Goal: Task Accomplishment & Management: Manage account settings

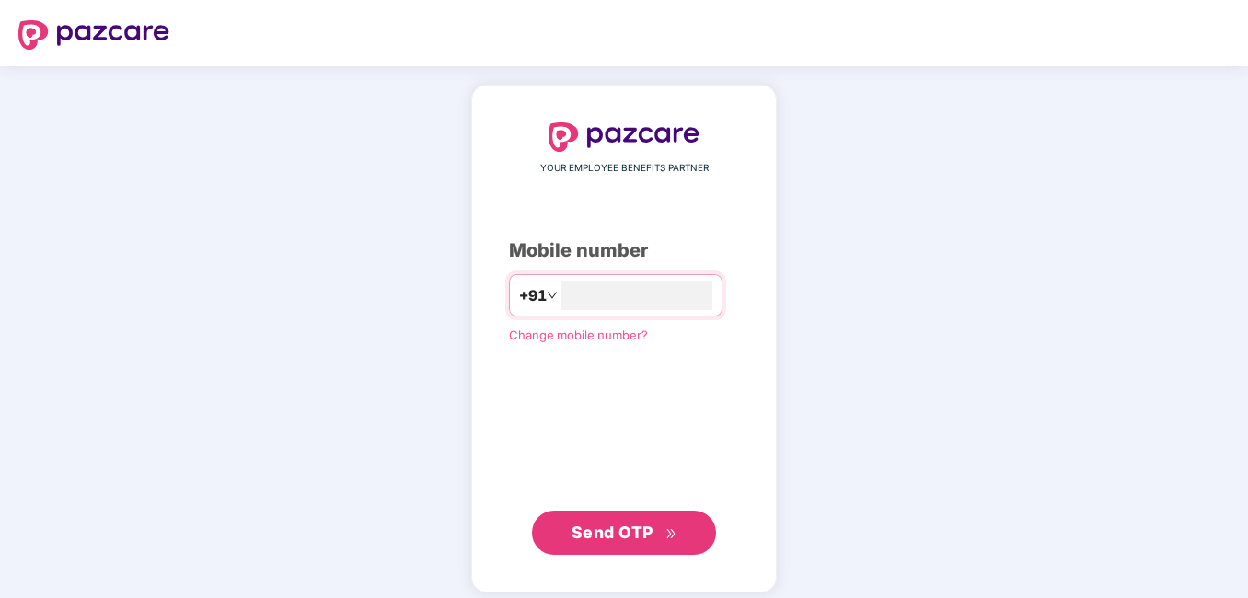
click at [607, 539] on span "Send OTP" at bounding box center [612, 532] width 82 height 19
click at [562, 301] on input "**********" at bounding box center [636, 295] width 151 height 29
click at [561, 292] on input "**********" at bounding box center [636, 295] width 151 height 29
type input "**********"
click at [610, 536] on span "Send OTP" at bounding box center [612, 530] width 82 height 19
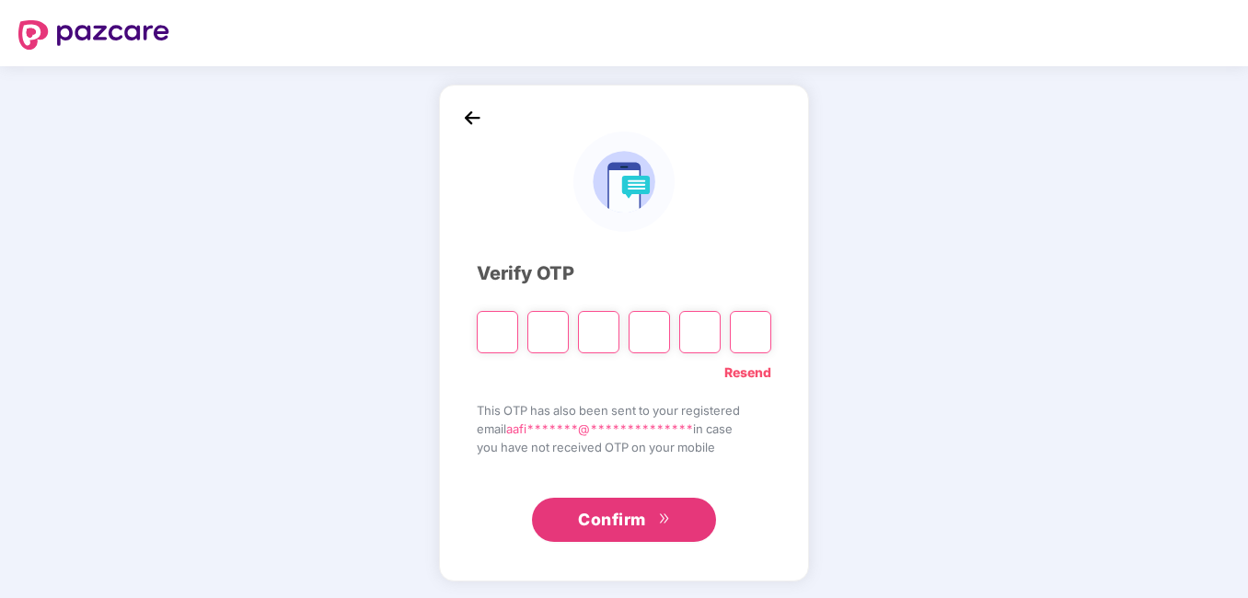
paste input "*"
type input "*"
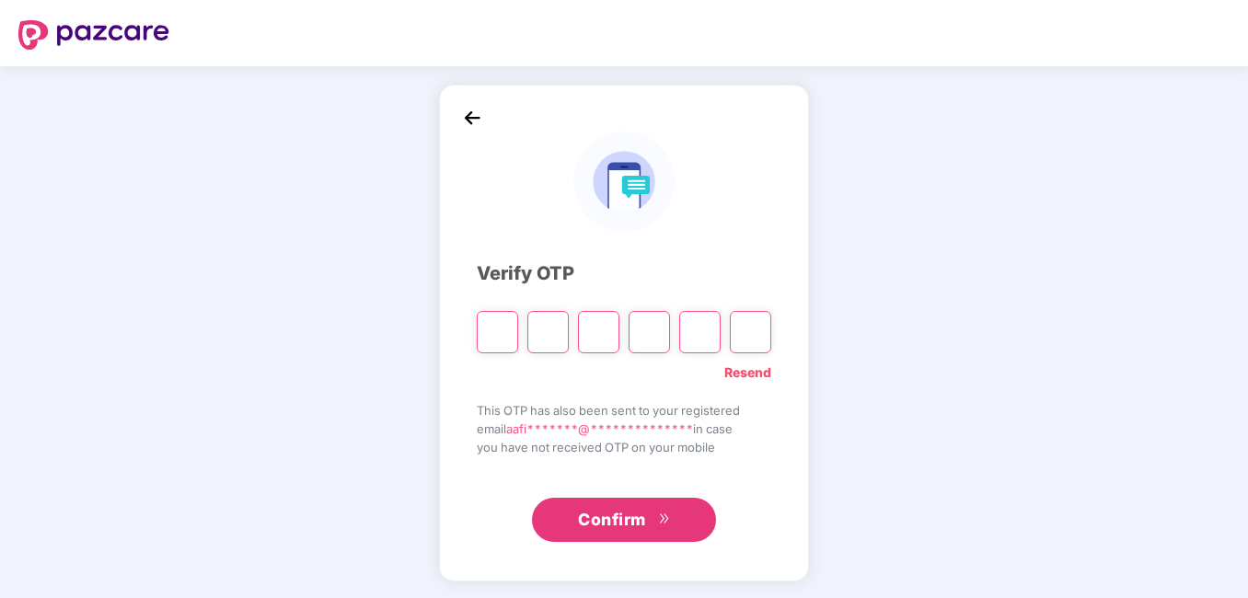
type input "*"
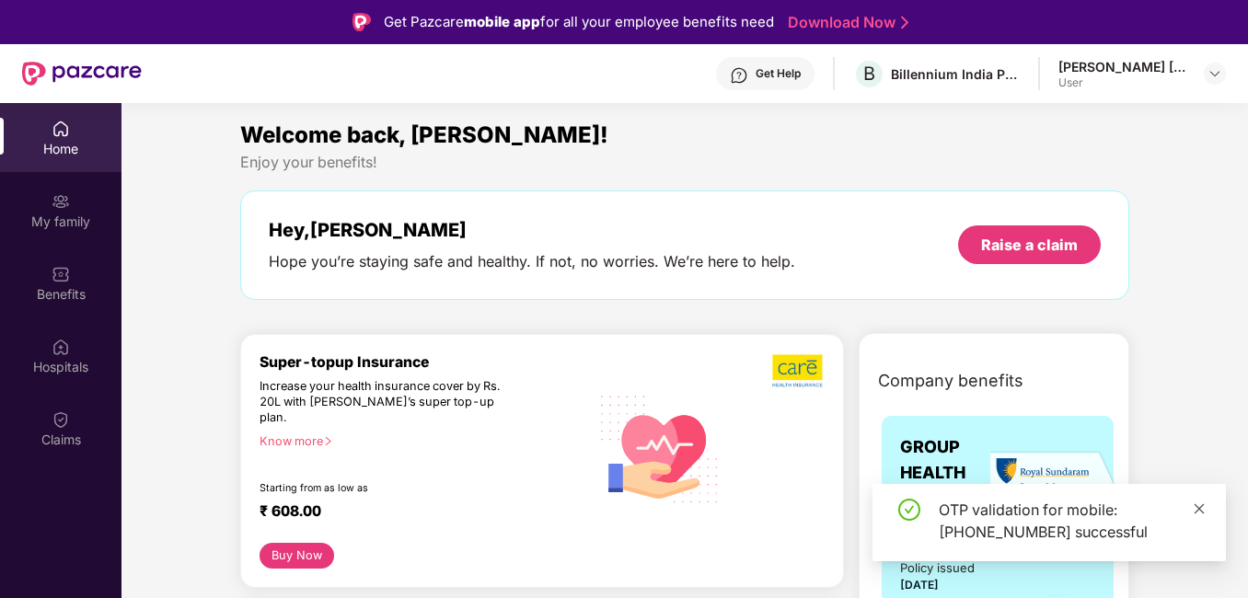
click at [1201, 508] on icon "close" at bounding box center [1198, 508] width 13 height 13
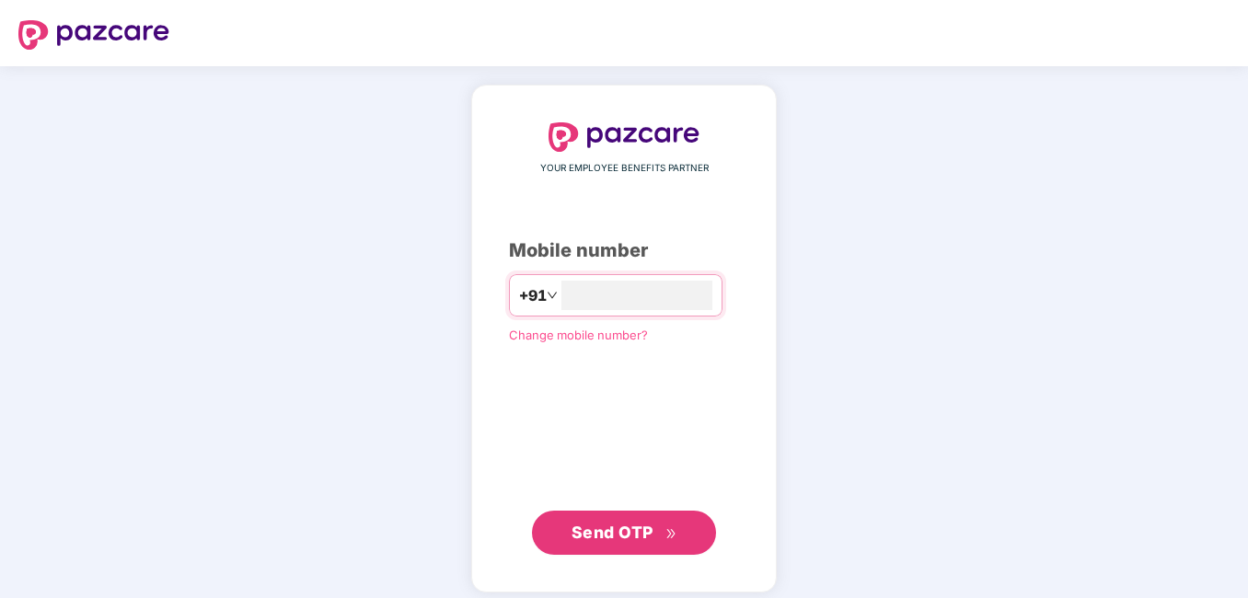
click at [614, 523] on span "Send OTP" at bounding box center [612, 532] width 82 height 19
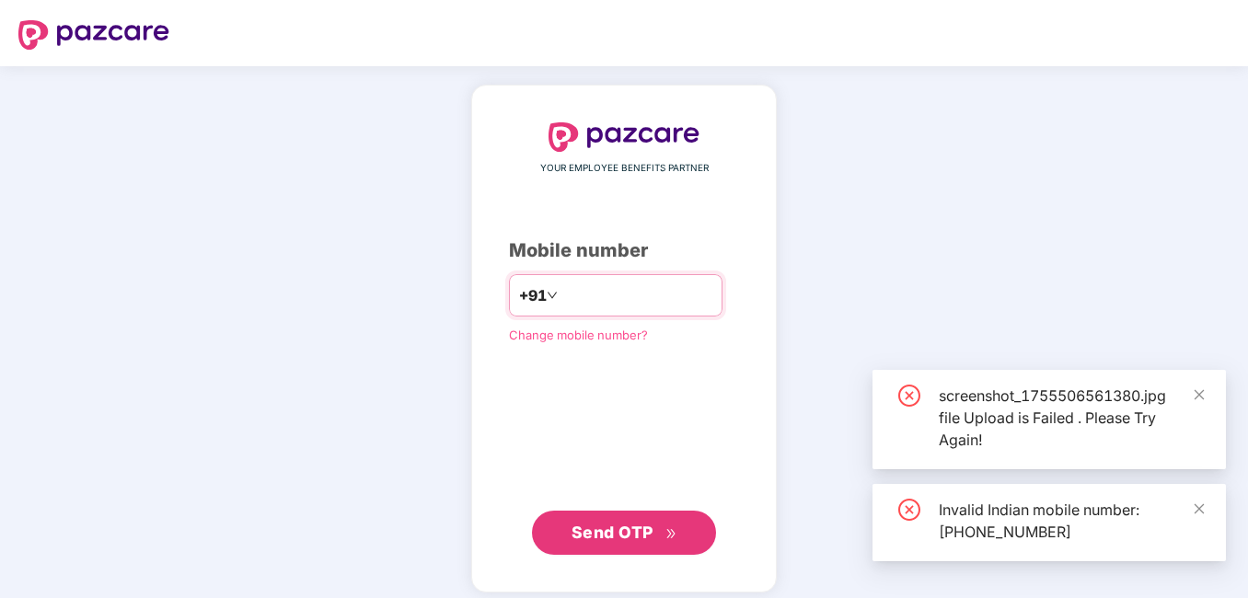
click at [561, 293] on input "**********" at bounding box center [636, 295] width 151 height 29
click at [561, 292] on input "**********" at bounding box center [636, 295] width 151 height 29
type input "**********"
click at [620, 520] on span "Send OTP" at bounding box center [624, 533] width 106 height 26
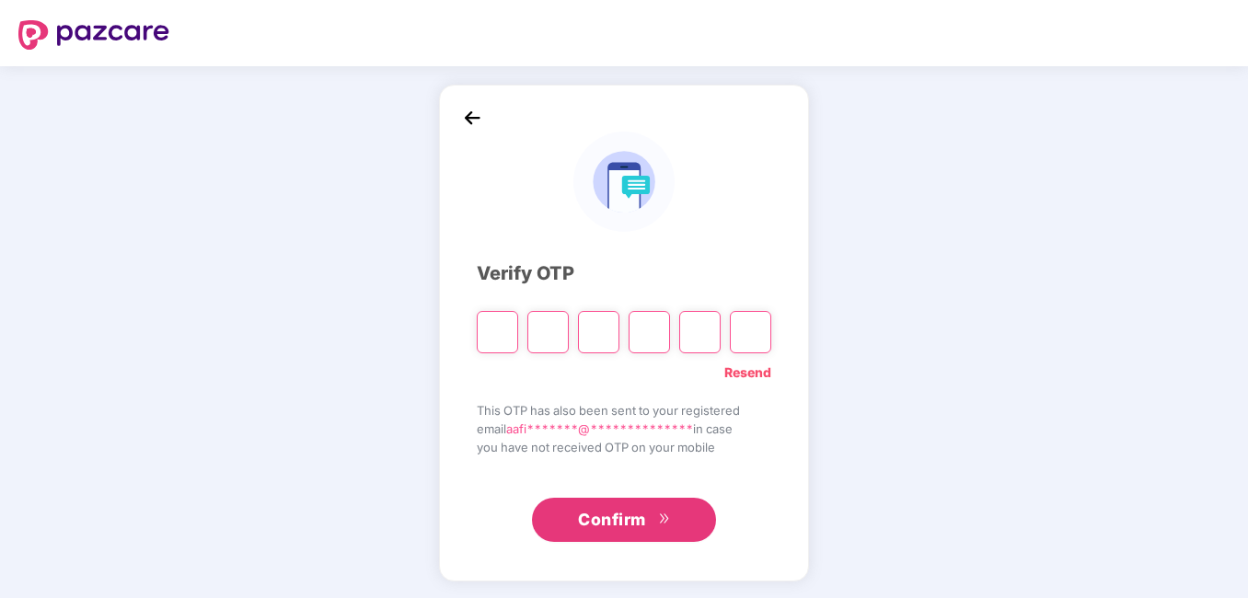
type input "*"
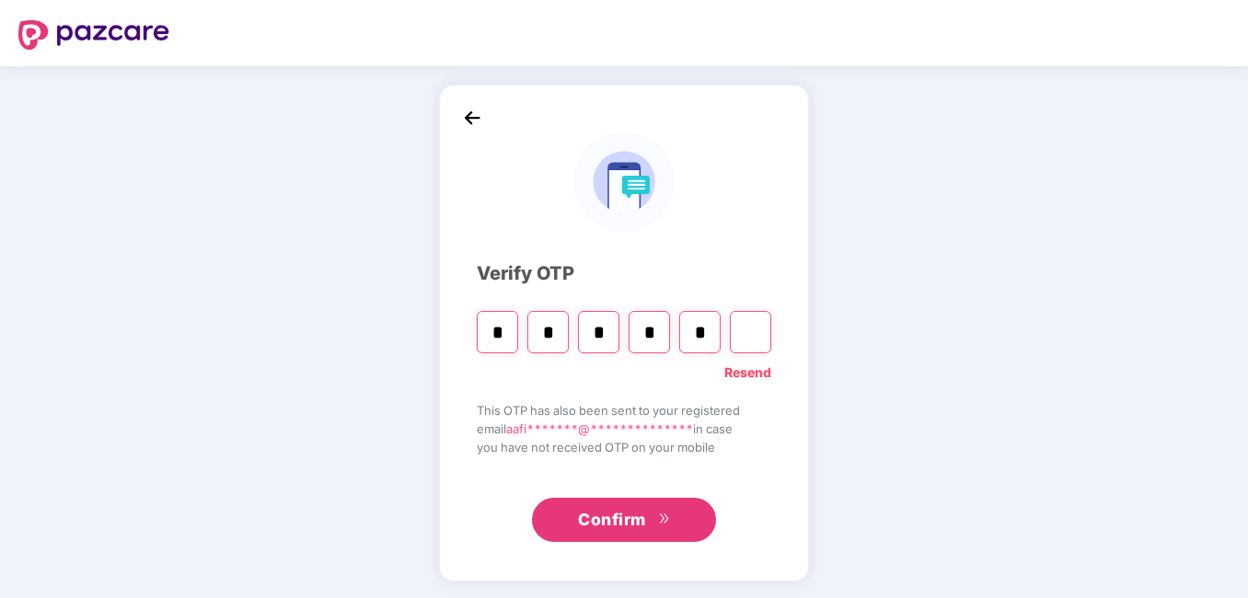
type input "*"
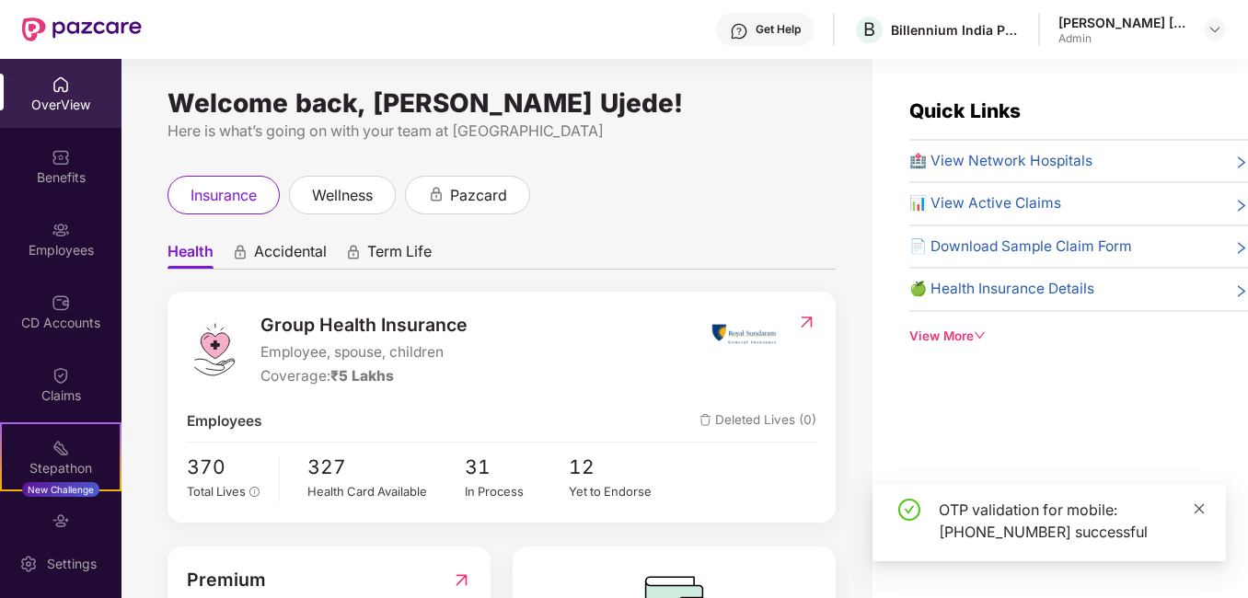
click at [1201, 511] on icon "close" at bounding box center [1199, 508] width 10 height 10
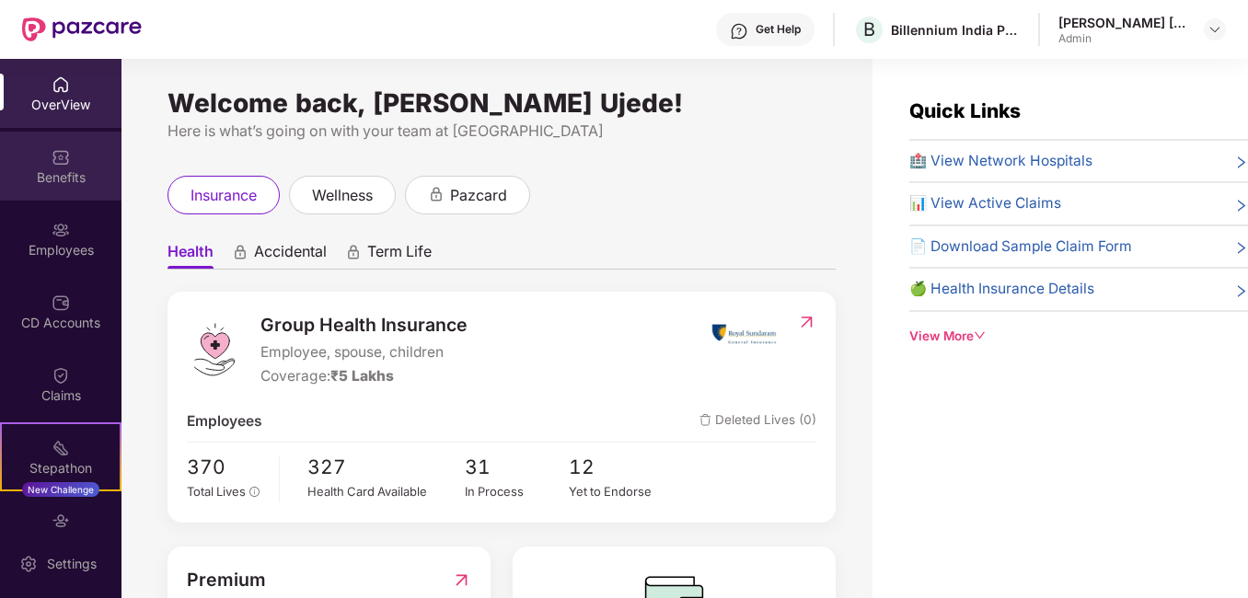
click at [59, 155] on img at bounding box center [61, 157] width 18 height 18
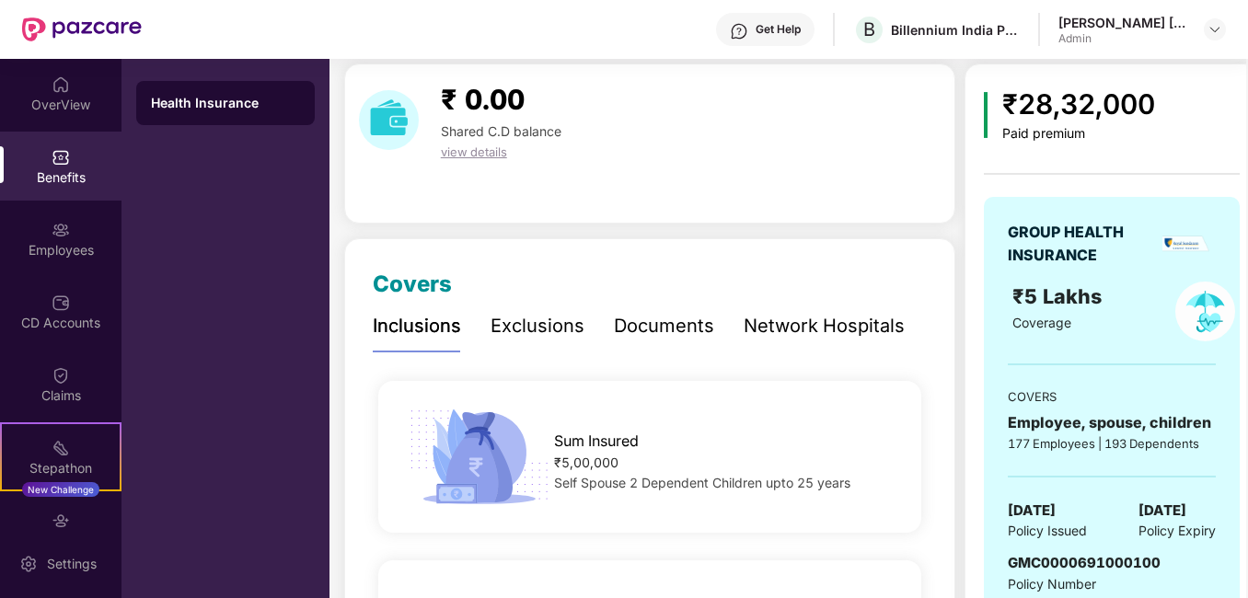
scroll to position [92, 0]
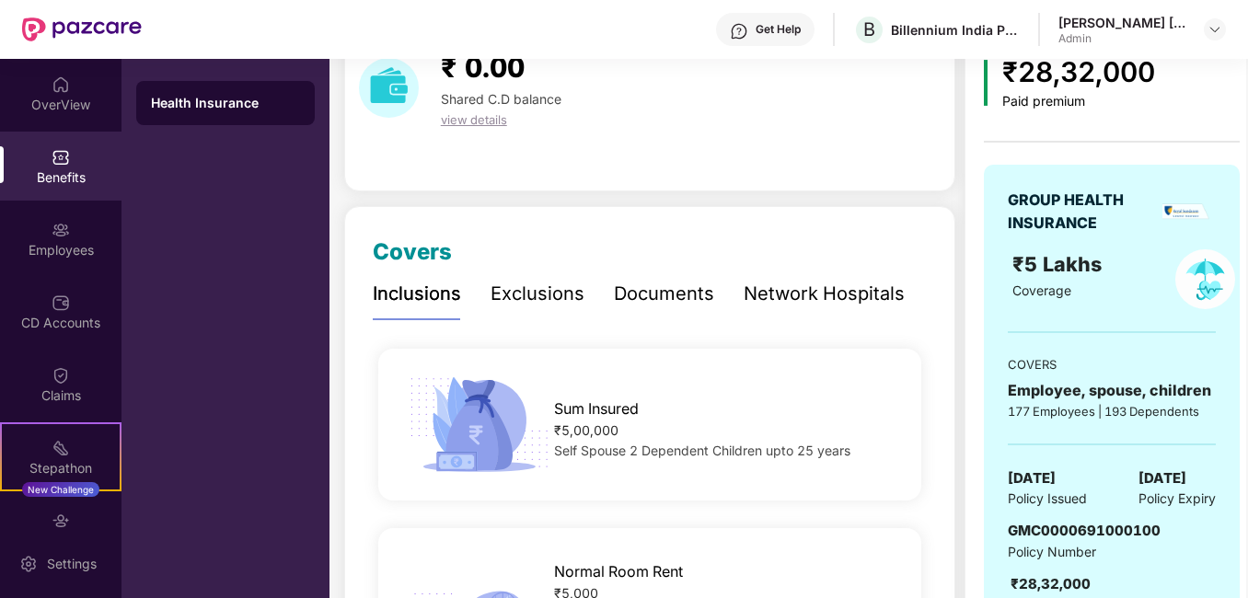
click at [665, 292] on div "Documents" at bounding box center [664, 294] width 100 height 29
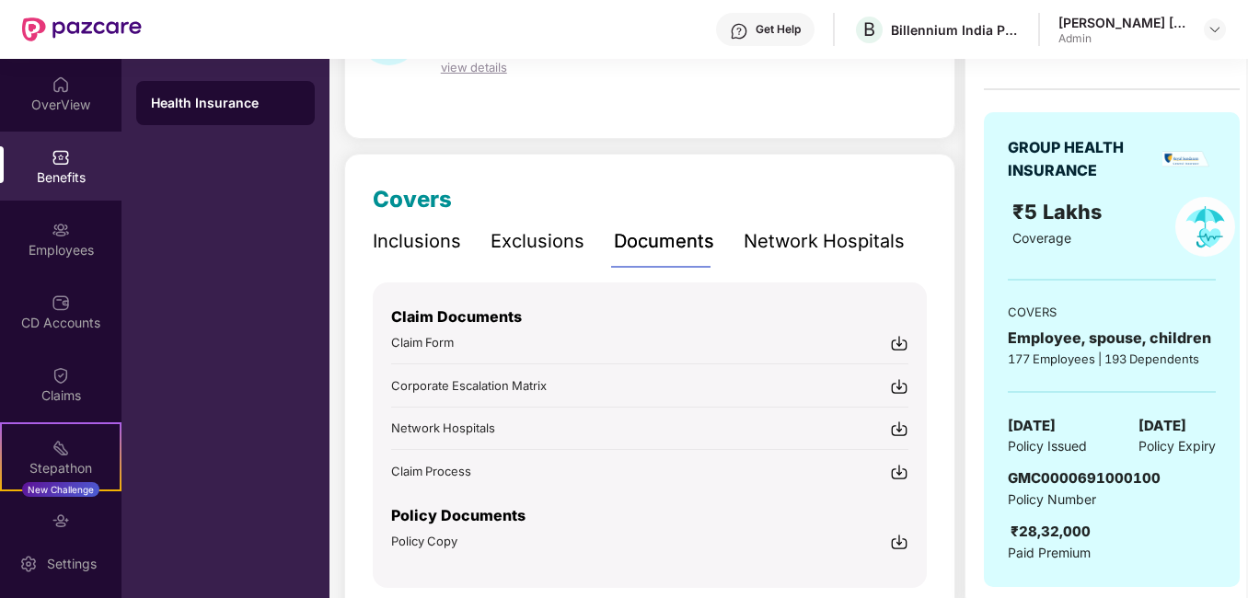
scroll to position [184, 0]
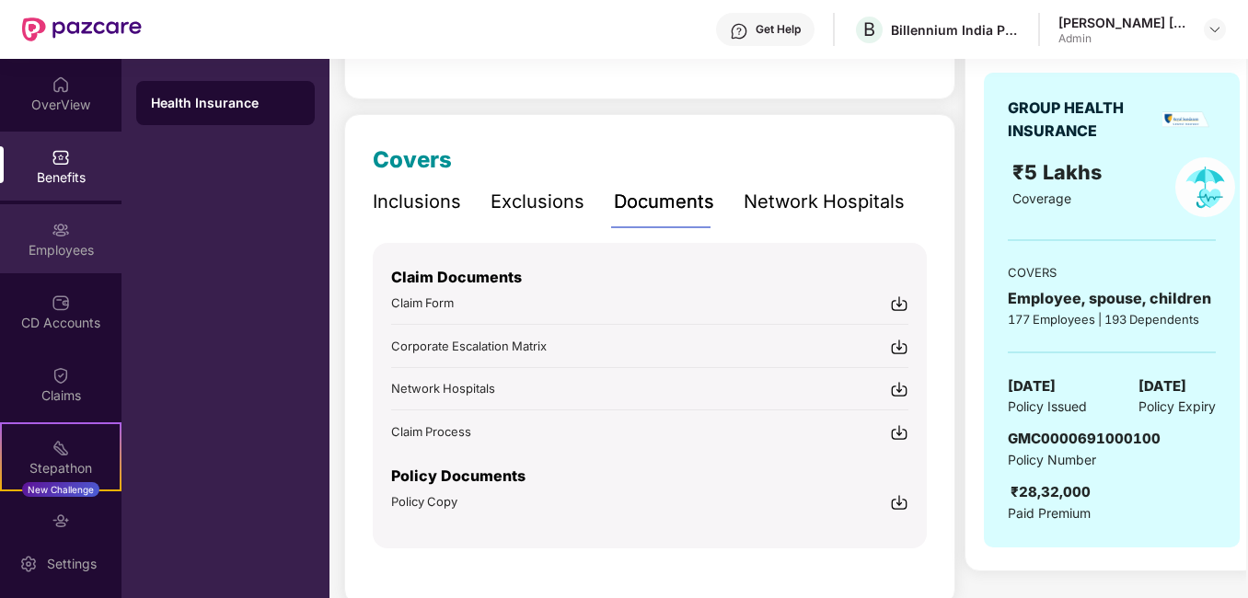
click at [53, 250] on div "Employees" at bounding box center [60, 250] width 121 height 18
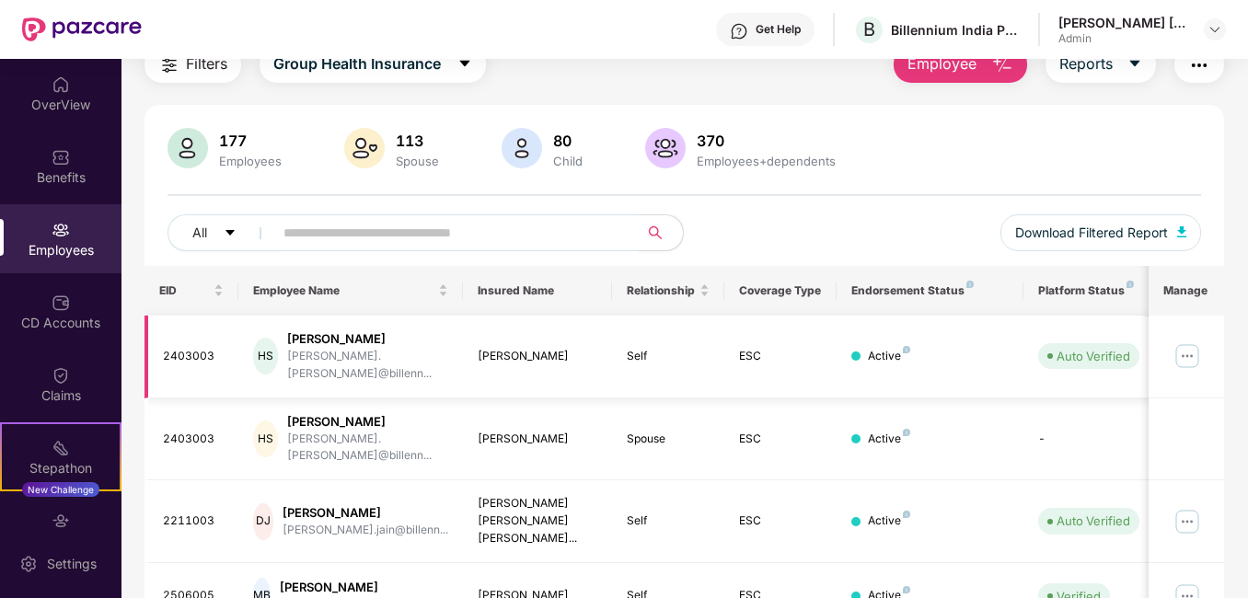
scroll to position [0, 0]
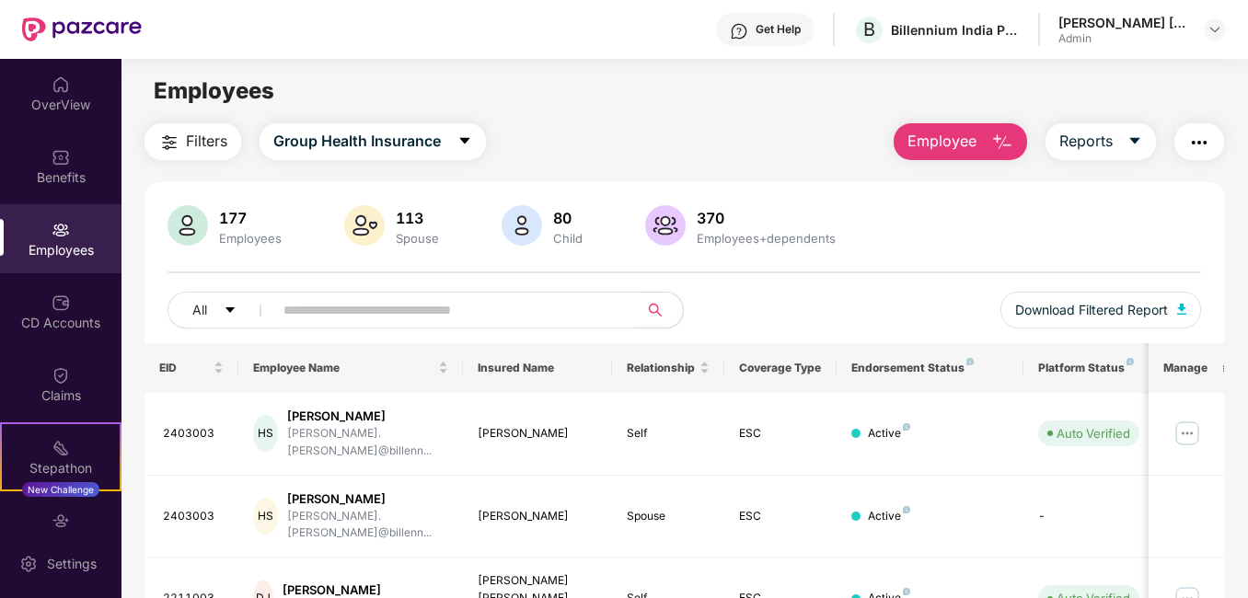
click at [408, 317] on input "text" at bounding box center [447, 310] width 329 height 28
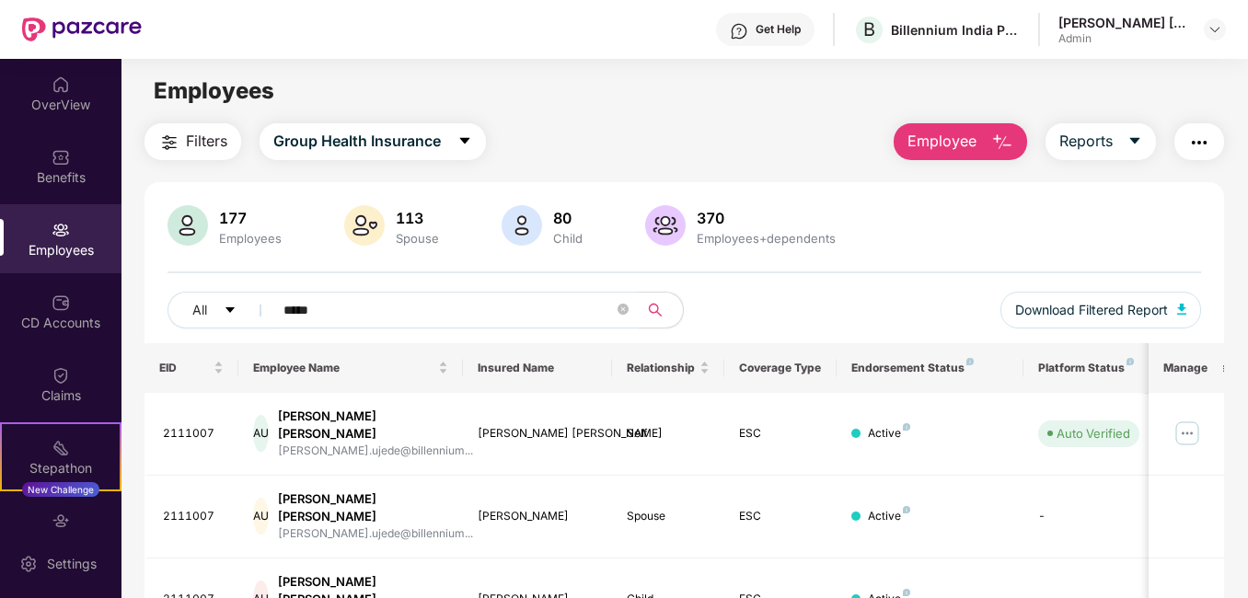
click at [903, 277] on div "177 Employees 113 Spouse 80 Child 370 Employees+dependents All ***** Download F…" at bounding box center [683, 274] width 1078 height 138
click at [327, 301] on span "*****" at bounding box center [449, 310] width 376 height 37
type input "*******"
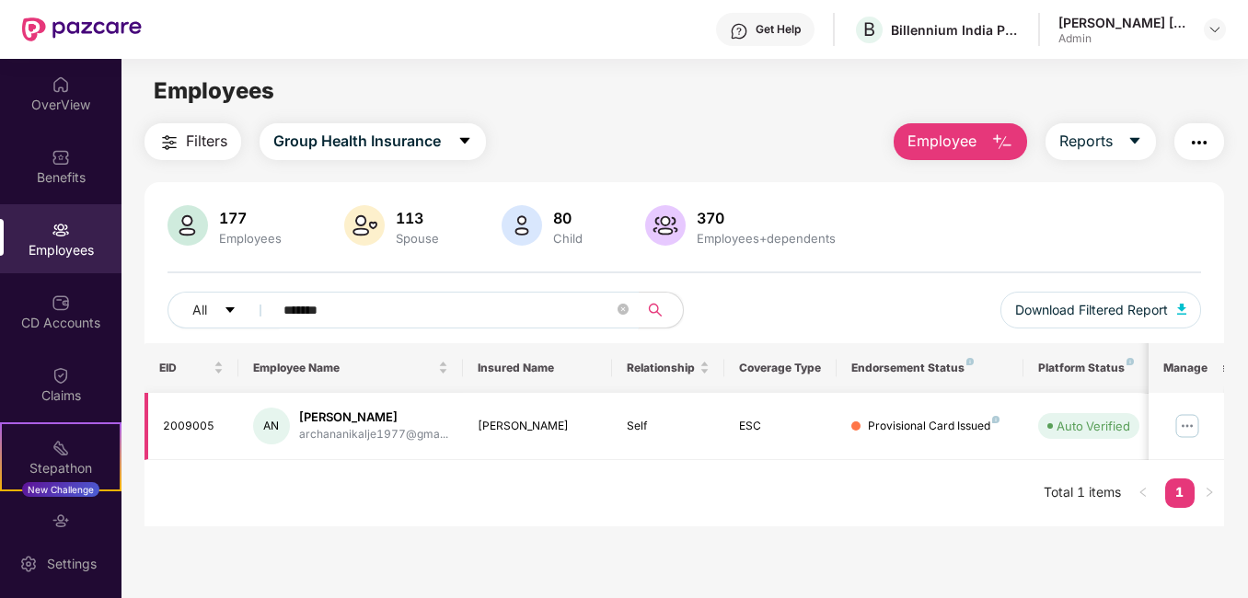
click at [1191, 427] on img at bounding box center [1186, 425] width 29 height 29
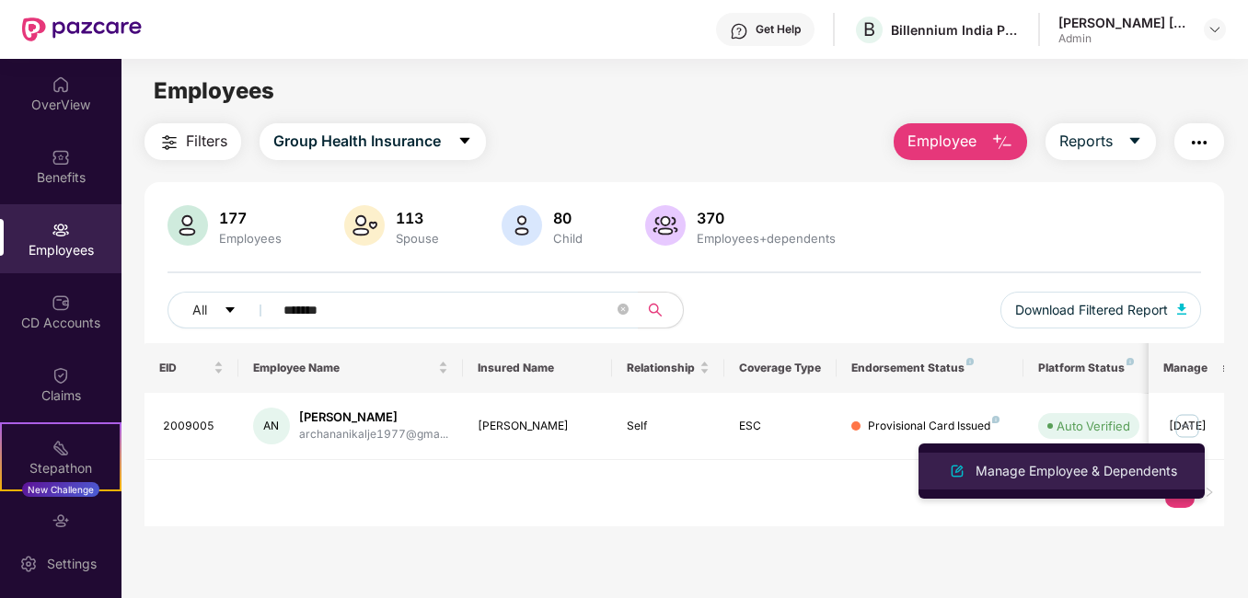
click at [1071, 469] on div "Manage Employee & Dependents" at bounding box center [1076, 471] width 209 height 20
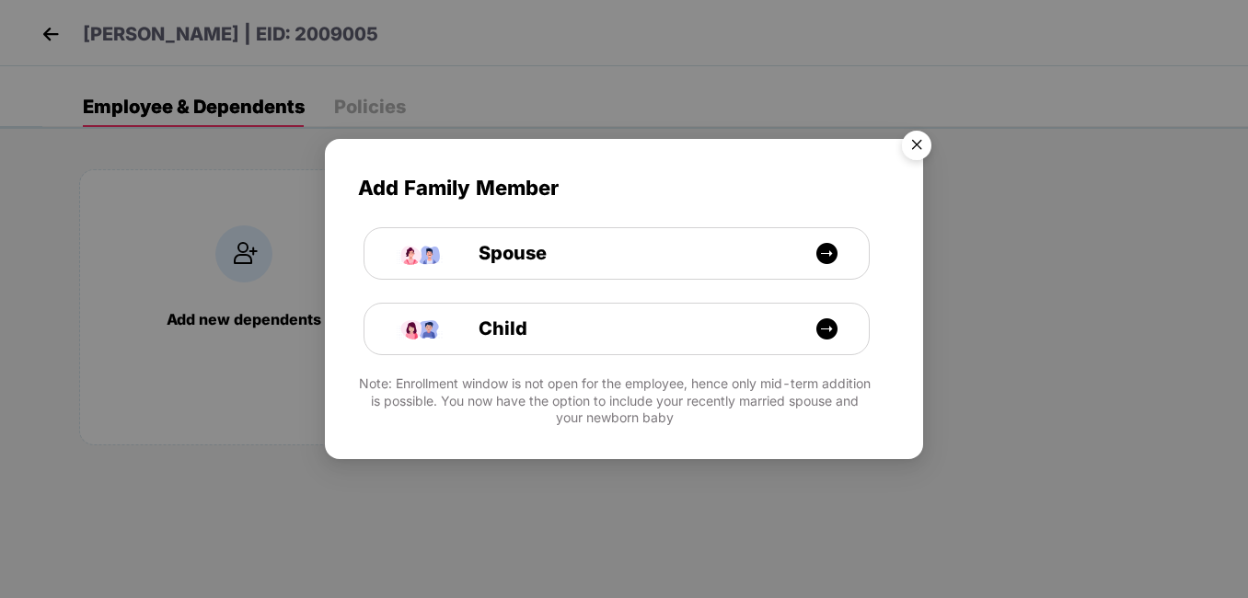
click at [913, 150] on img "Close" at bounding box center [917, 148] width 52 height 52
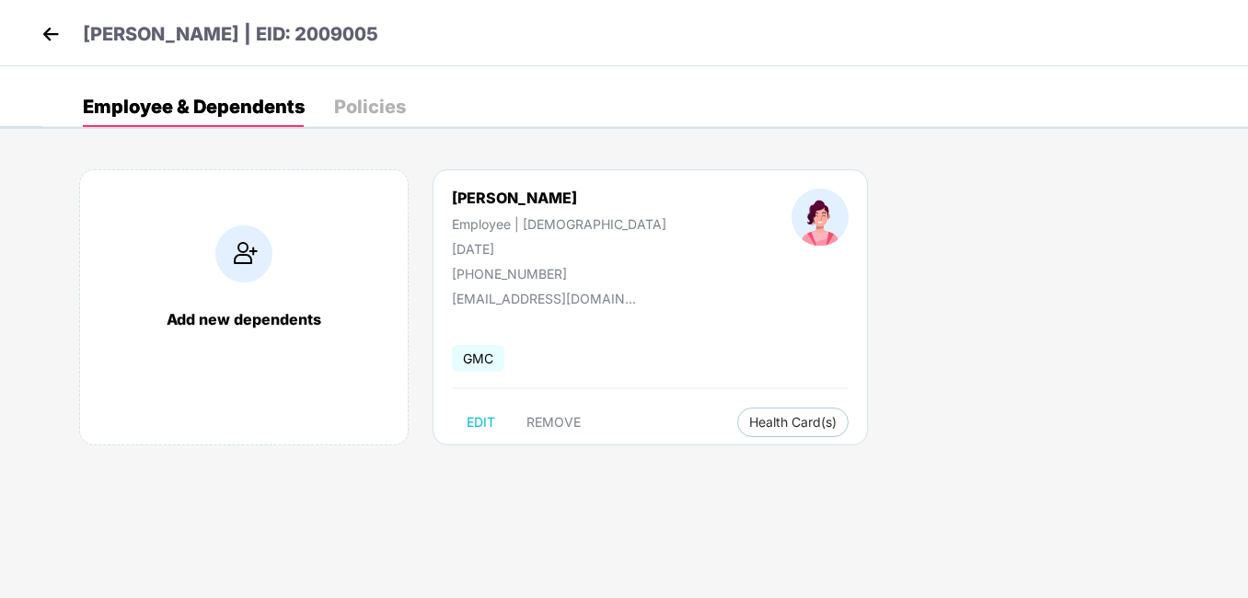
click at [38, 36] on img at bounding box center [51, 34] width 28 height 28
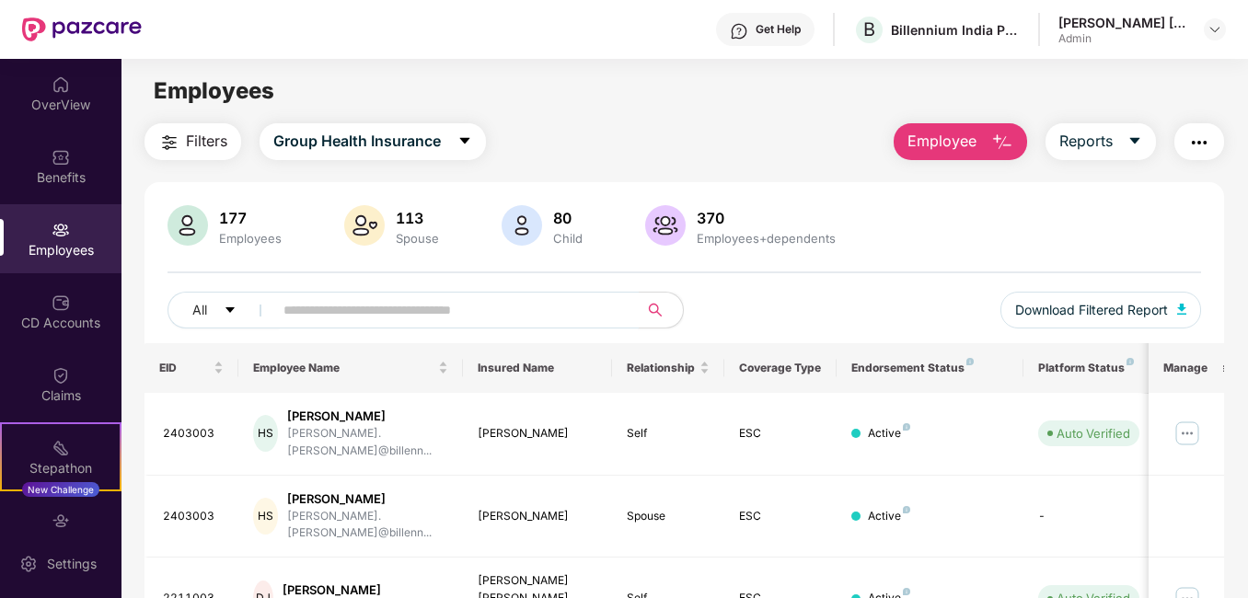
click at [310, 301] on input "text" at bounding box center [447, 310] width 329 height 28
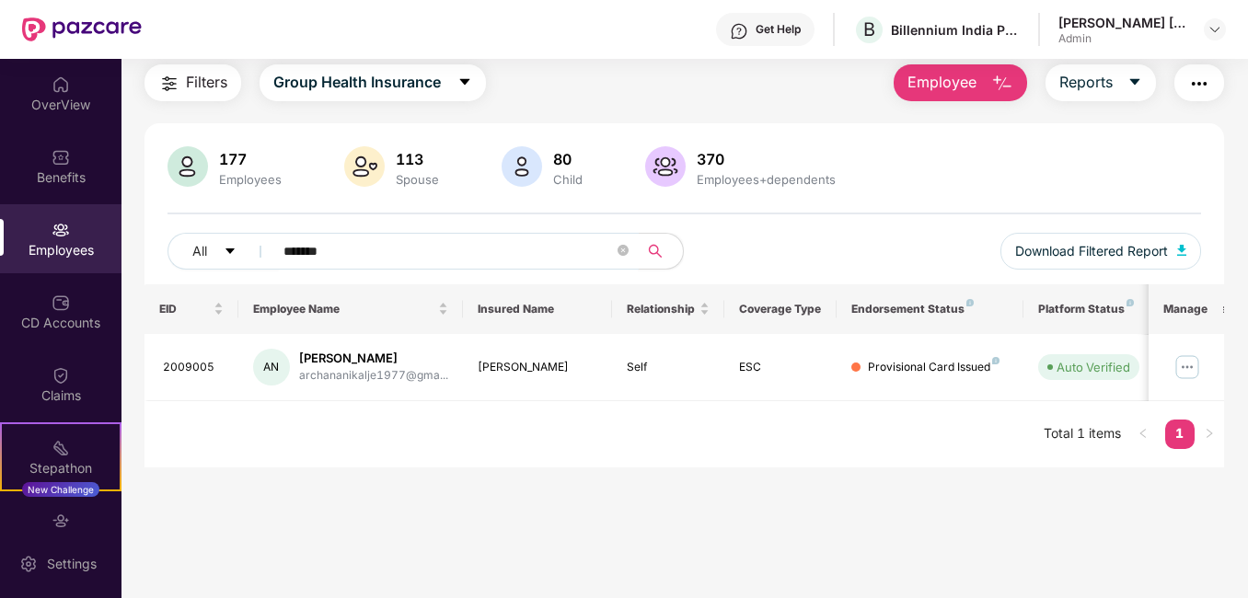
scroll to position [59, 0]
type input "*******"
click at [634, 435] on div "EID Employee Name Insured Name Relationship Coverage Type Endorsement Status Pl…" at bounding box center [683, 375] width 1078 height 183
click at [621, 250] on icon "close-circle" at bounding box center [622, 250] width 11 height 11
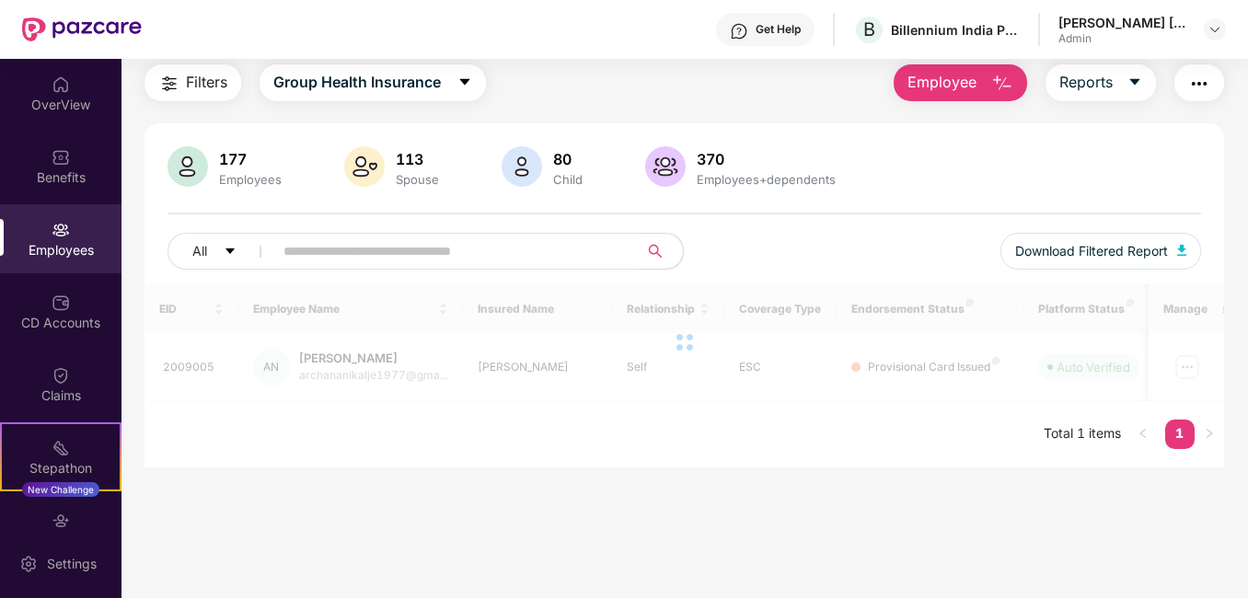
drag, startPoint x: 873, startPoint y: 509, endPoint x: 866, endPoint y: 501, distance: 10.4
click at [872, 509] on main "Employees Filters Group Health Insurance Employee Reports 177 Employees 113 Spo…" at bounding box center [683, 299] width 1125 height 598
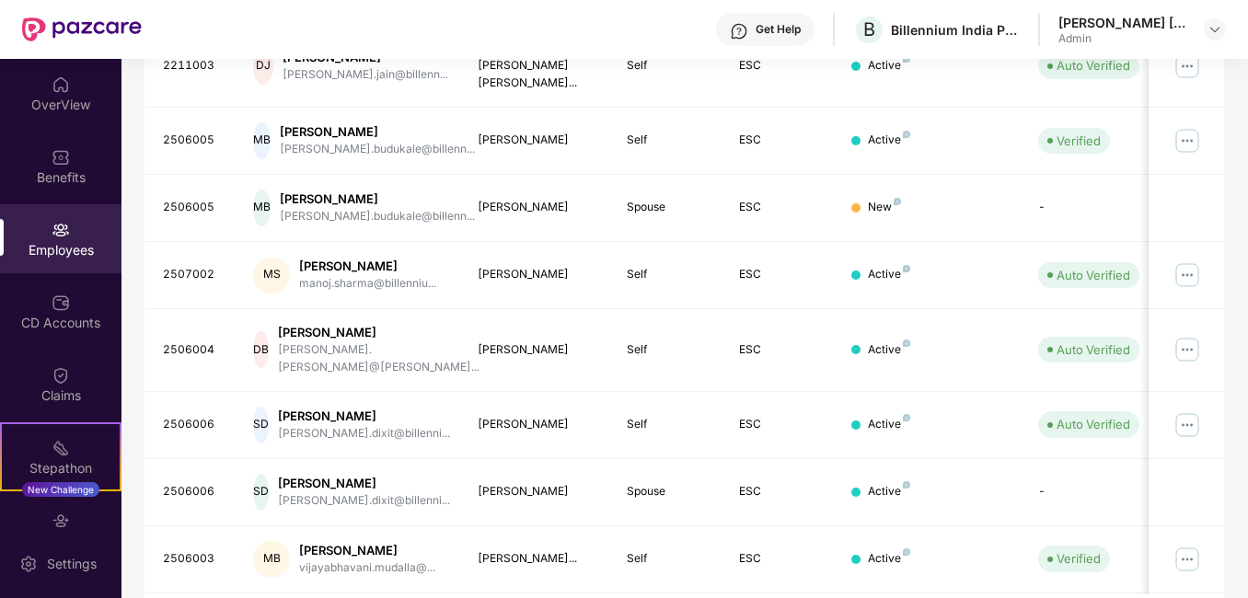
scroll to position [0, 0]
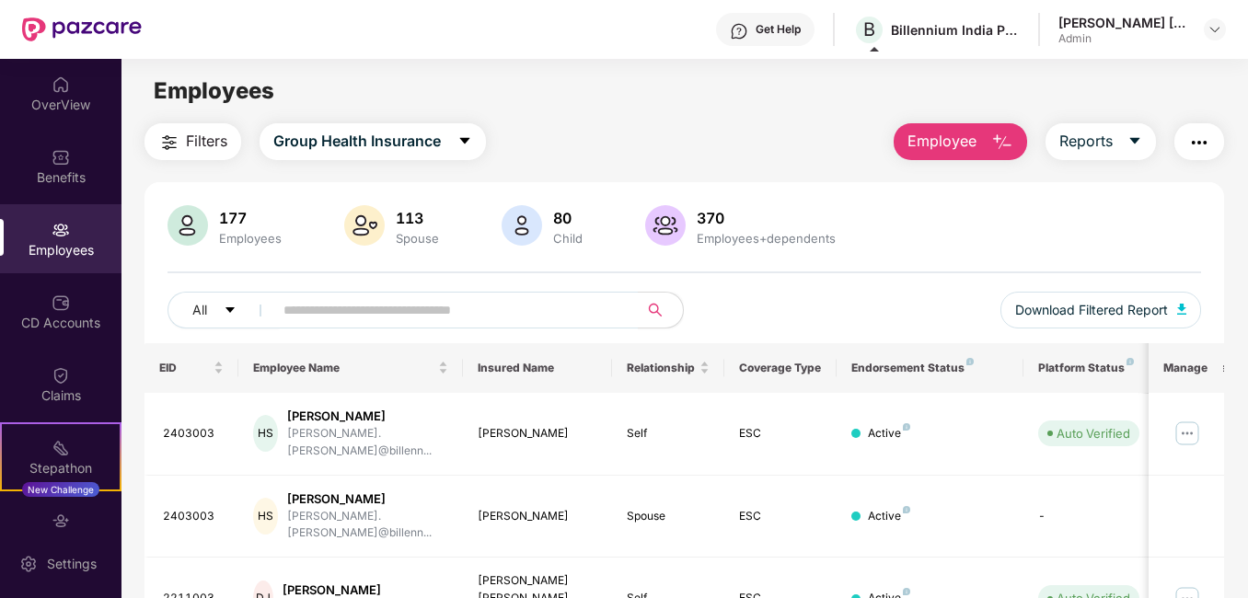
click at [1002, 134] on img "button" at bounding box center [1002, 143] width 22 height 22
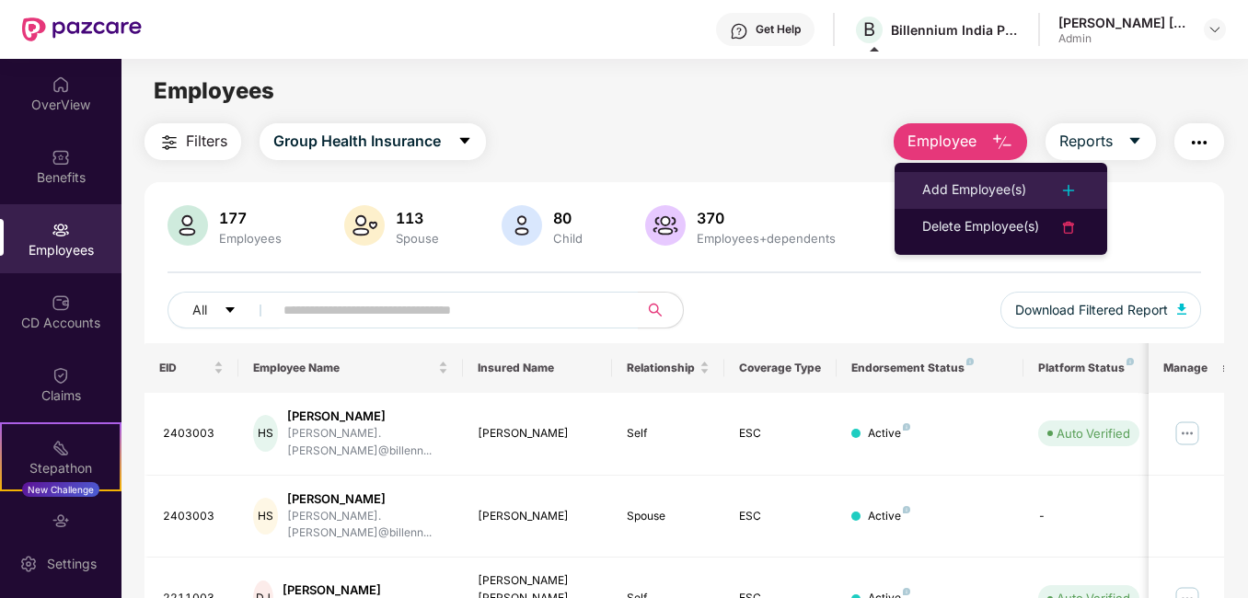
click at [999, 190] on div "Add Employee(s)" at bounding box center [974, 190] width 104 height 22
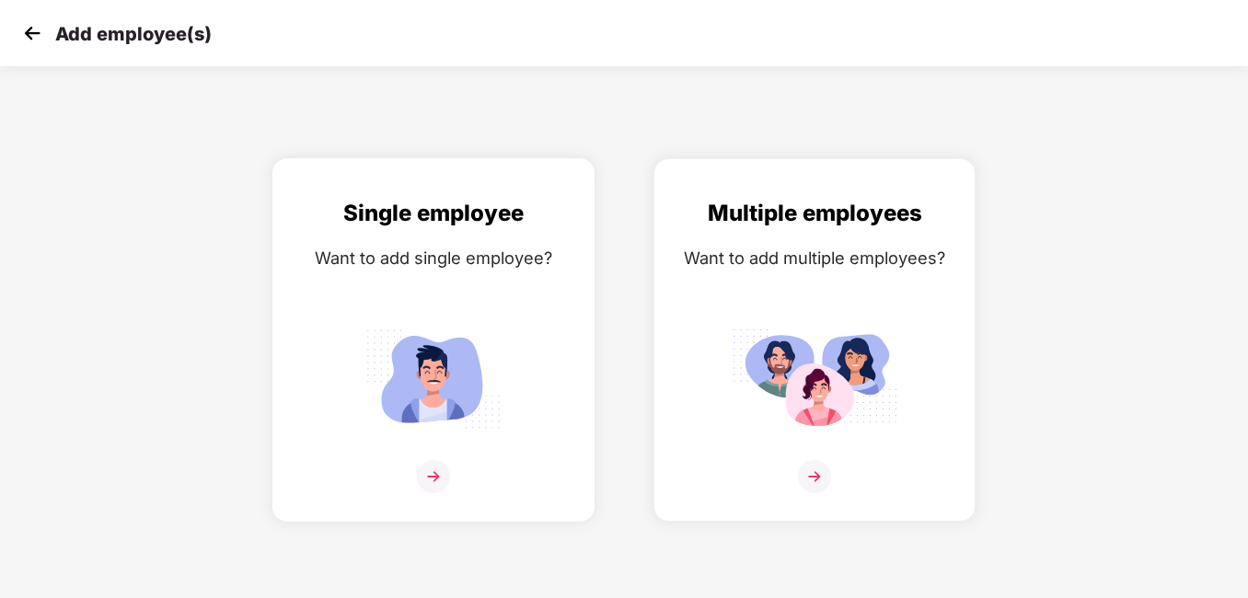
click at [429, 476] on img at bounding box center [433, 476] width 33 height 33
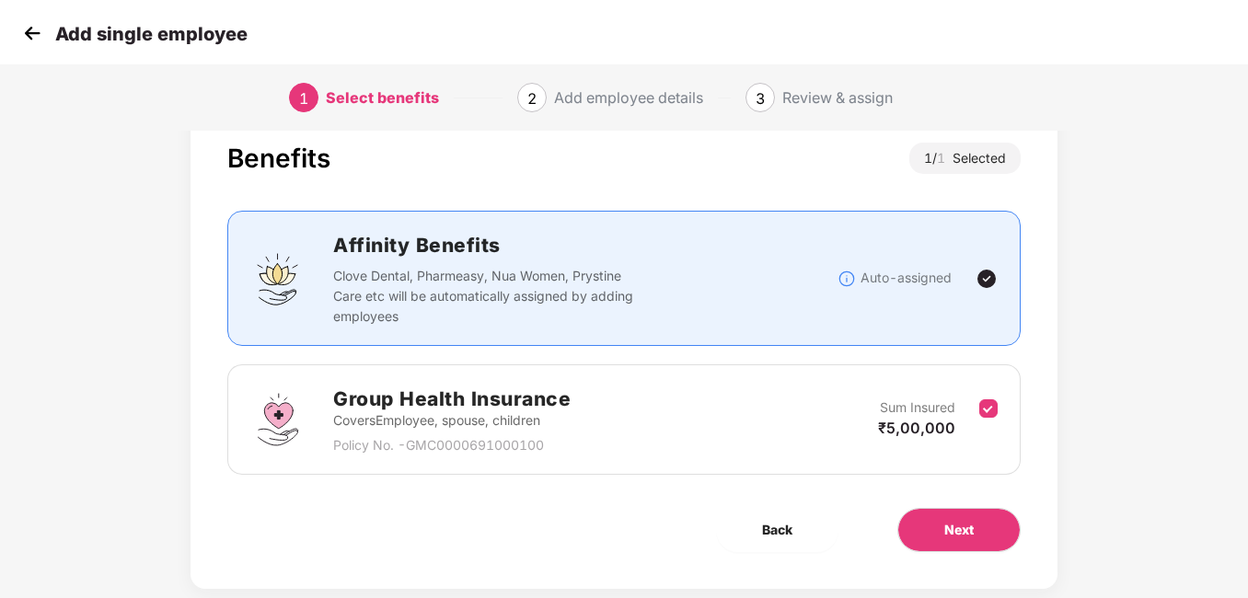
scroll to position [82, 0]
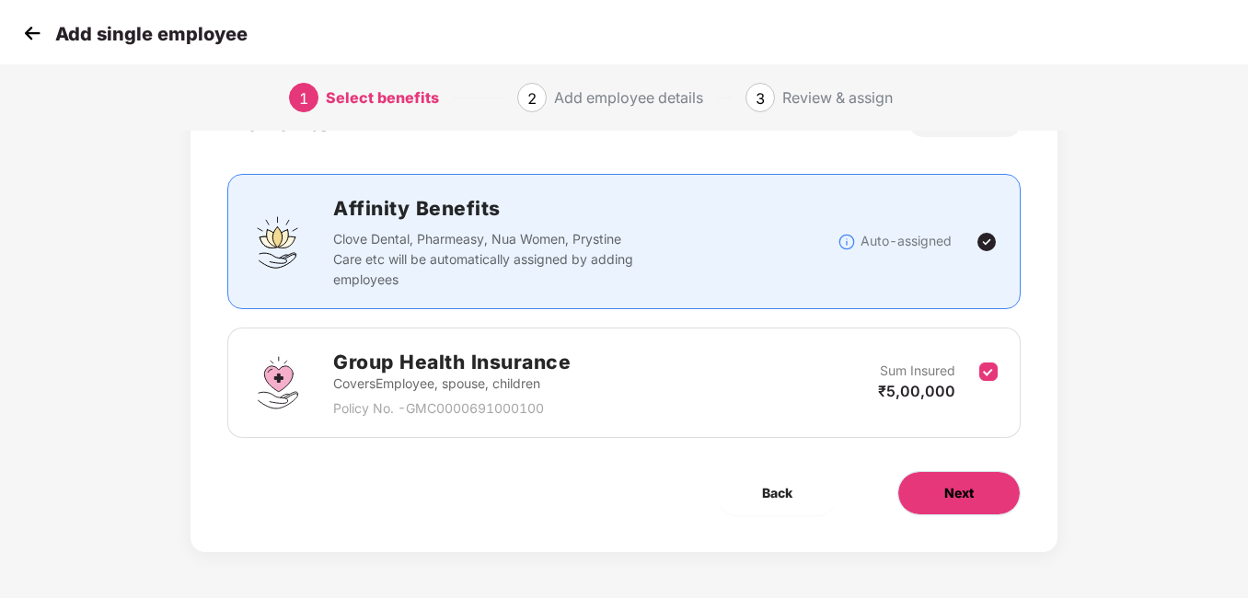
click at [946, 489] on span "Next" at bounding box center [958, 493] width 29 height 20
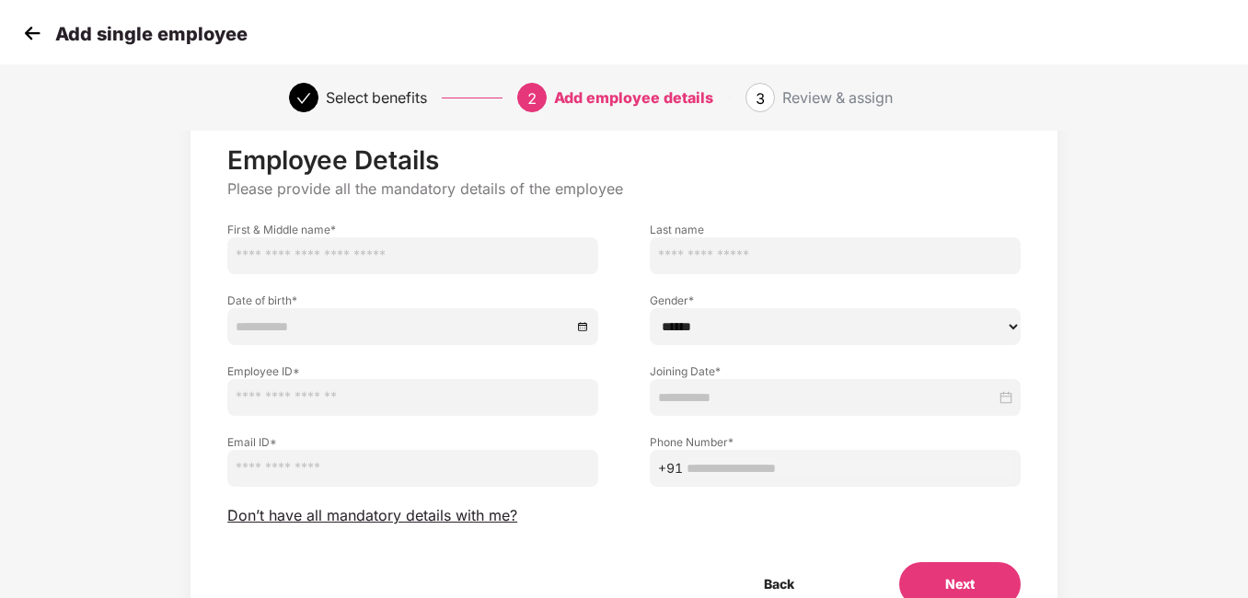
scroll to position [92, 0]
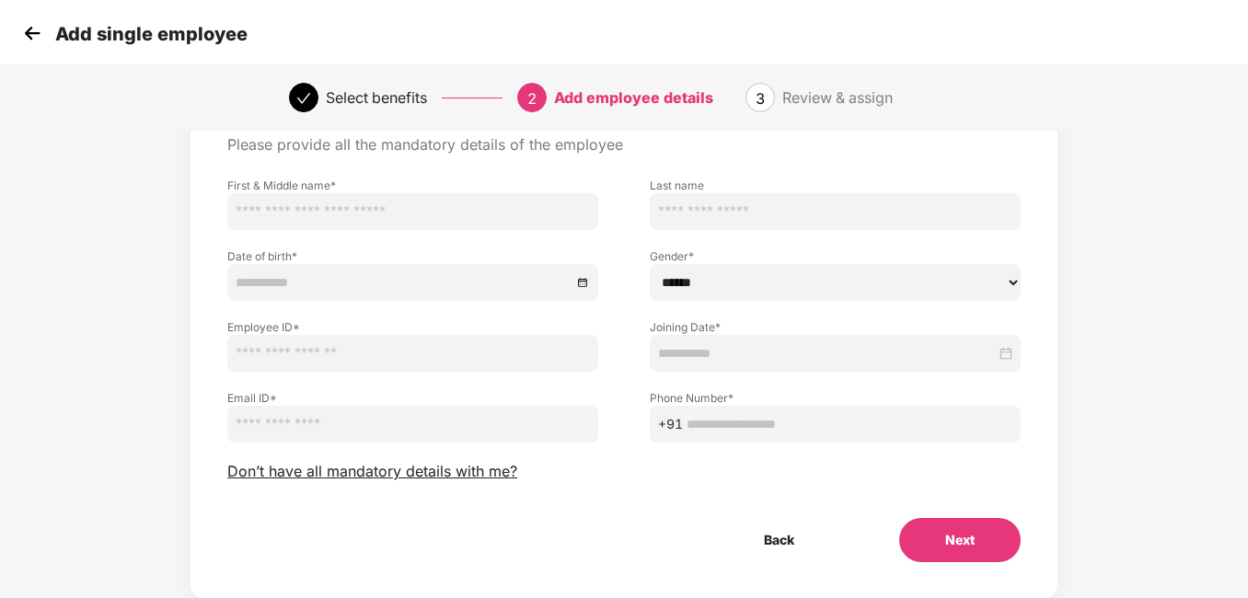
click at [953, 535] on button "Next" at bounding box center [959, 540] width 121 height 44
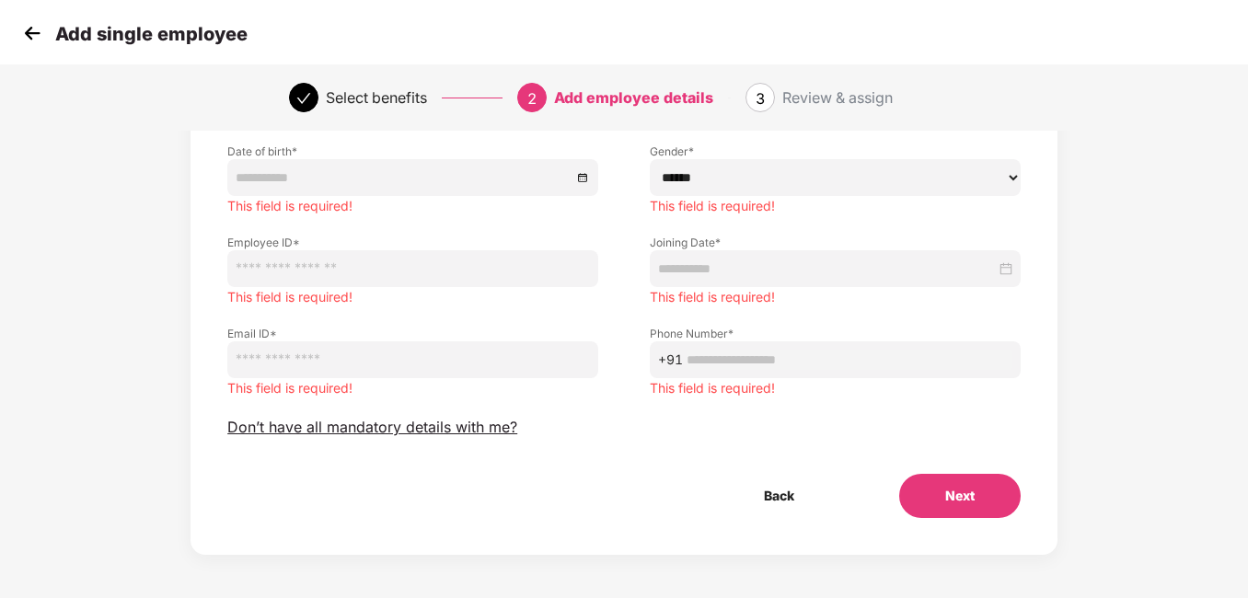
scroll to position [220, 0]
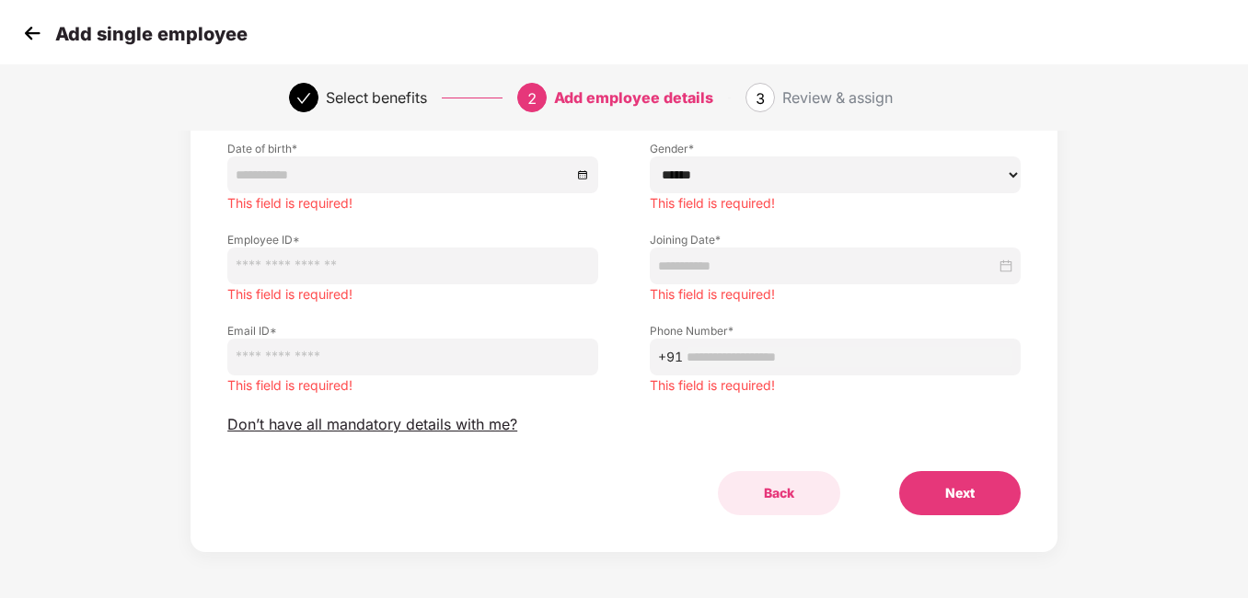
click at [784, 505] on button "Back" at bounding box center [779, 493] width 122 height 44
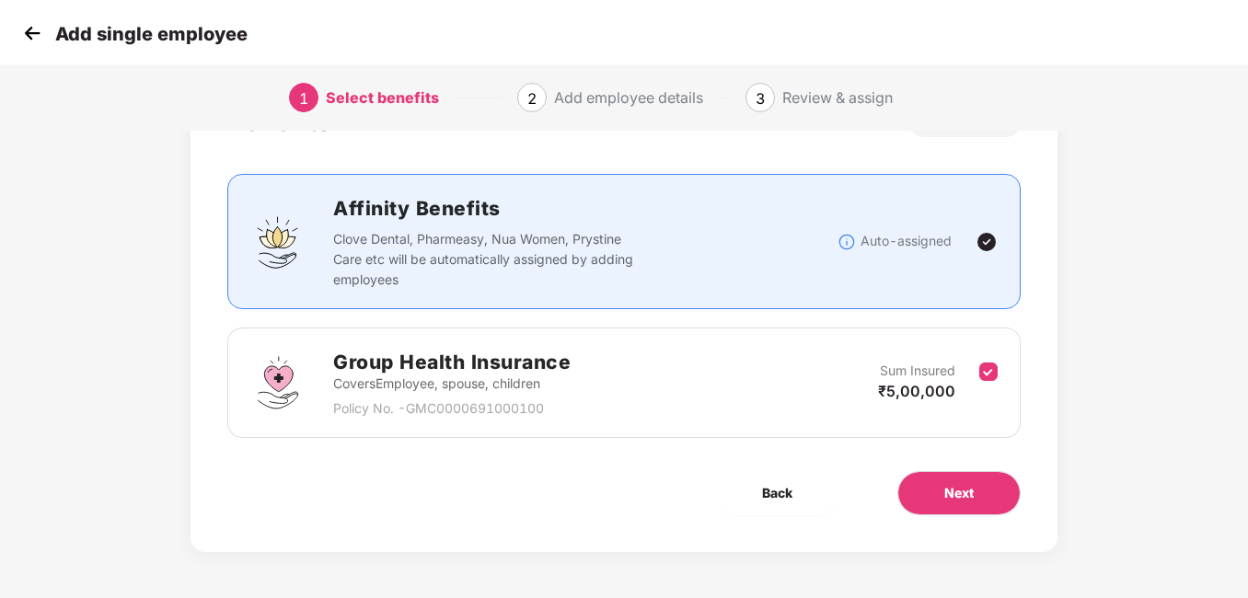
scroll to position [82, 0]
click at [795, 496] on button "Back" at bounding box center [777, 493] width 122 height 44
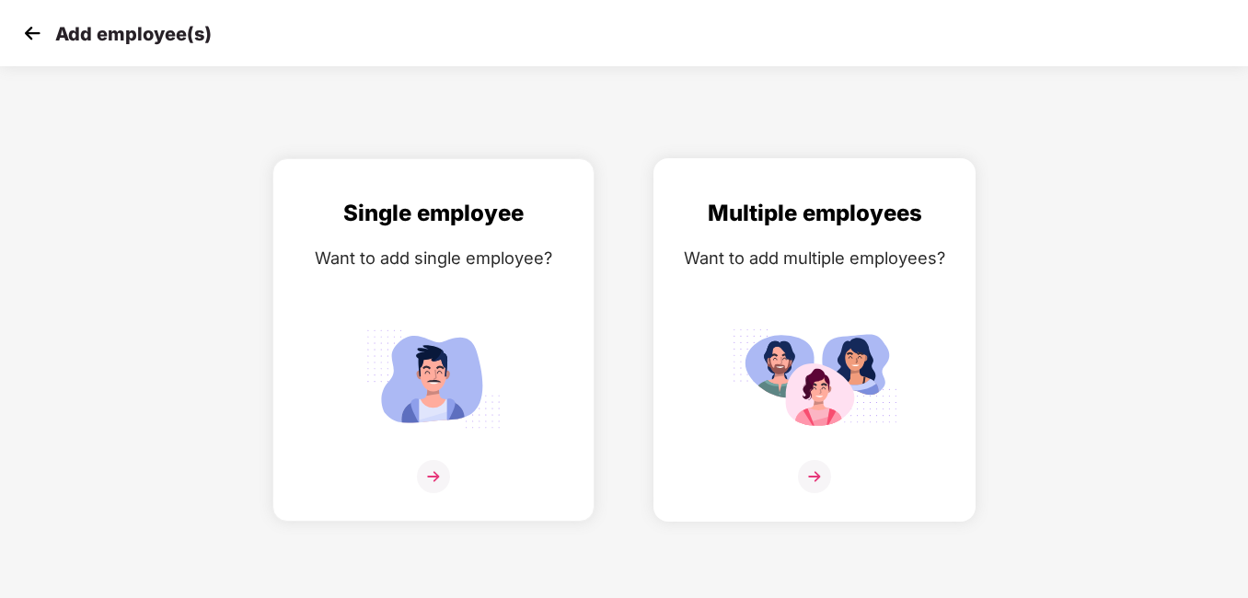
click at [809, 477] on img at bounding box center [814, 476] width 33 height 33
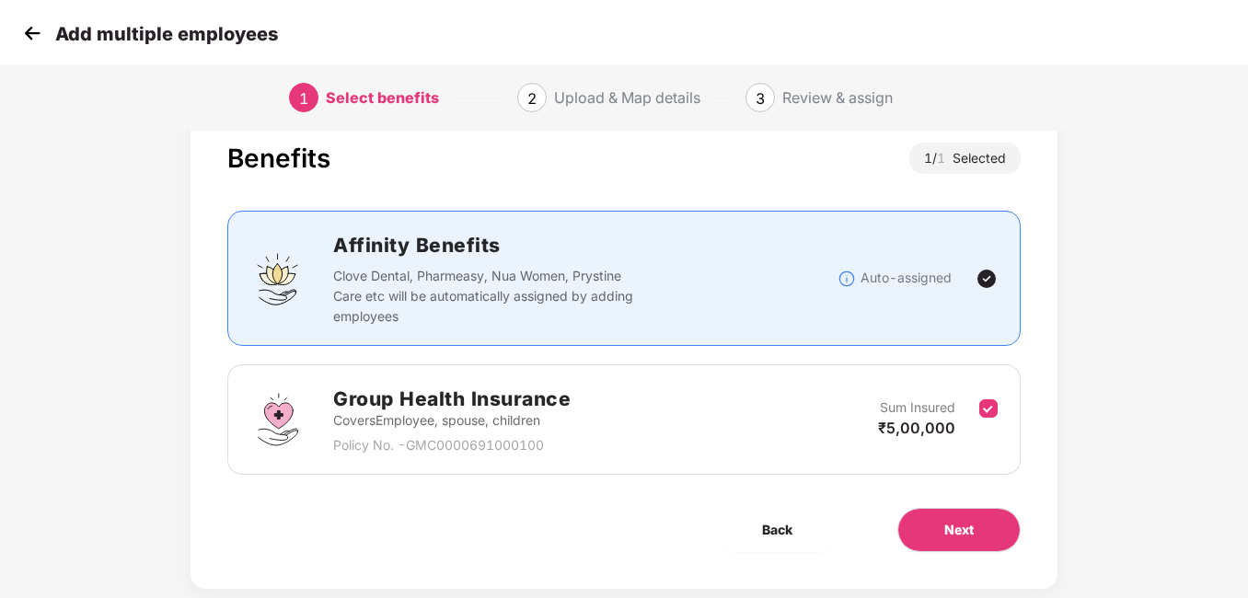
scroll to position [82, 0]
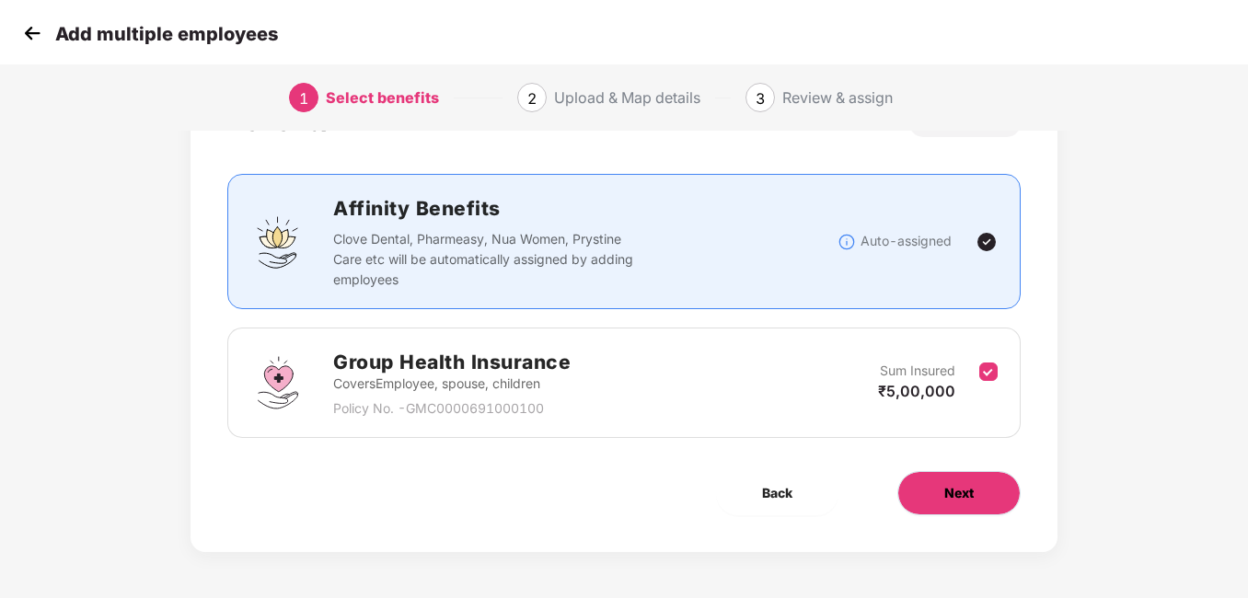
click at [944, 491] on span "Next" at bounding box center [958, 493] width 29 height 20
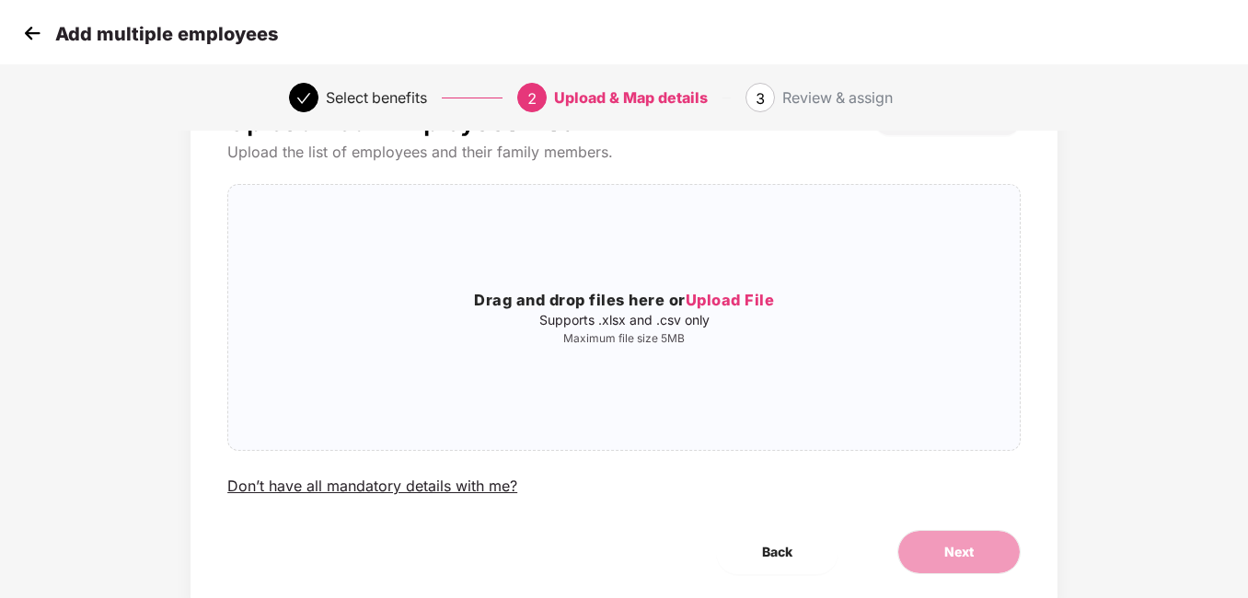
scroll to position [0, 0]
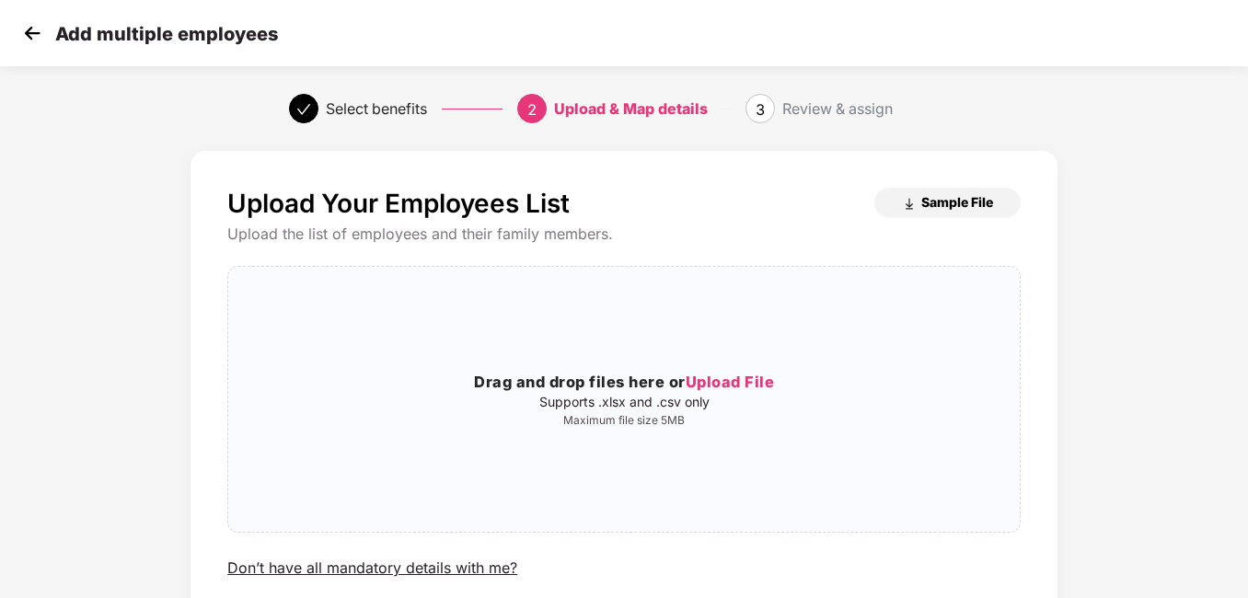
click at [927, 212] on button "Sample File" at bounding box center [947, 202] width 146 height 29
click at [37, 30] on img at bounding box center [32, 33] width 28 height 28
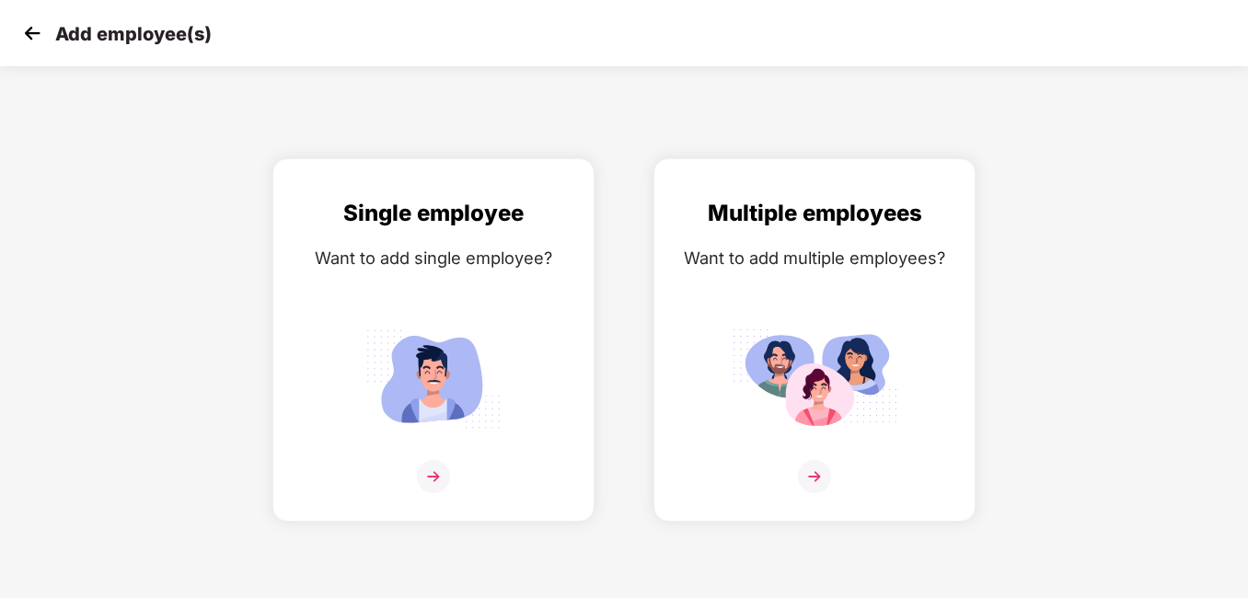
click at [37, 33] on img at bounding box center [32, 33] width 28 height 28
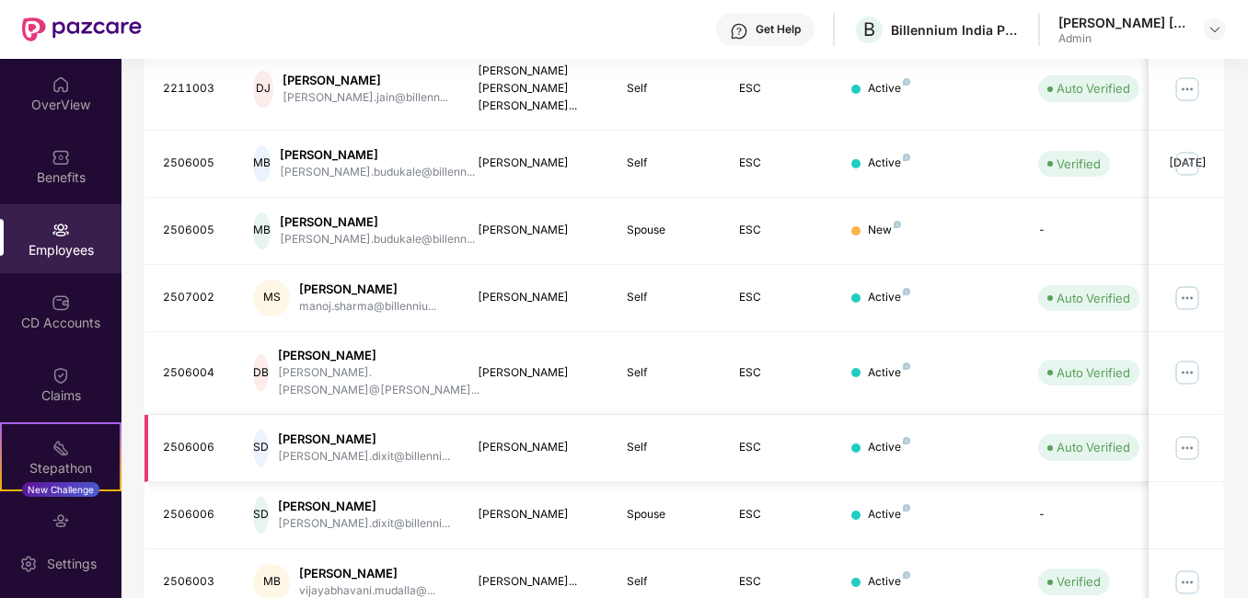
scroll to position [533, 0]
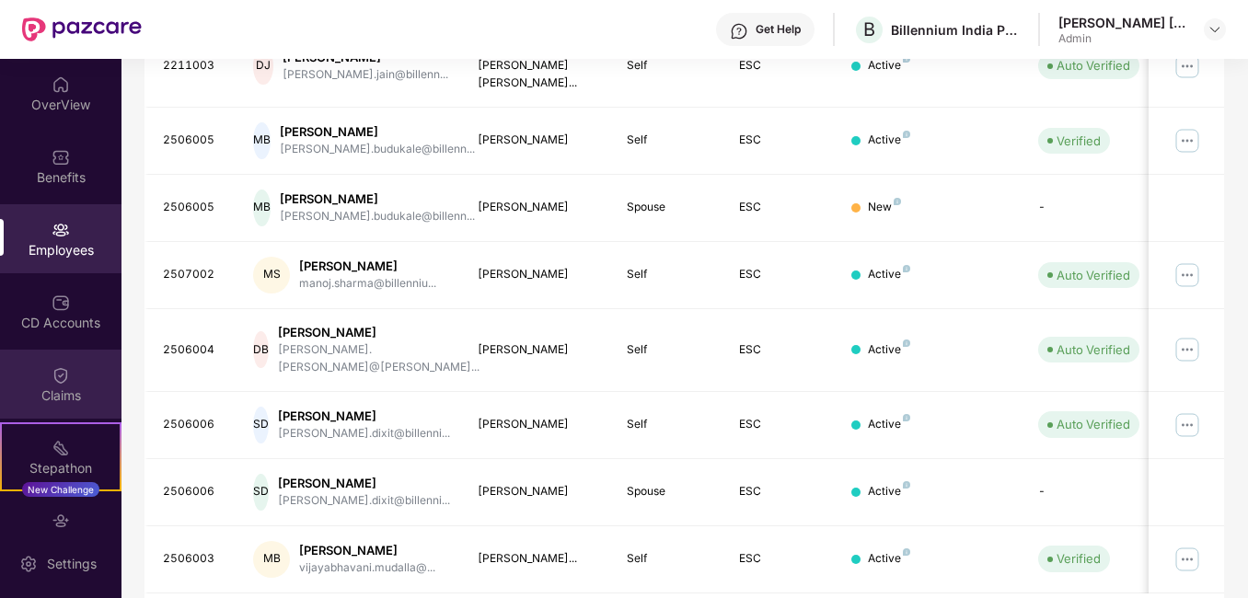
click at [79, 383] on div "Claims" at bounding box center [60, 384] width 121 height 69
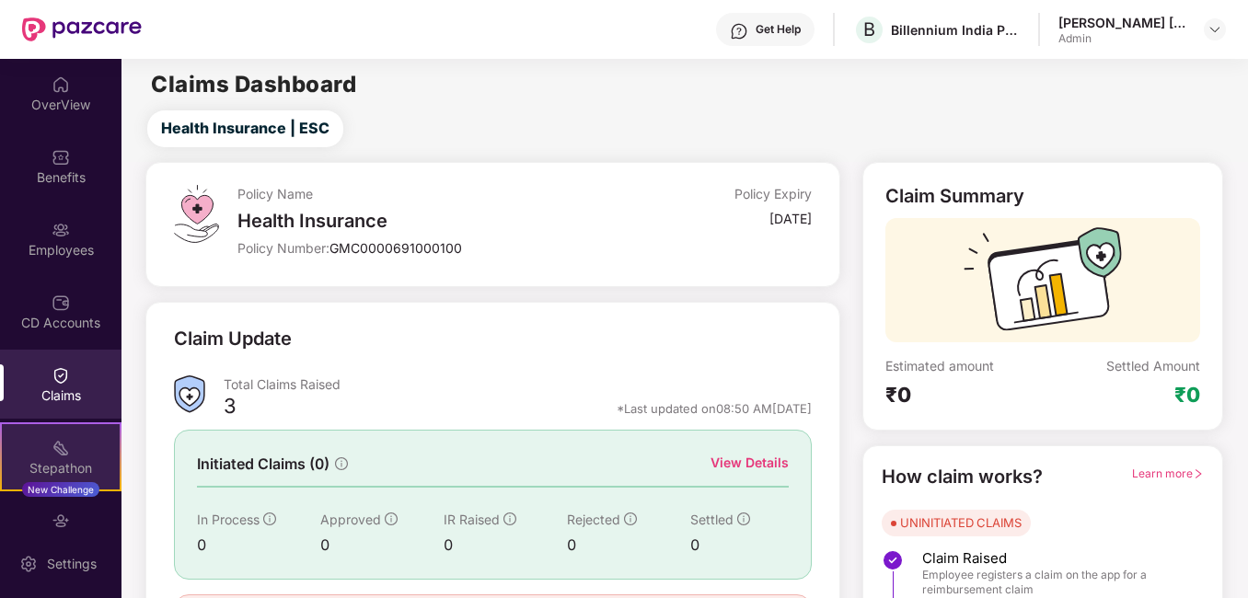
click at [52, 479] on div "Stepathon New Challenge" at bounding box center [60, 456] width 121 height 69
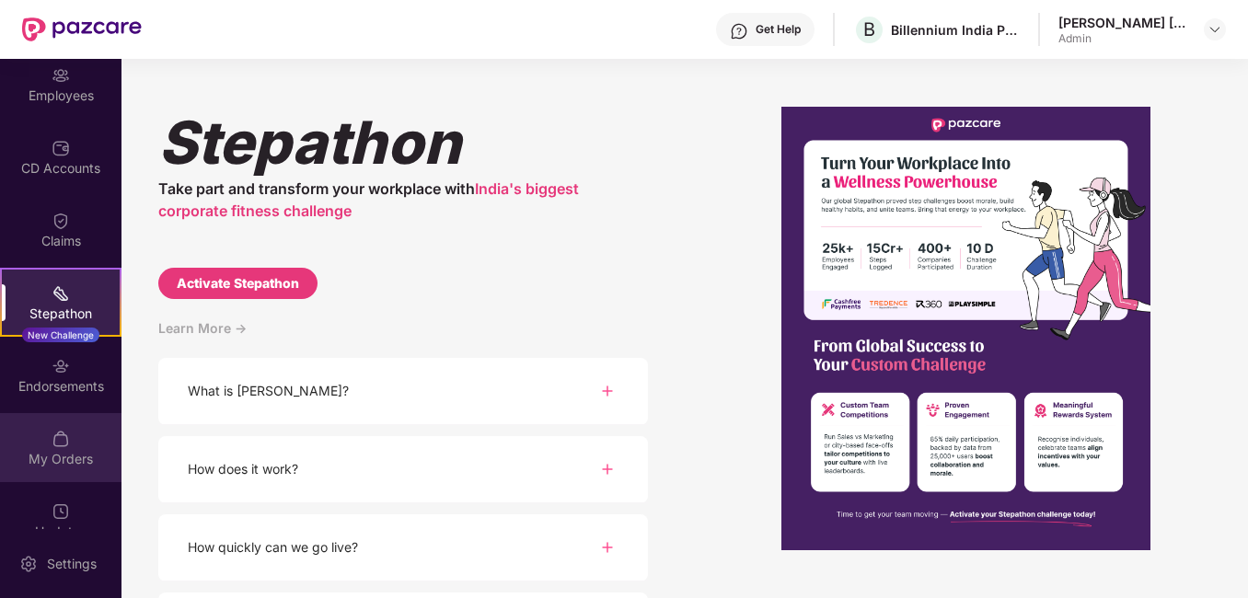
scroll to position [184, 0]
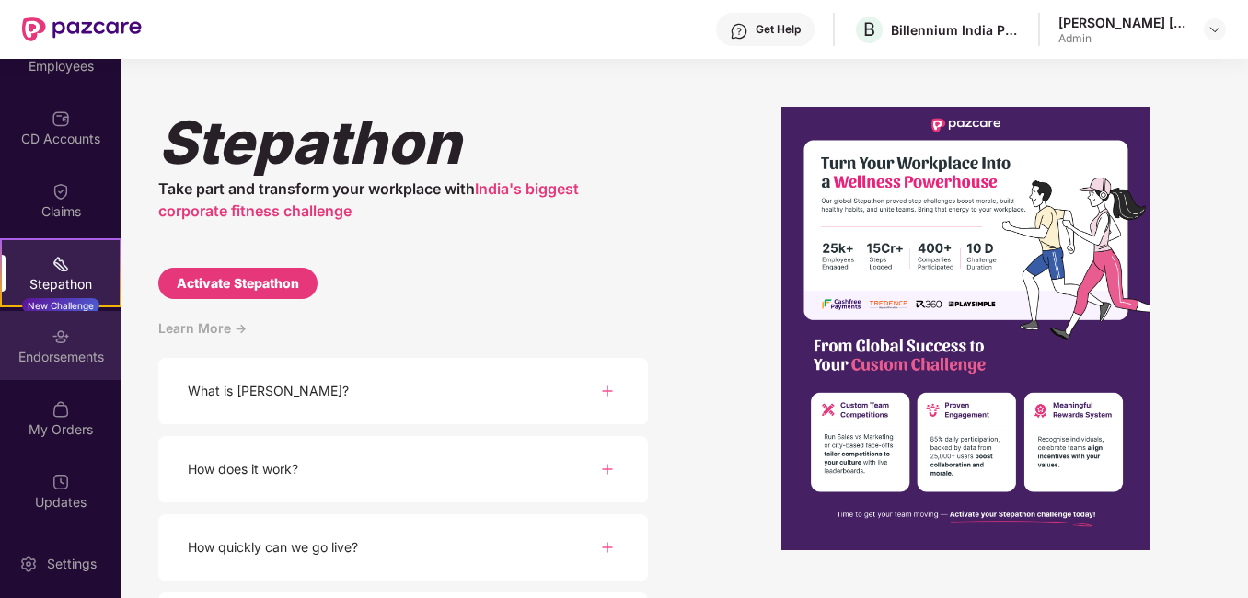
click at [58, 343] on img at bounding box center [61, 337] width 18 height 18
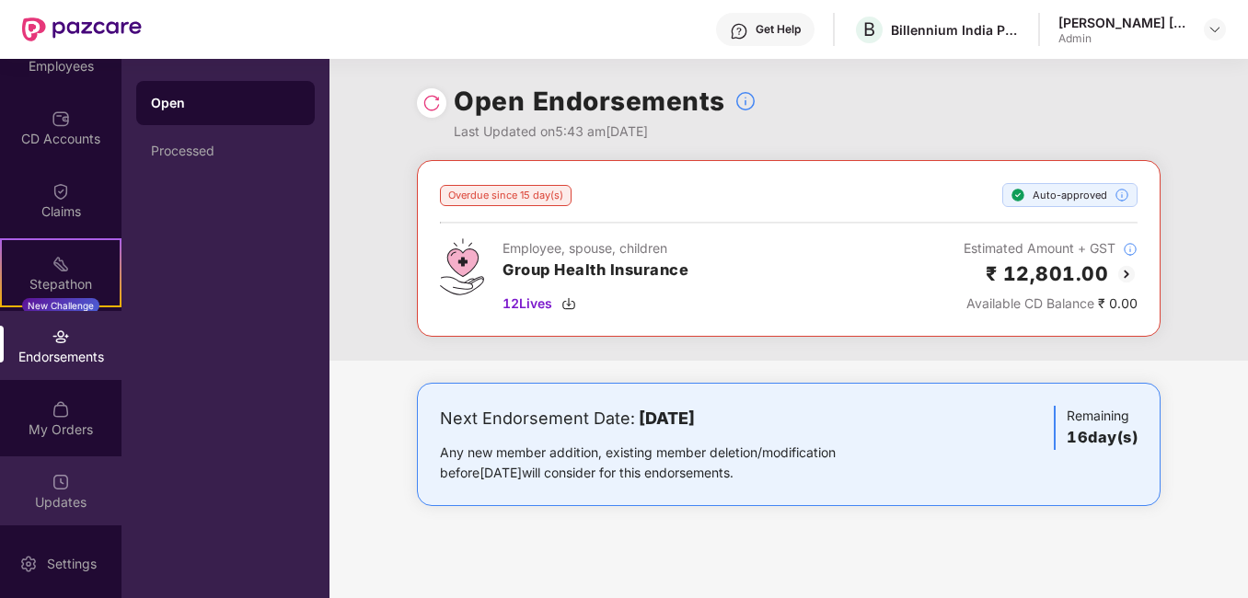
click at [62, 499] on div "Updates" at bounding box center [60, 502] width 121 height 18
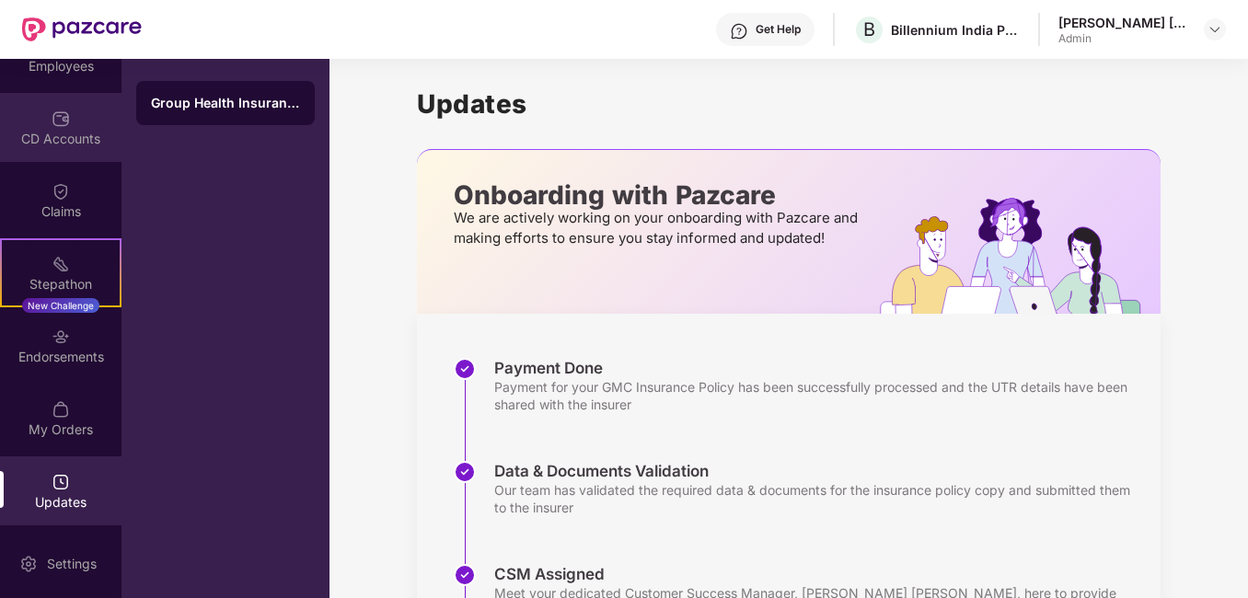
scroll to position [0, 0]
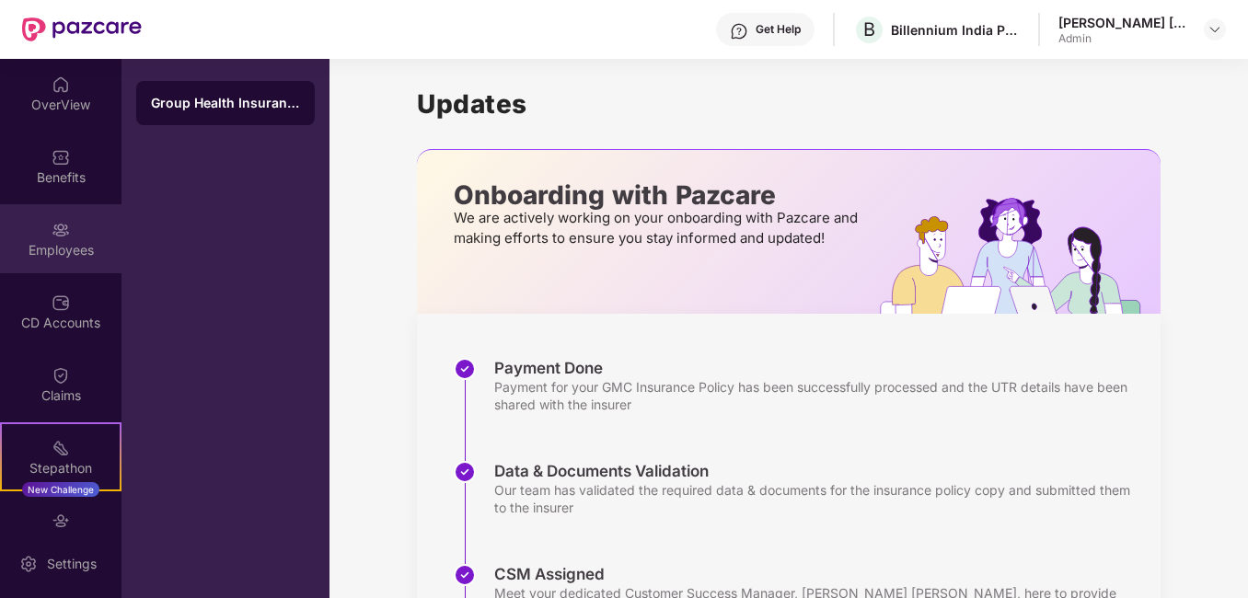
click at [63, 236] on img at bounding box center [61, 230] width 18 height 18
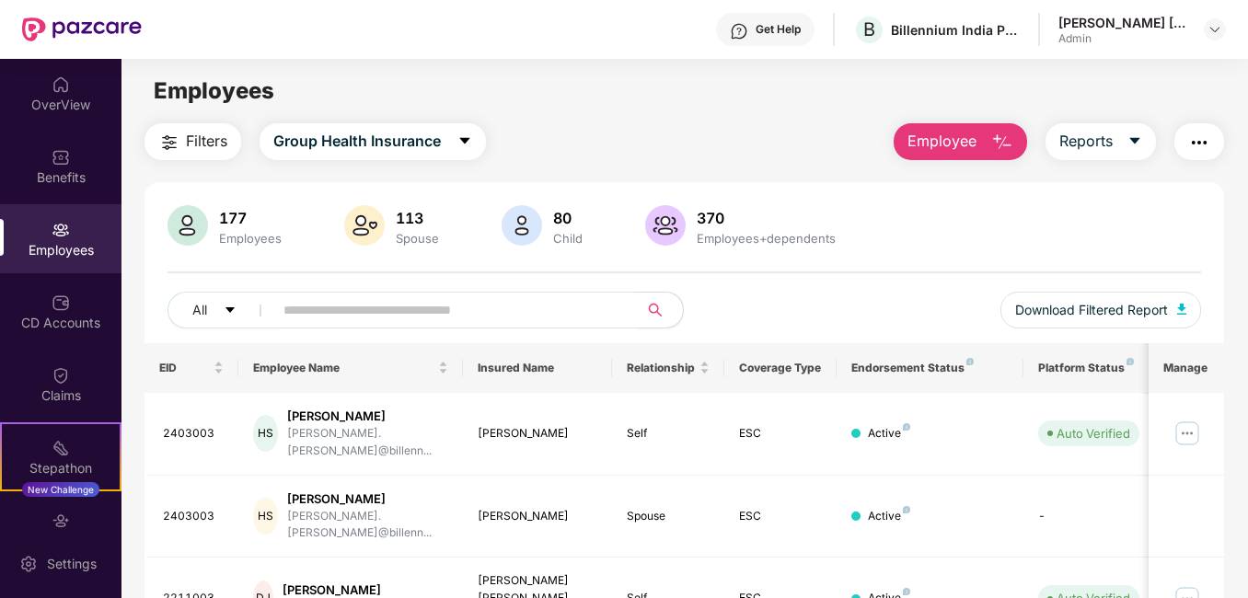
click at [960, 147] on span "Employee" at bounding box center [941, 141] width 69 height 23
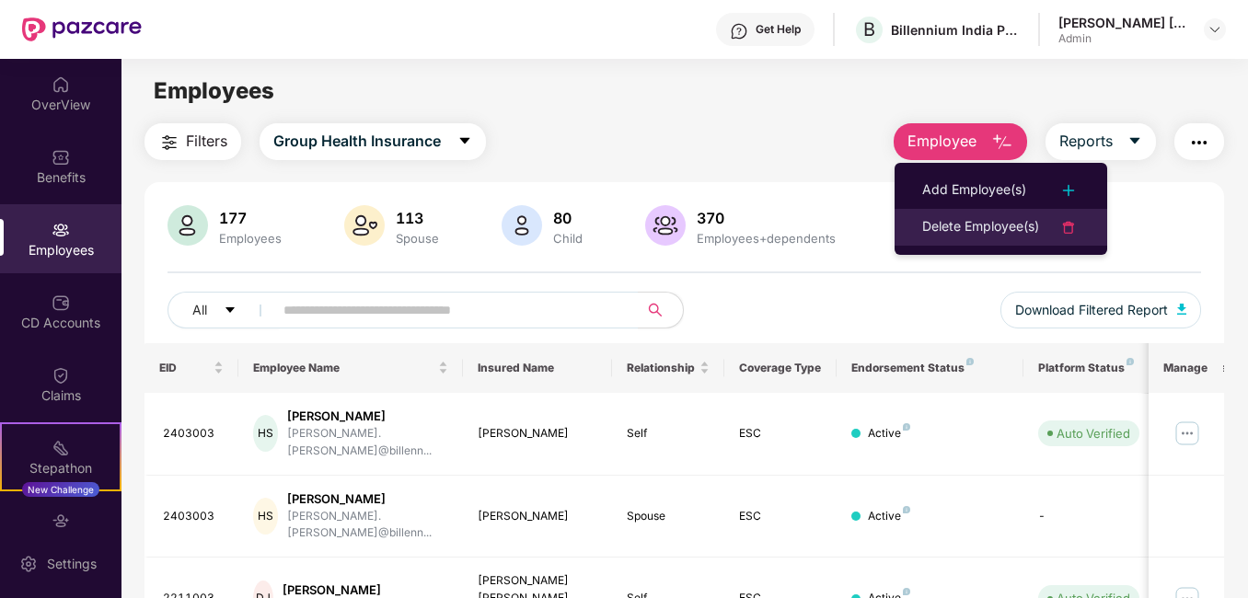
click at [975, 224] on div "Delete Employee(s)" at bounding box center [980, 227] width 117 height 22
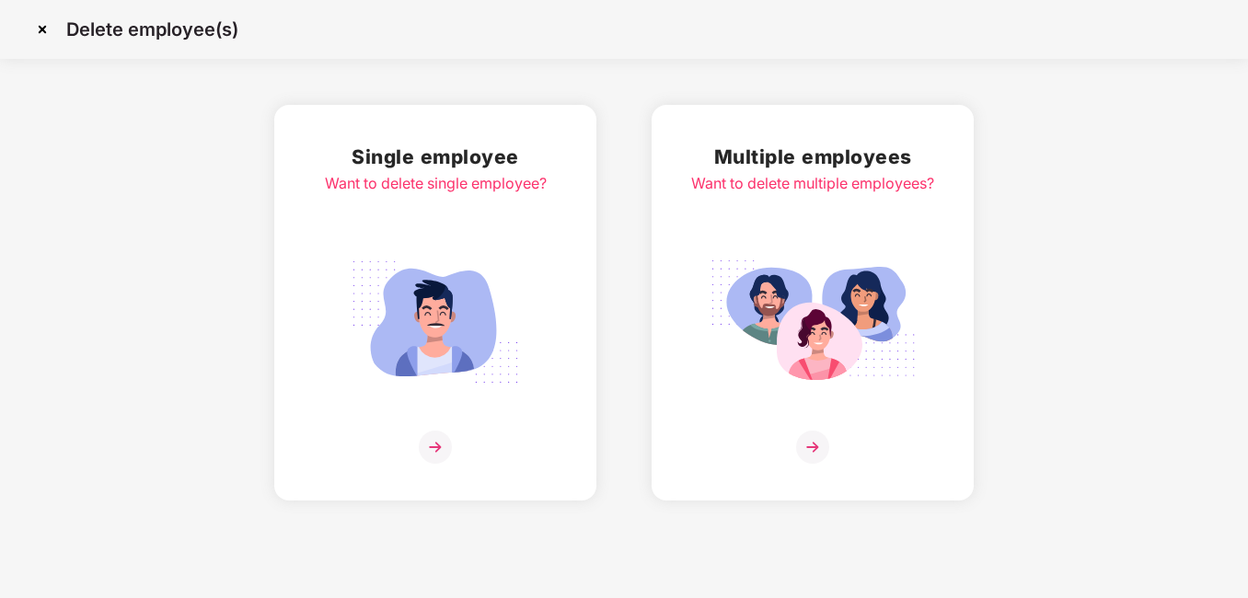
click at [449, 441] on img at bounding box center [435, 447] width 33 height 33
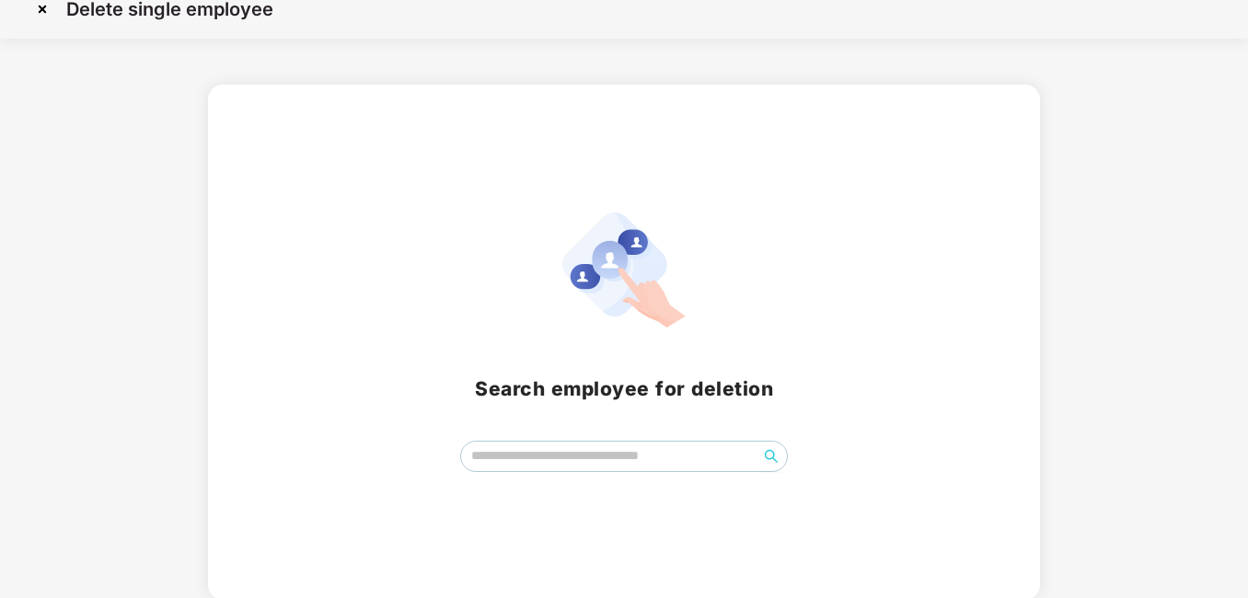
scroll to position [22, 0]
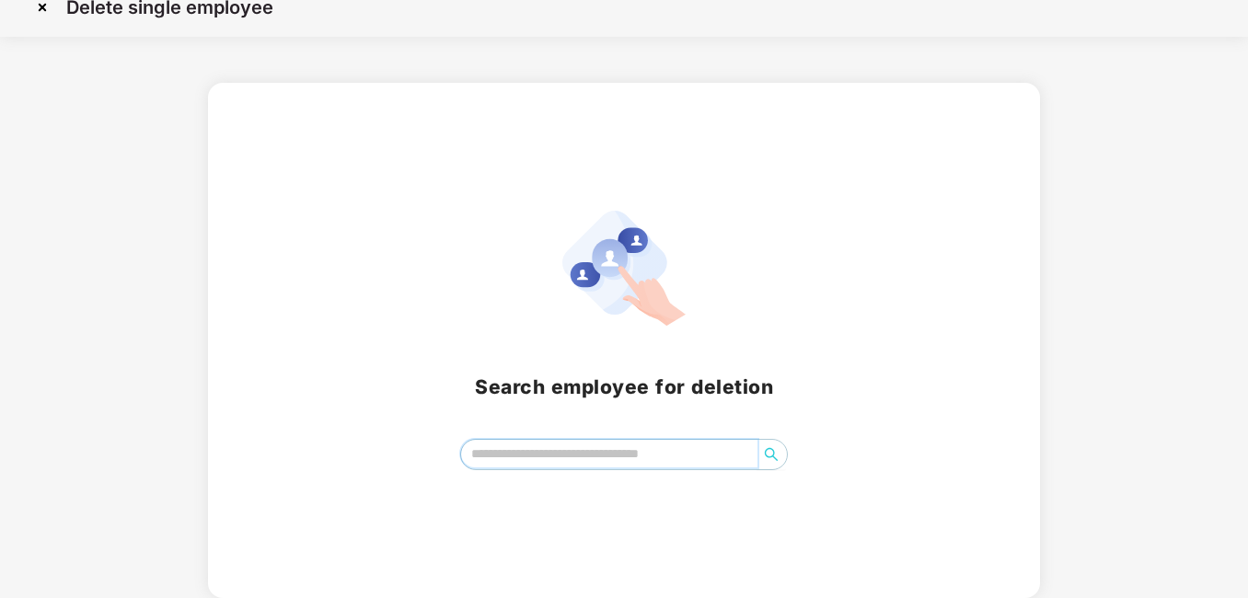
click at [504, 447] on input "search" at bounding box center [609, 454] width 297 height 28
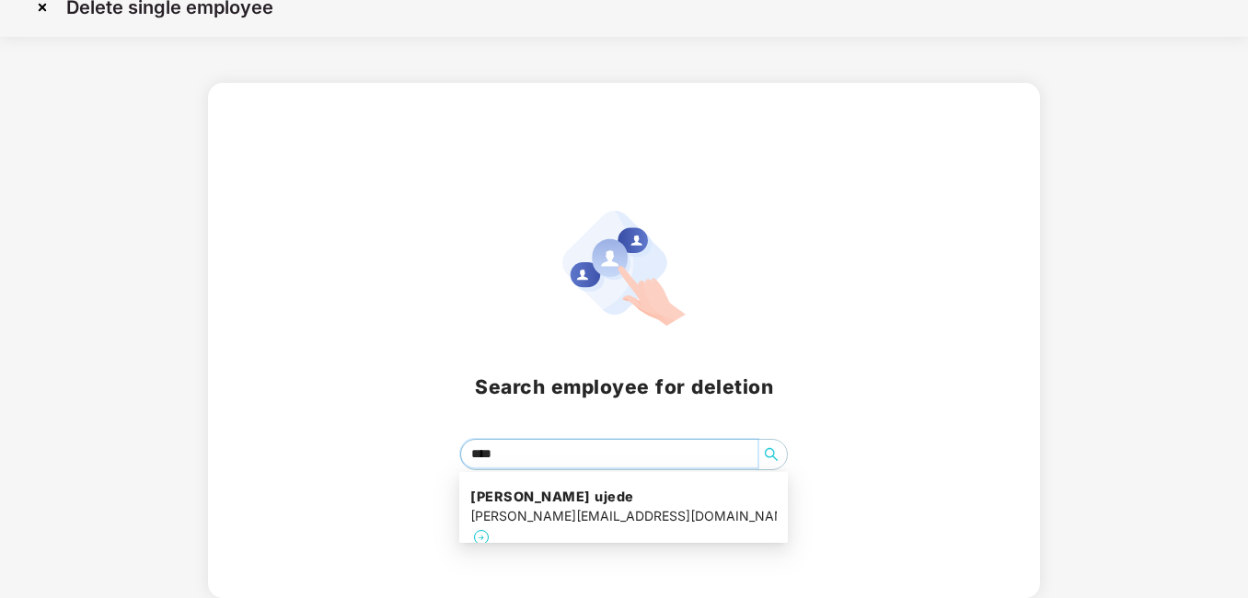
type input "*****"
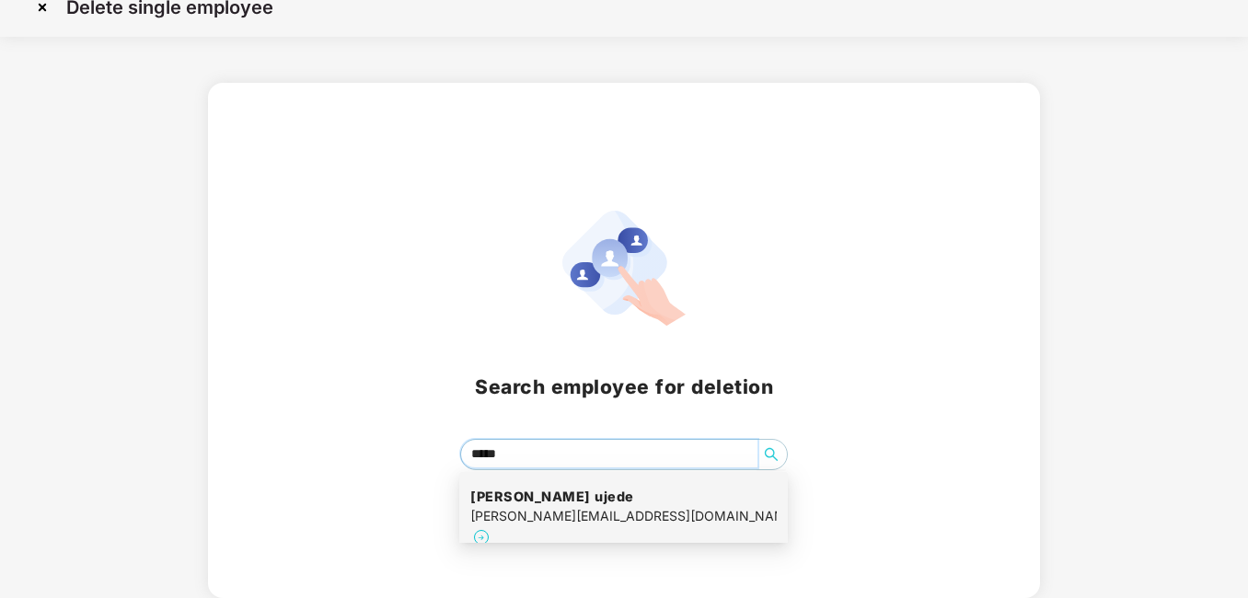
click at [562, 504] on h4 "[PERSON_NAME] ujede" at bounding box center [623, 497] width 306 height 18
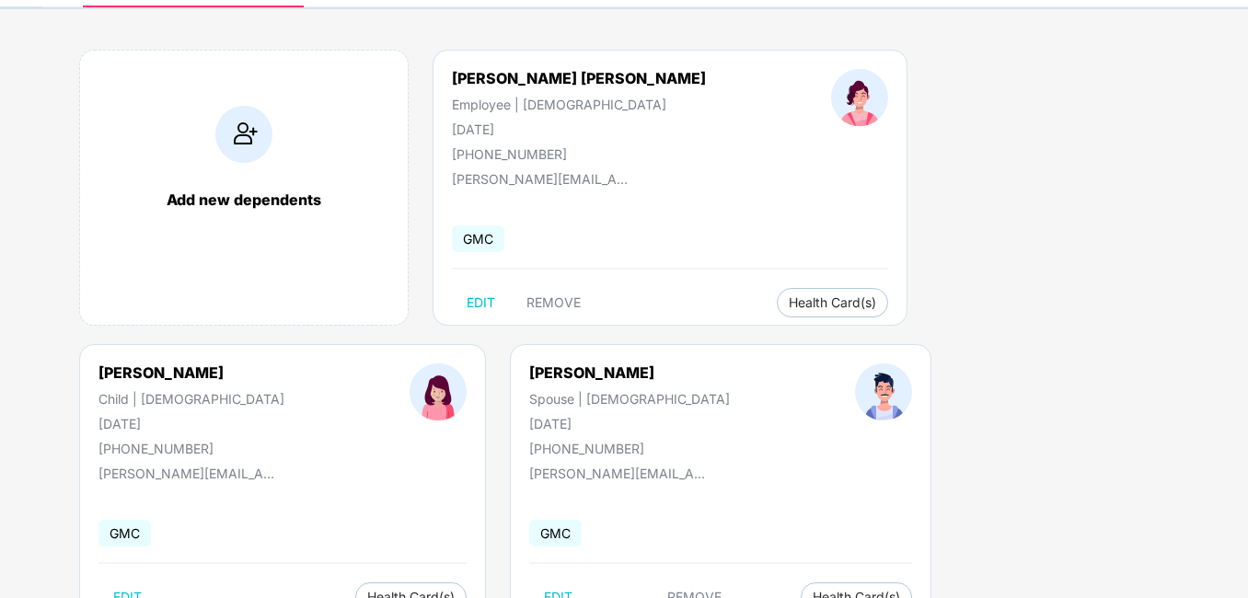
scroll to position [4, 0]
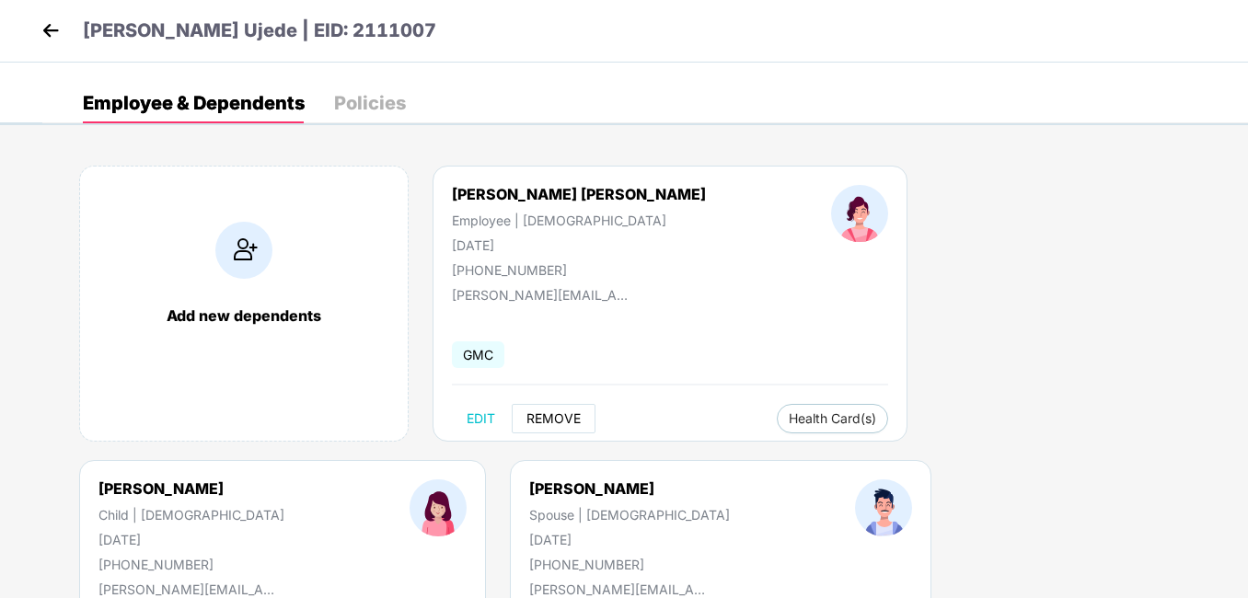
click at [564, 420] on span "REMOVE" at bounding box center [553, 418] width 54 height 15
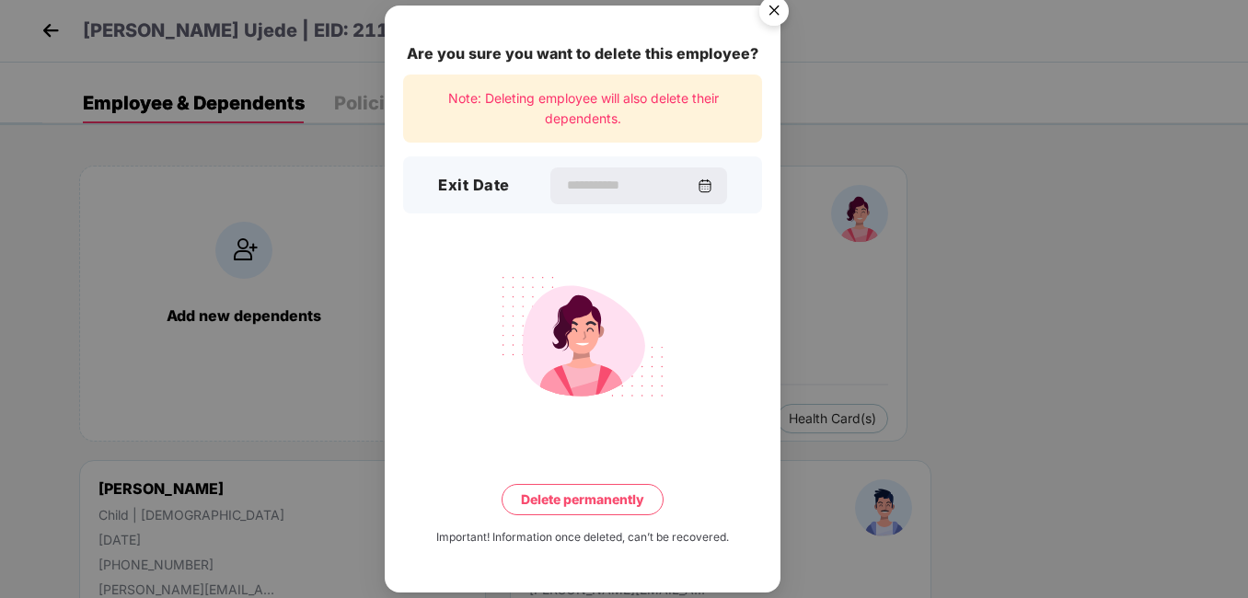
click at [880, 313] on div "Are you sure you want to delete this employee? Note: Deleting employee will als…" at bounding box center [624, 299] width 1248 height 598
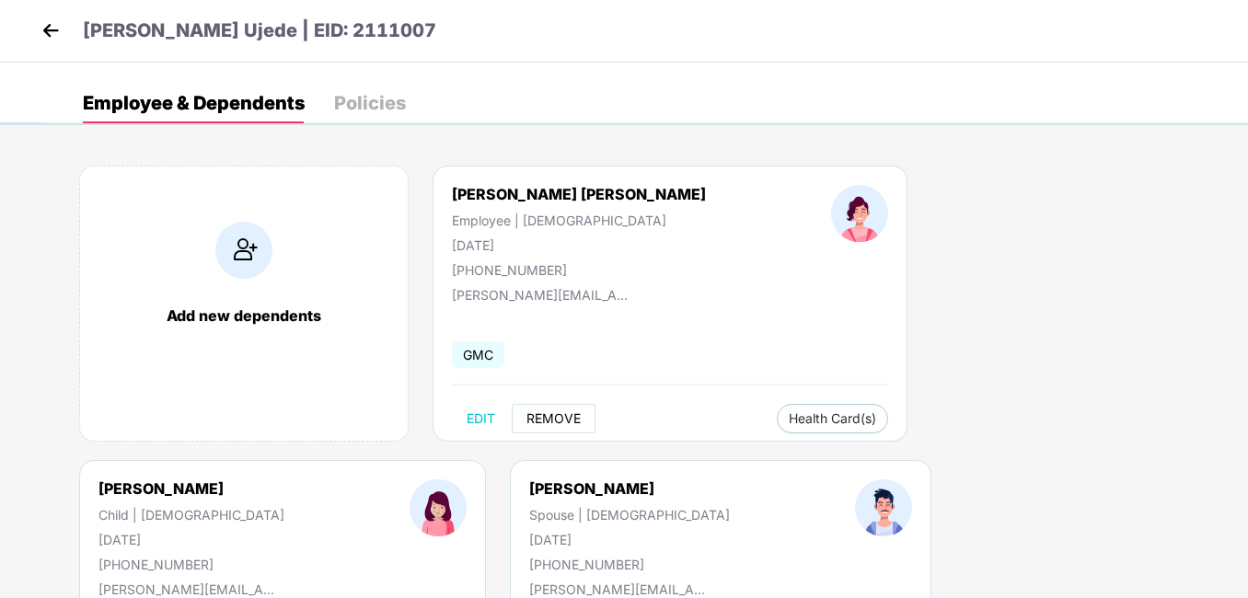
click at [567, 416] on span "REMOVE" at bounding box center [553, 418] width 54 height 15
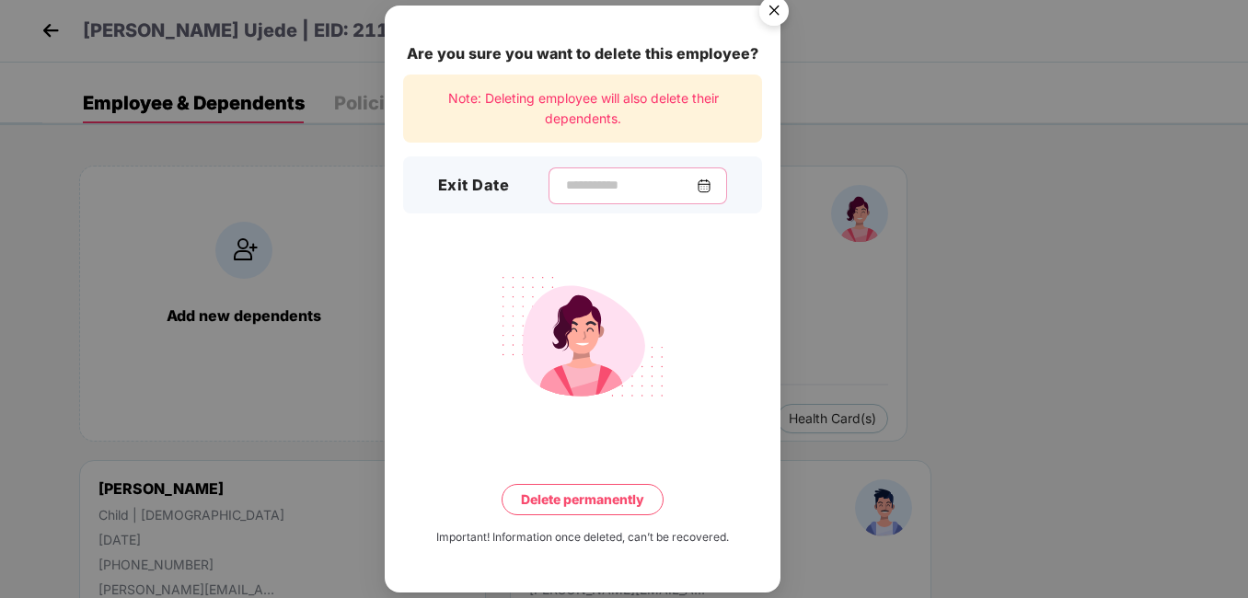
click at [564, 182] on input at bounding box center [630, 185] width 132 height 19
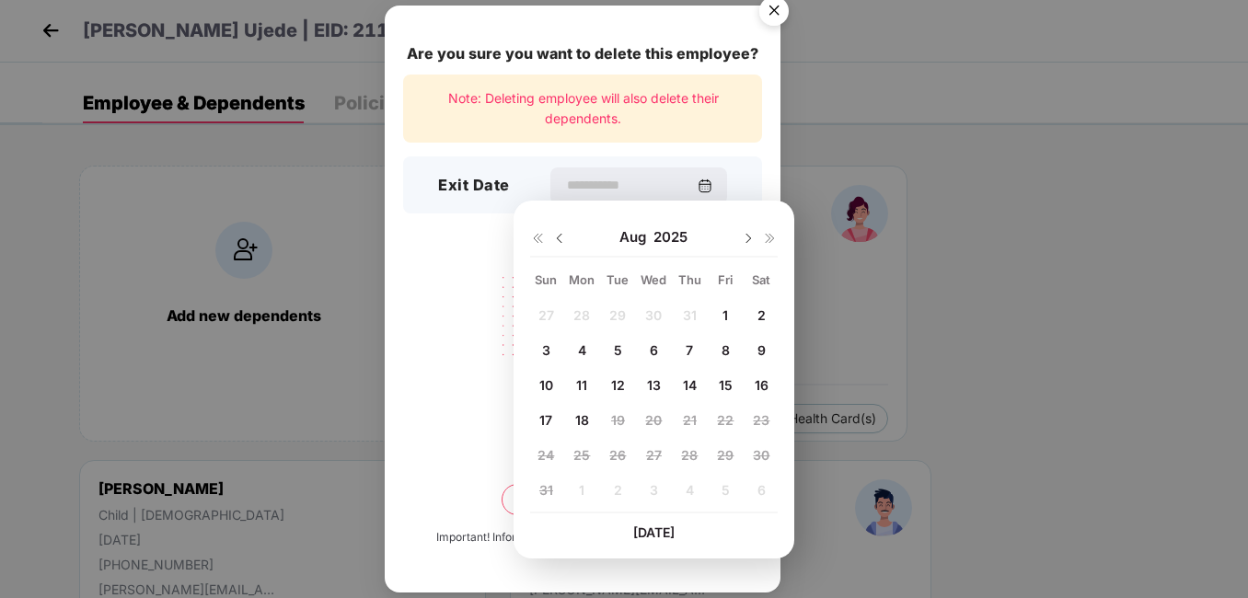
click at [561, 243] on img at bounding box center [559, 238] width 15 height 15
click at [750, 240] on img at bounding box center [748, 238] width 15 height 15
click at [970, 350] on div "Are you sure you want to delete this employee? Note: Deleting employee will als…" at bounding box center [624, 299] width 1248 height 598
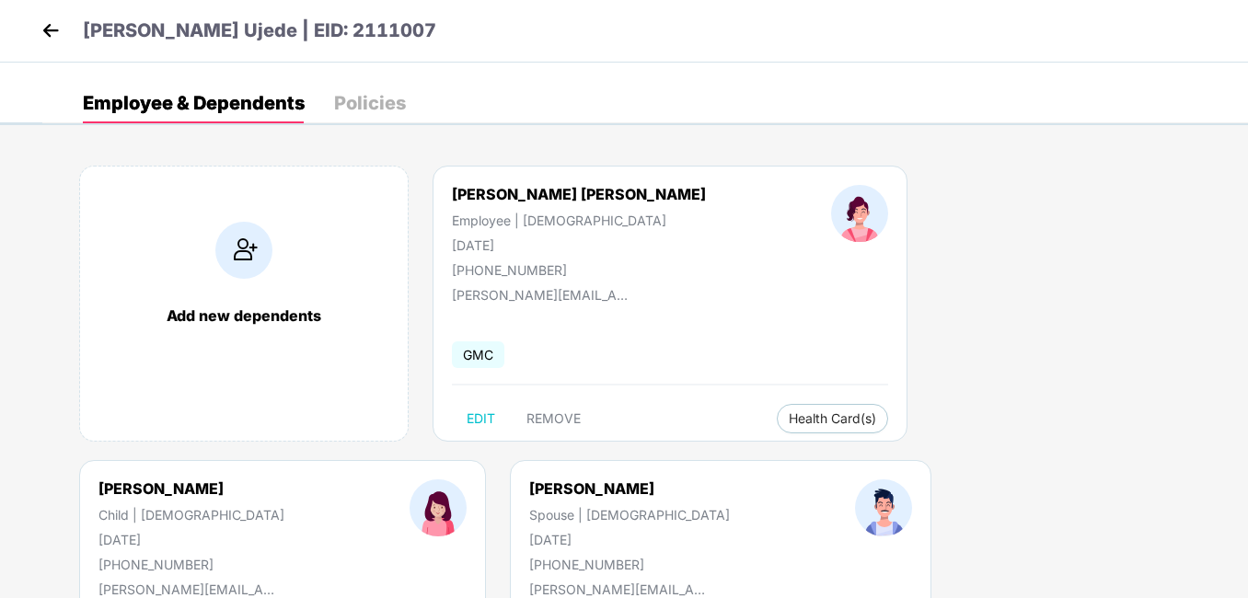
click at [47, 29] on img at bounding box center [51, 31] width 28 height 28
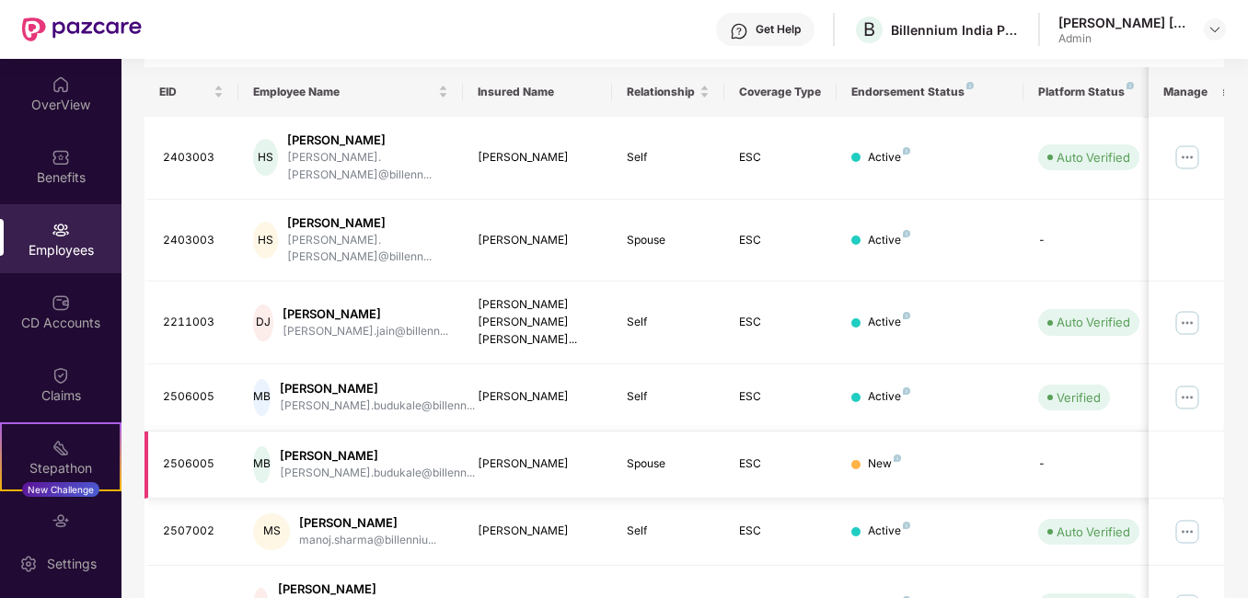
scroll to position [257, 0]
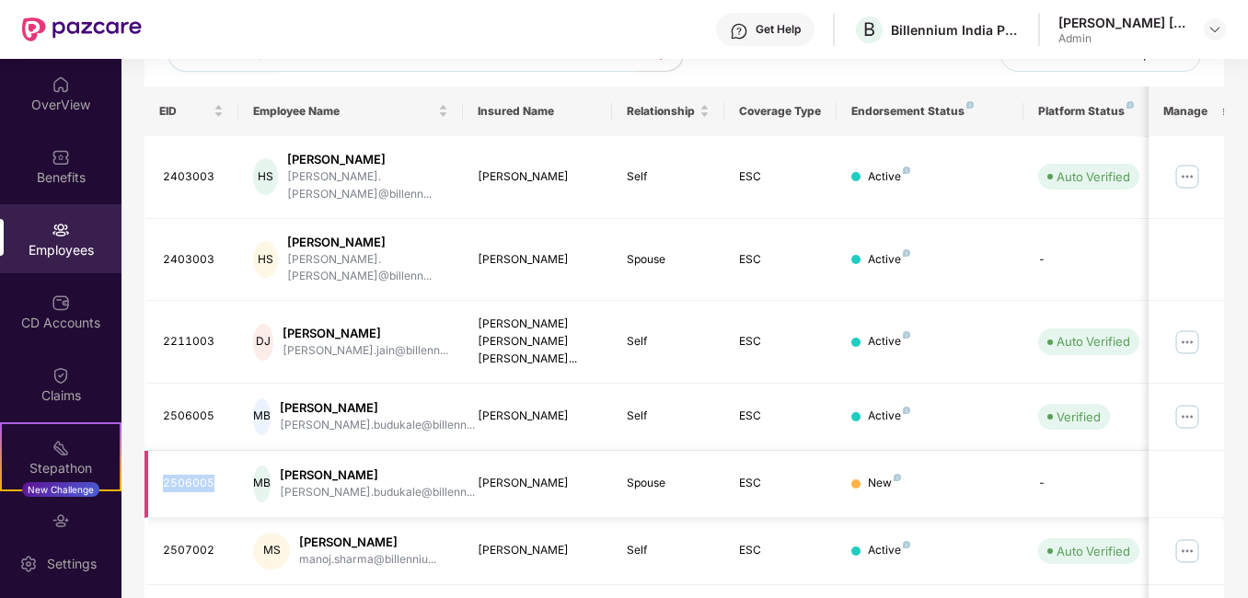
drag, startPoint x: 213, startPoint y: 439, endPoint x: 159, endPoint y: 441, distance: 54.3
click at [159, 451] on td "2506005" at bounding box center [191, 484] width 94 height 67
copy div "2506005"
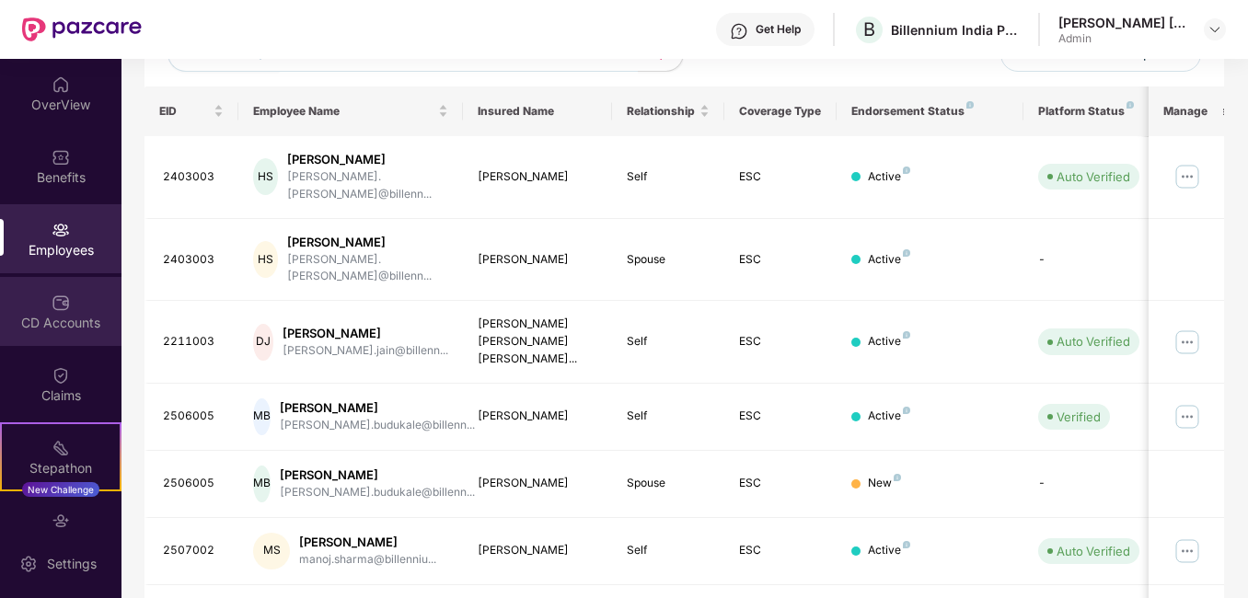
click at [52, 343] on div "CD Accounts" at bounding box center [60, 311] width 121 height 69
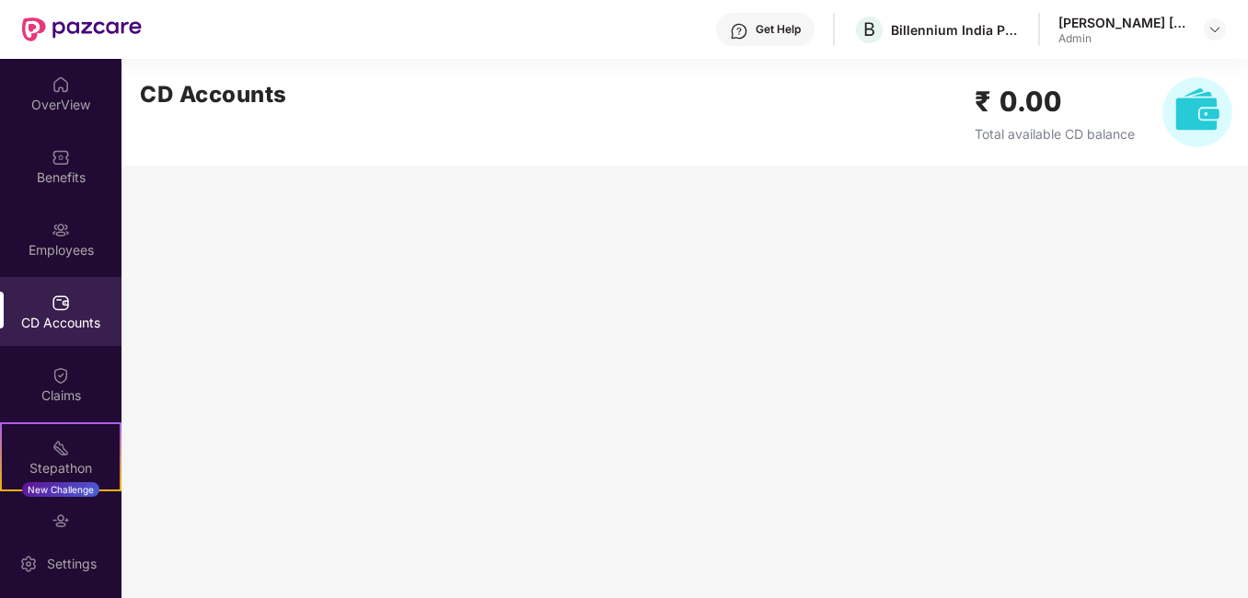
scroll to position [0, 0]
click at [86, 365] on div "Claims" at bounding box center [60, 384] width 121 height 69
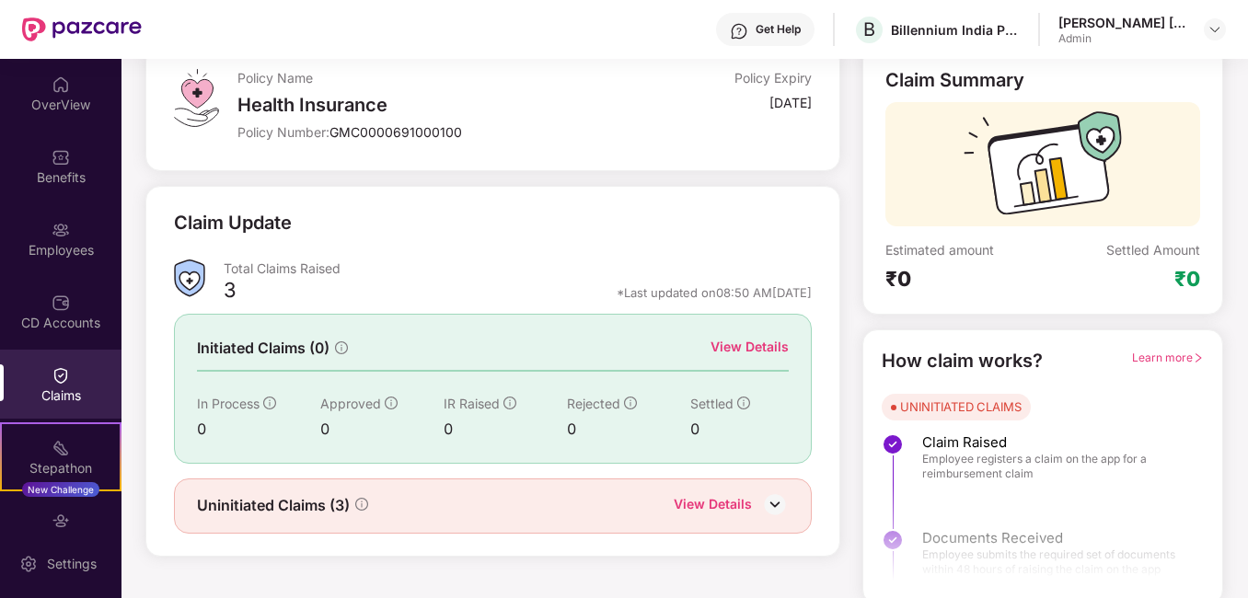
scroll to position [122, 0]
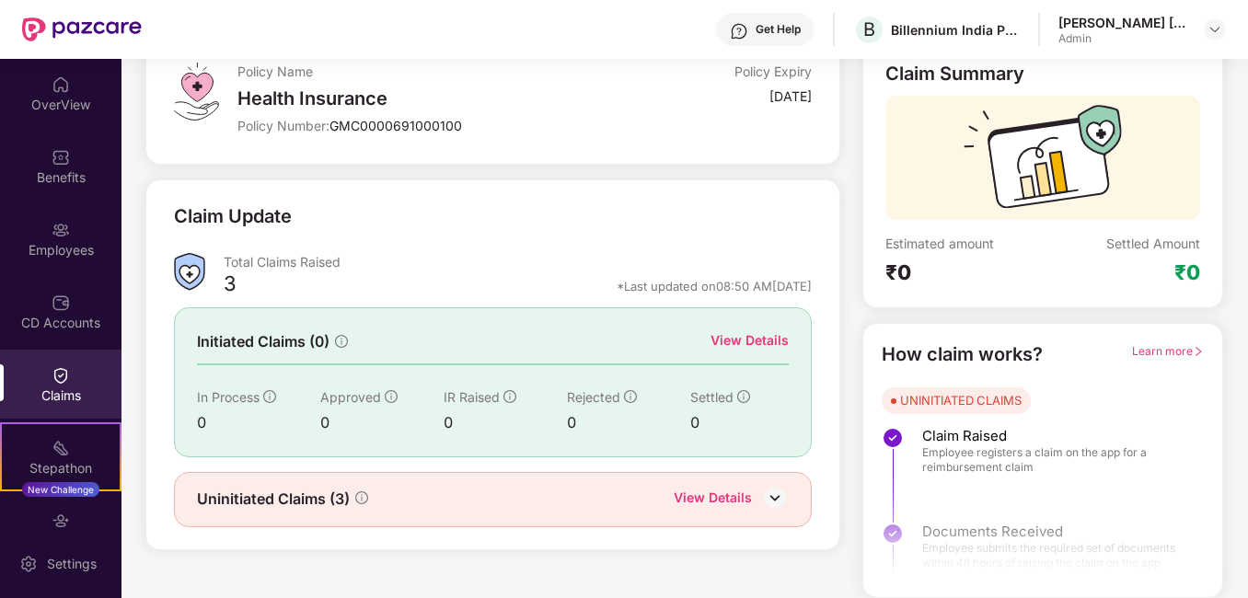
click at [565, 427] on div "0" at bounding box center [504, 422] width 123 height 23
click at [573, 417] on div "0" at bounding box center [628, 422] width 123 height 23
click at [231, 278] on div "3" at bounding box center [230, 285] width 13 height 31
click at [740, 348] on div "View Details" at bounding box center [749, 340] width 78 height 20
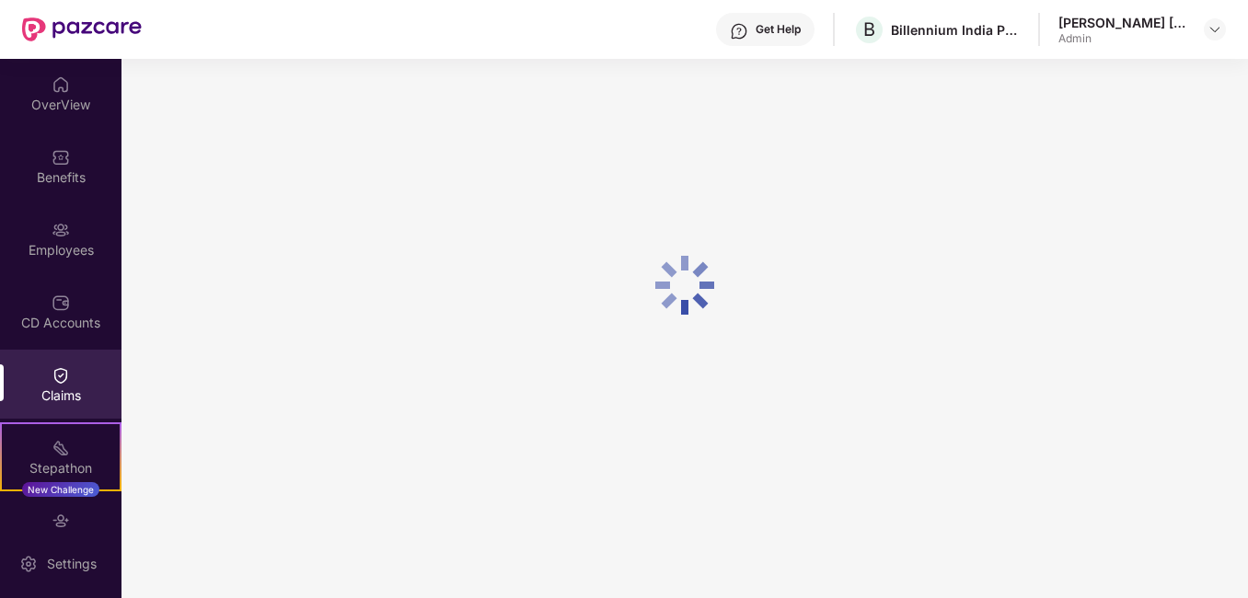
scroll to position [59, 0]
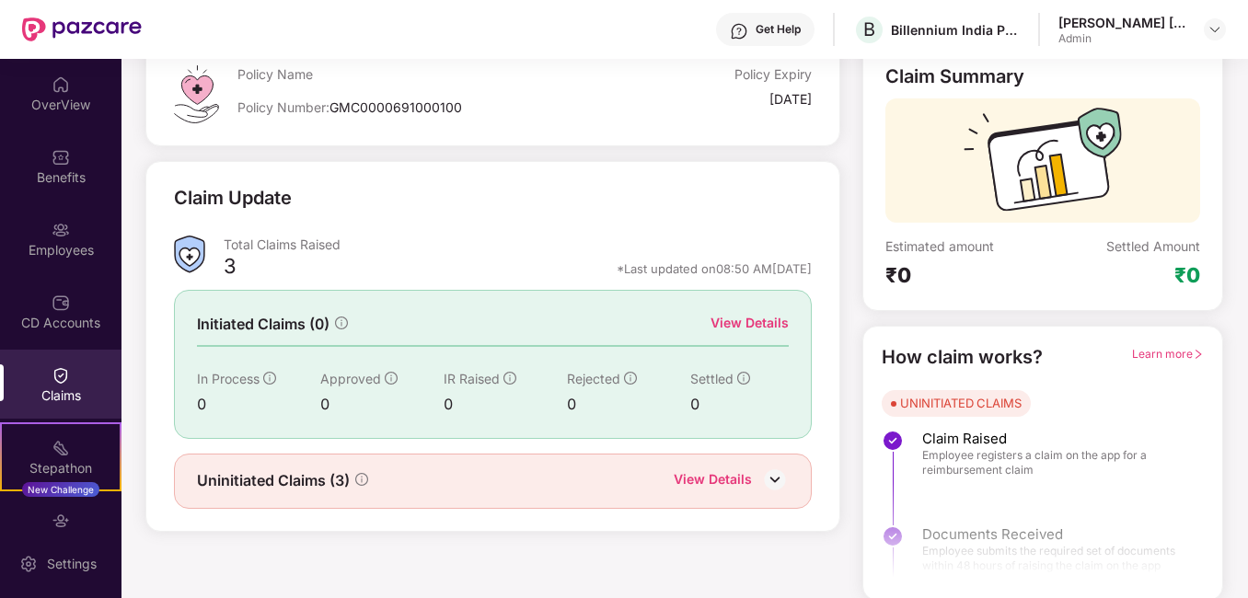
scroll to position [122, 0]
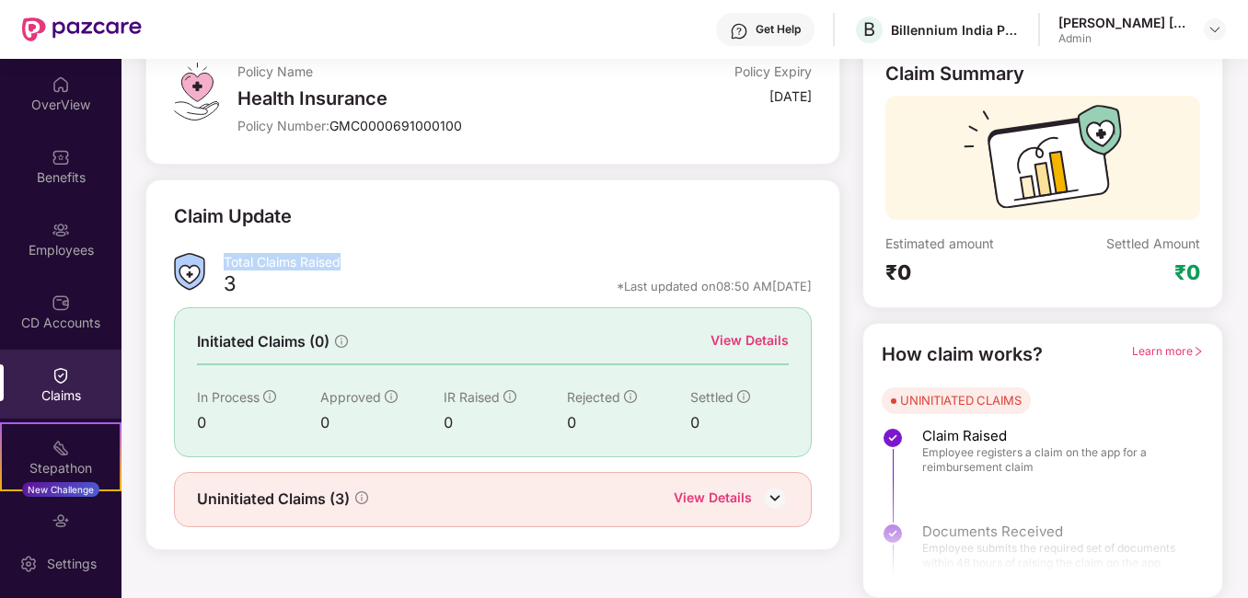
drag, startPoint x: 226, startPoint y: 262, endPoint x: 346, endPoint y: 268, distance: 119.7
click at [346, 268] on div "Total Claims Raised" at bounding box center [518, 261] width 588 height 17
drag, startPoint x: 346, startPoint y: 268, endPoint x: 448, endPoint y: 257, distance: 102.7
click at [450, 259] on div "Total Claims Raised" at bounding box center [518, 261] width 588 height 17
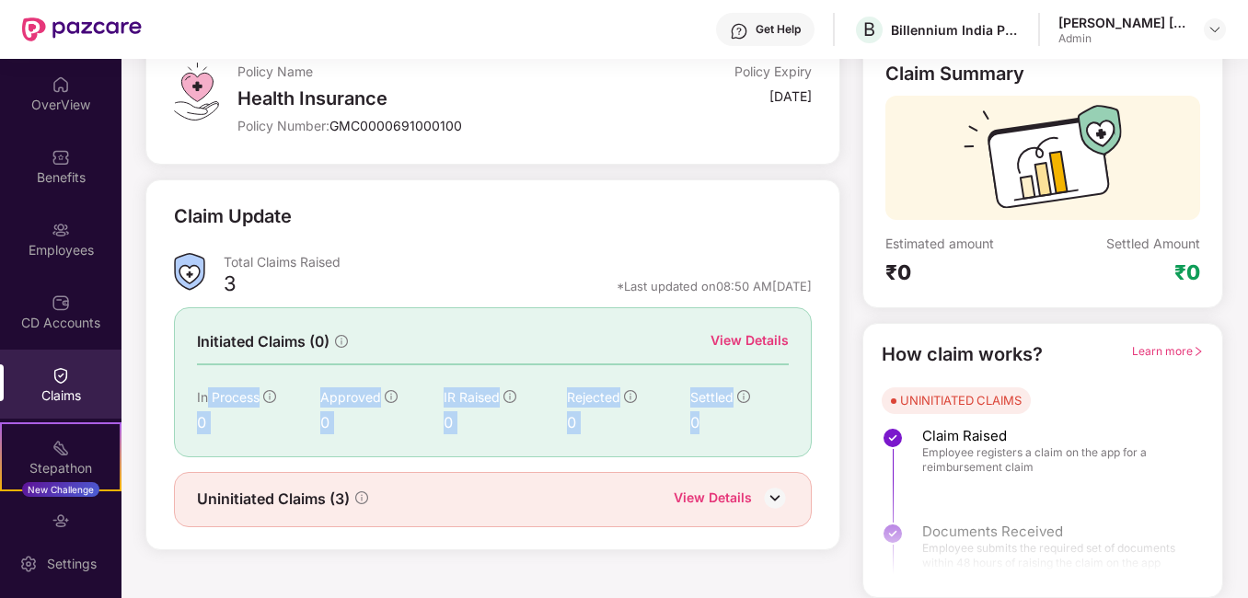
drag, startPoint x: 204, startPoint y: 401, endPoint x: 718, endPoint y: 419, distance: 513.7
click at [718, 419] on div "In Process 0 Approved 0 IR Raised 0 Rejected 0 Settled 0" at bounding box center [493, 410] width 592 height 47
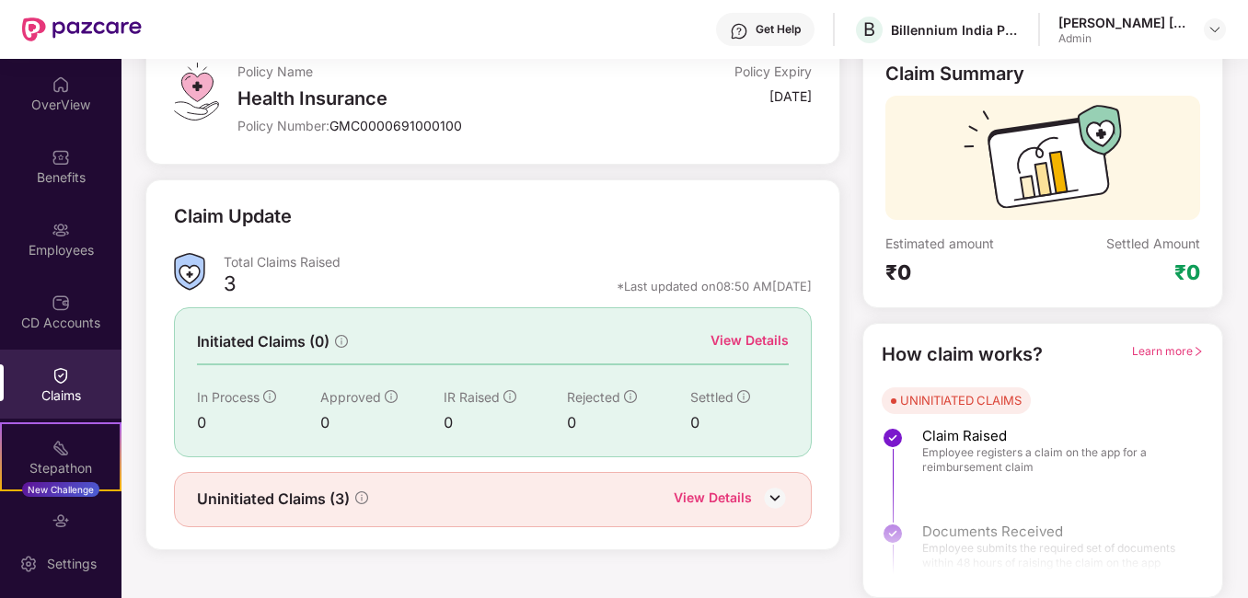
click at [350, 259] on div "Total Claims Raised" at bounding box center [518, 261] width 588 height 17
drag, startPoint x: 203, startPoint y: 404, endPoint x: 272, endPoint y: 405, distance: 69.0
click at [272, 405] on div "In Process" at bounding box center [258, 397] width 123 height 20
drag, startPoint x: 272, startPoint y: 405, endPoint x: 187, endPoint y: 427, distance: 88.4
click at [187, 427] on div "Initiated Claims (0) View Details In Process 0 Approved 0 IR Raised 0 Rejected …" at bounding box center [493, 381] width 638 height 149
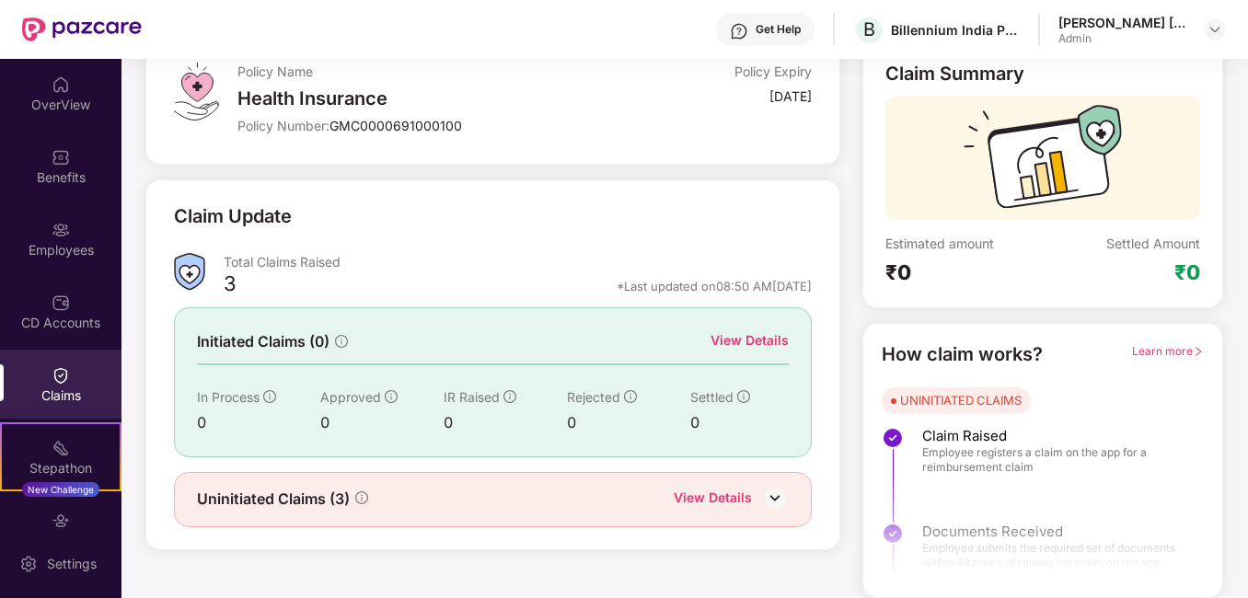
click at [970, 404] on div "UNINITIATED CLAIMS" at bounding box center [960, 400] width 121 height 18
click at [747, 491] on div "View Details" at bounding box center [712, 500] width 78 height 24
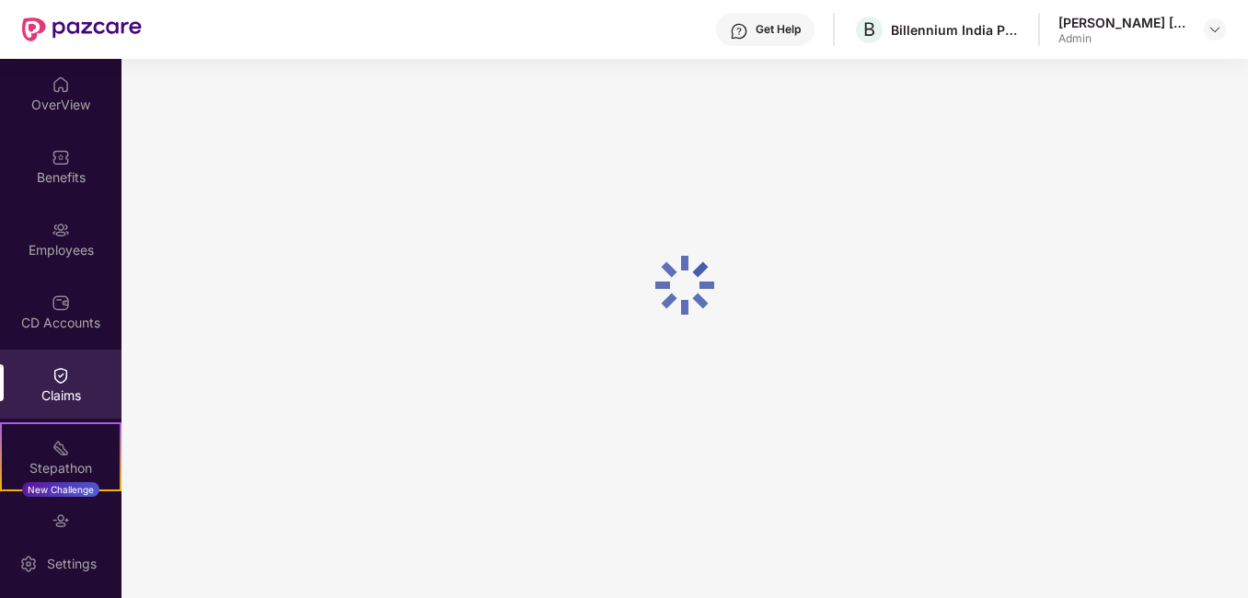
scroll to position [59, 0]
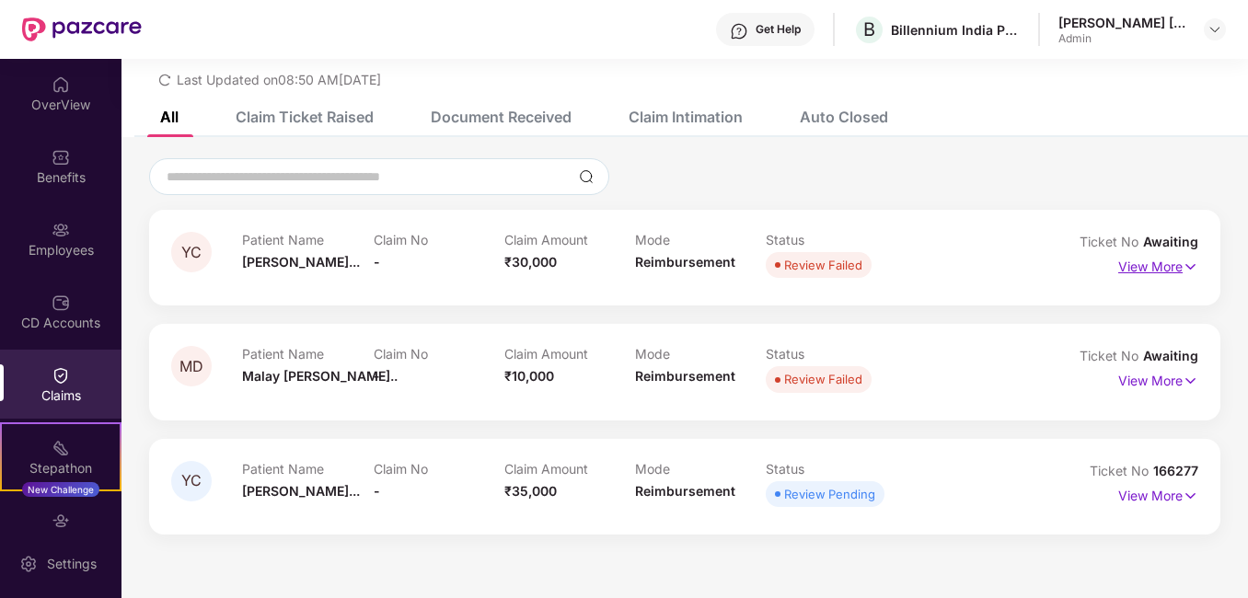
click at [1176, 261] on p "View More" at bounding box center [1158, 264] width 80 height 25
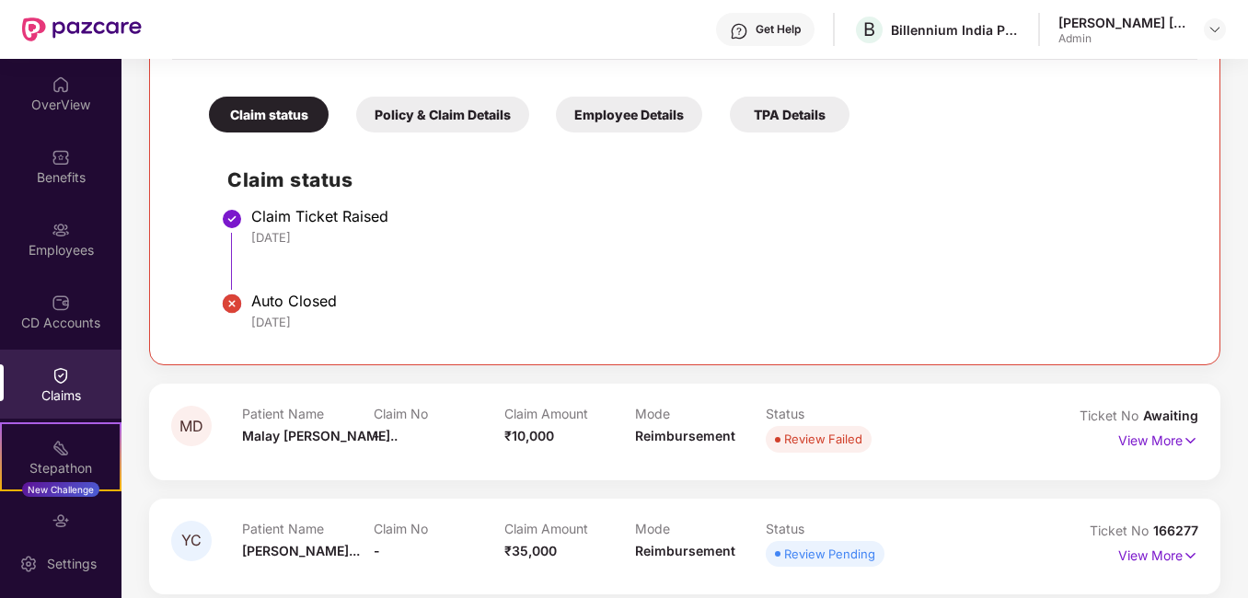
scroll to position [386, 0]
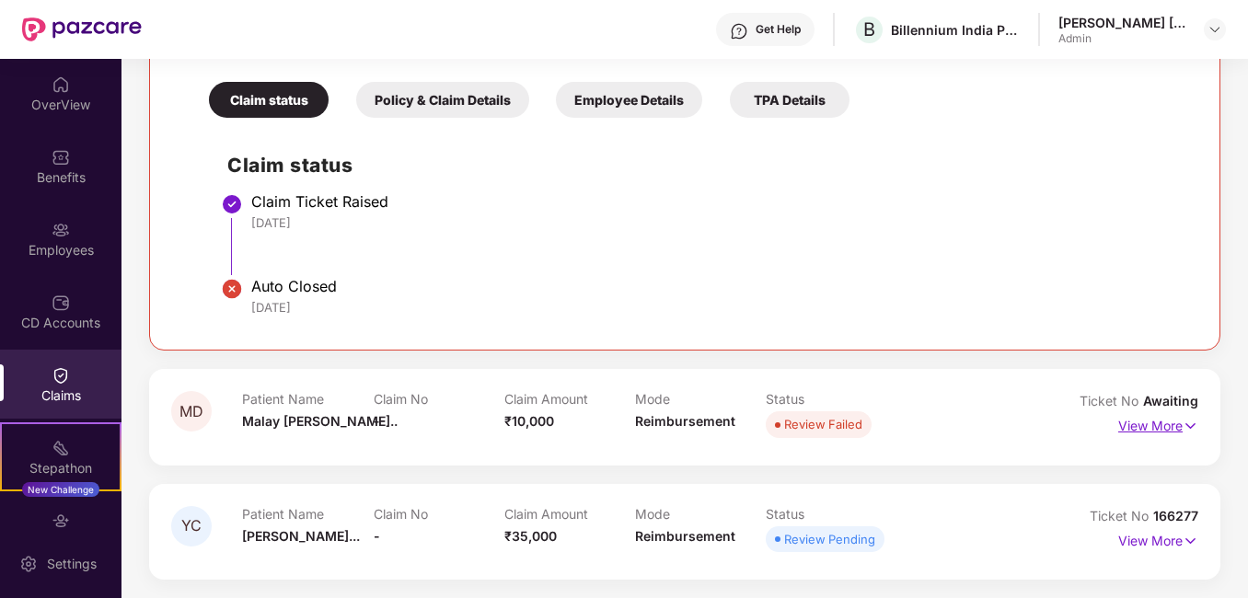
click at [1172, 431] on p "View More" at bounding box center [1158, 423] width 80 height 25
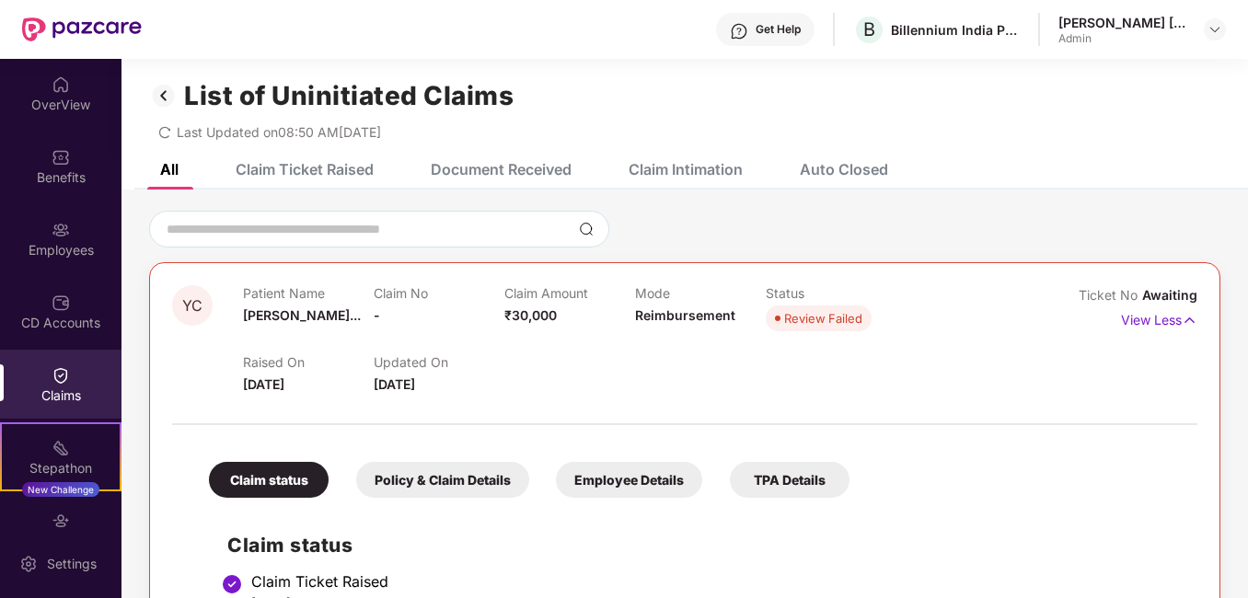
scroll to position [0, 0]
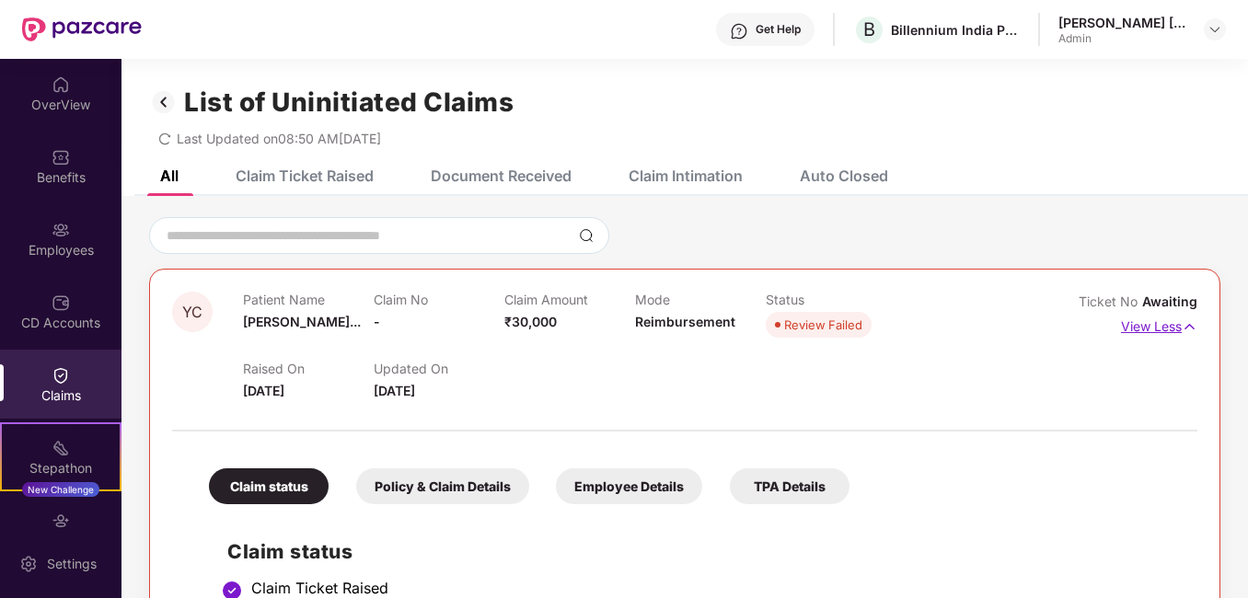
click at [1142, 329] on p "View Less" at bounding box center [1159, 324] width 76 height 25
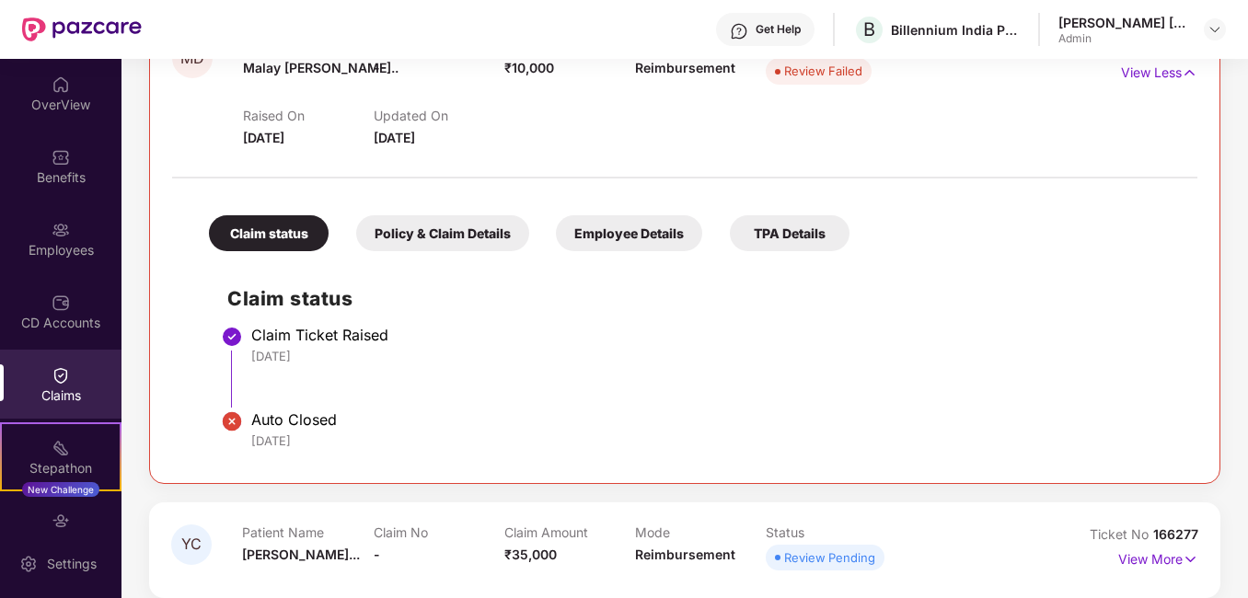
scroll to position [386, 0]
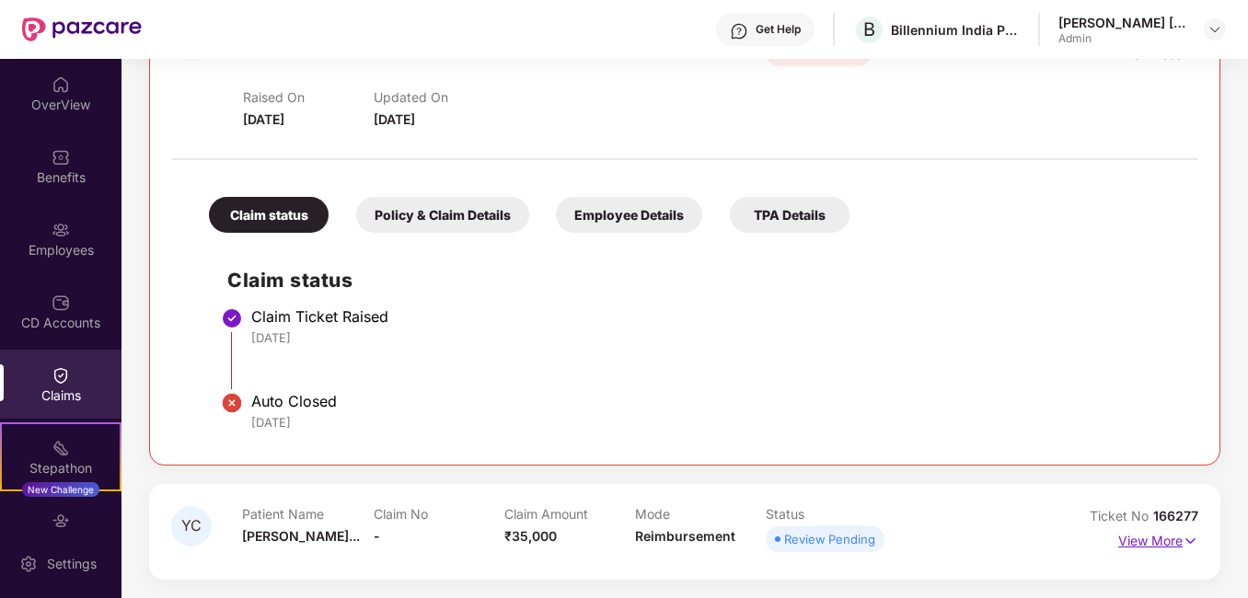
click at [1173, 536] on p "View More" at bounding box center [1158, 538] width 80 height 25
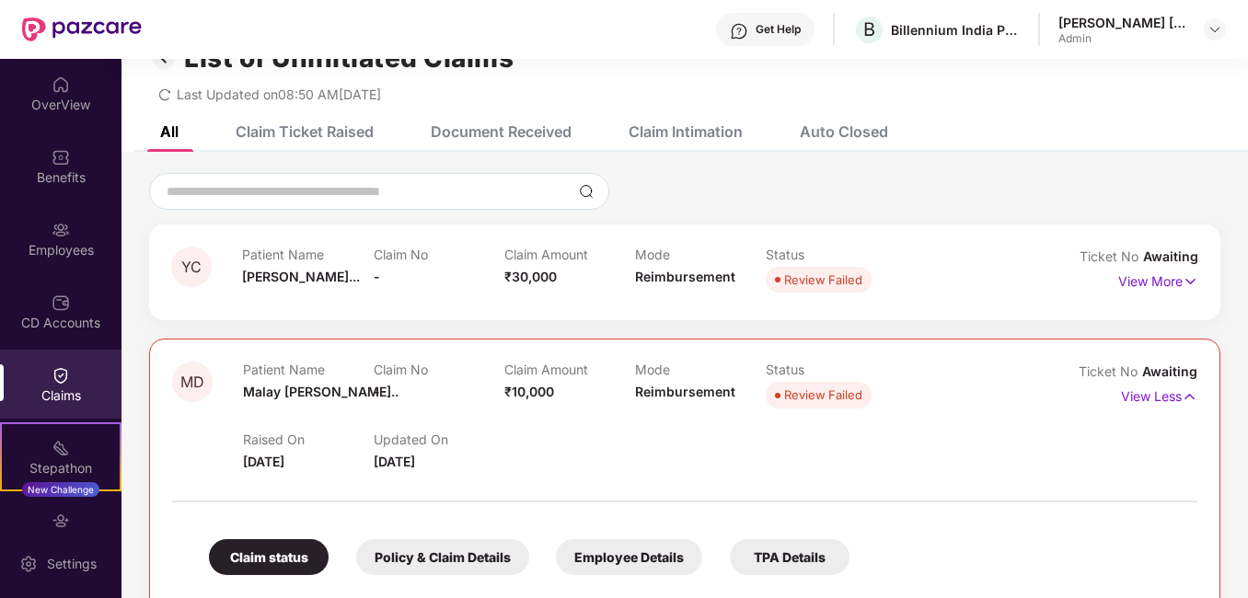
scroll to position [0, 0]
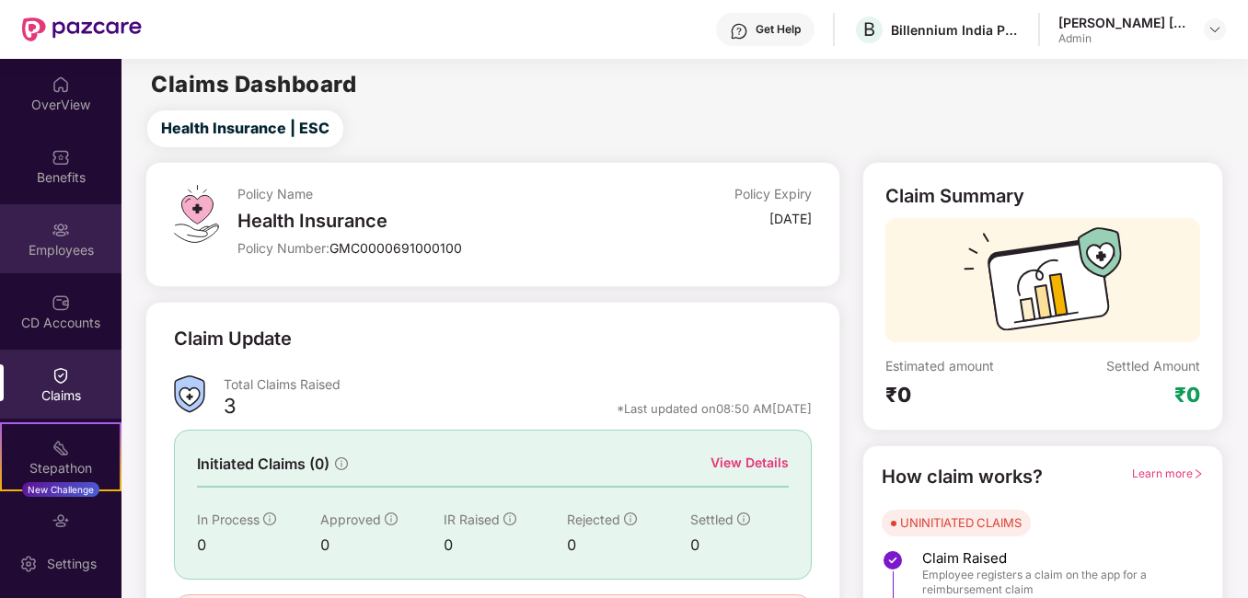
click at [67, 227] on div "Employees" at bounding box center [60, 238] width 121 height 69
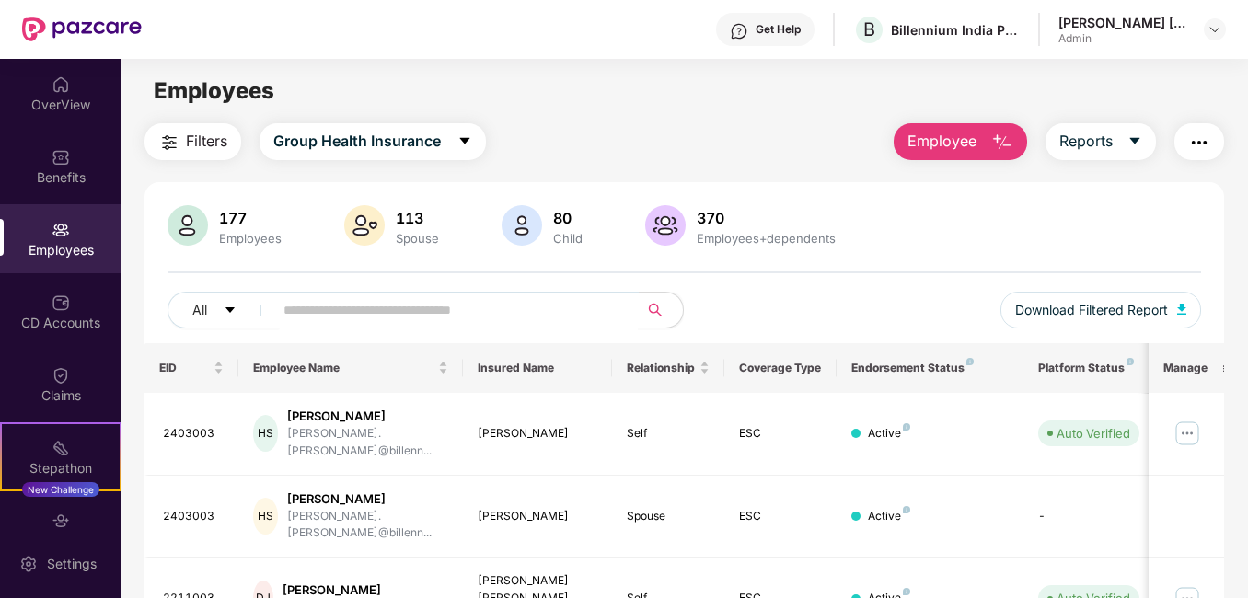
click at [366, 312] on input "text" at bounding box center [447, 310] width 329 height 28
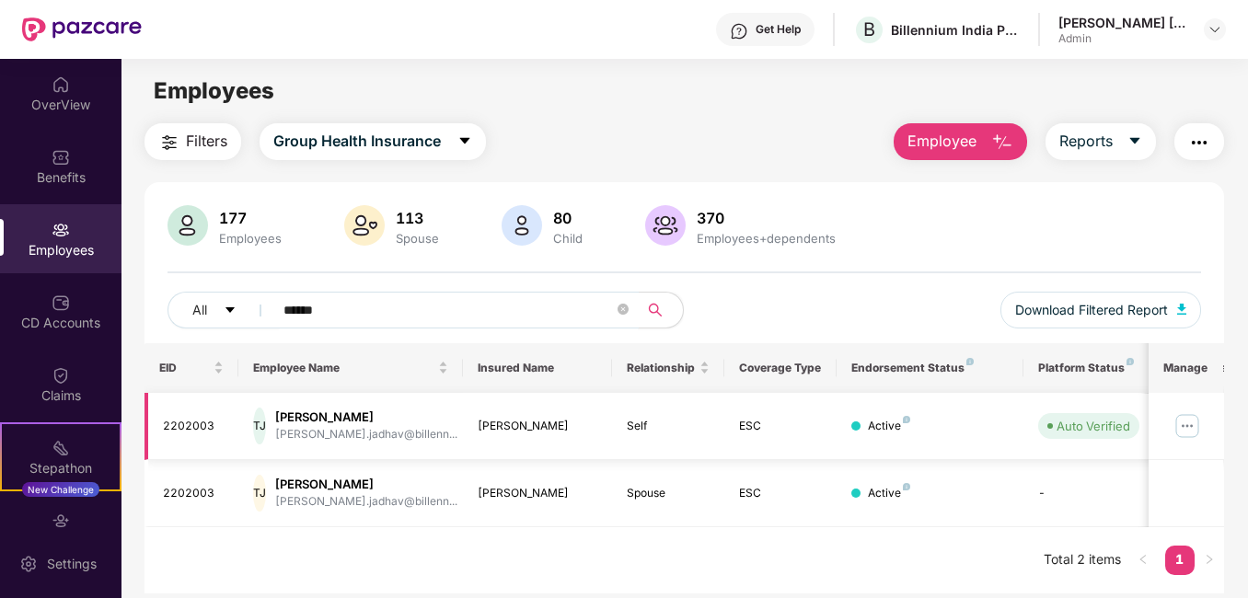
type input "******"
click at [1195, 421] on img at bounding box center [1186, 425] width 29 height 29
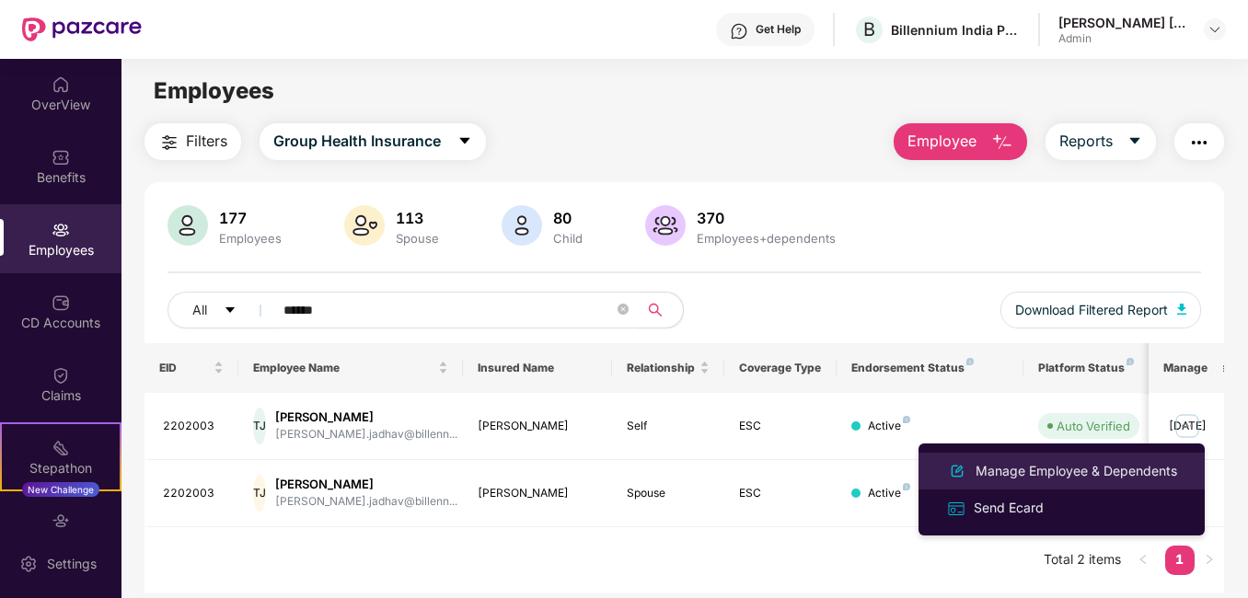
click at [1002, 476] on div "Manage Employee & Dependents" at bounding box center [1076, 471] width 209 height 20
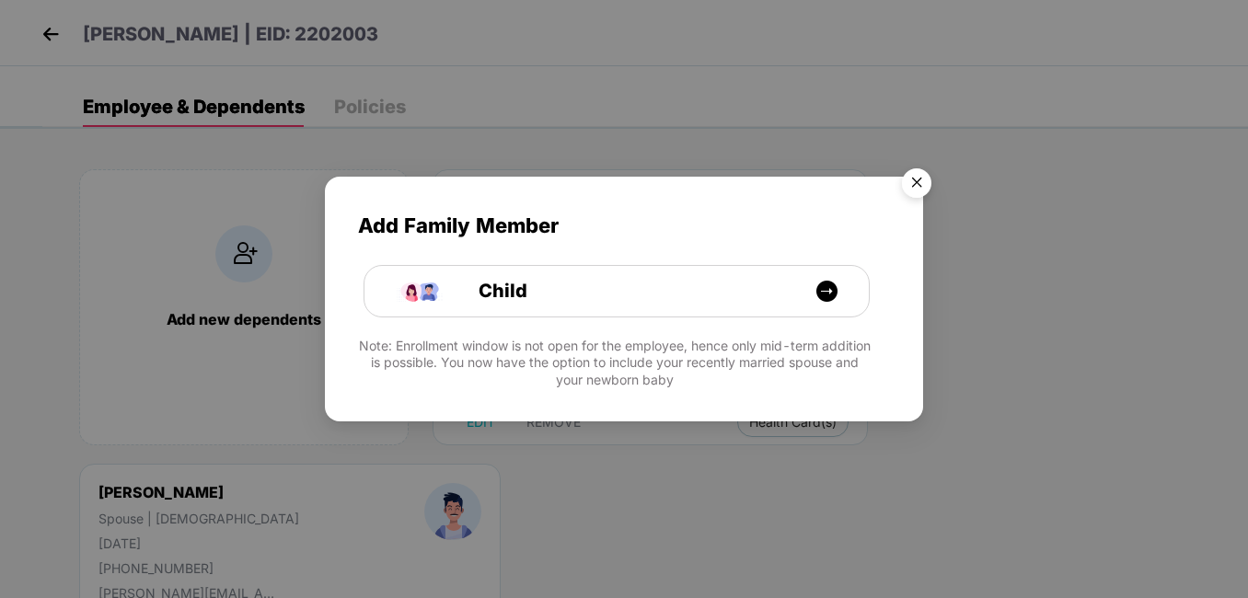
click at [908, 184] on img "Close" at bounding box center [917, 186] width 52 height 52
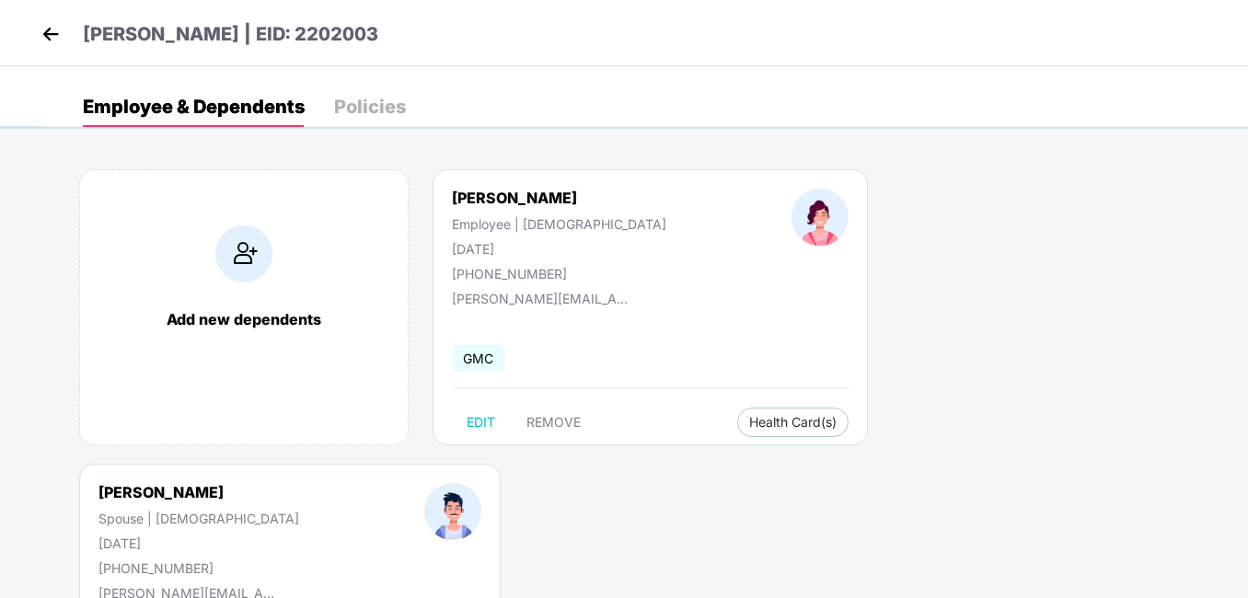
click at [37, 41] on img at bounding box center [51, 34] width 28 height 28
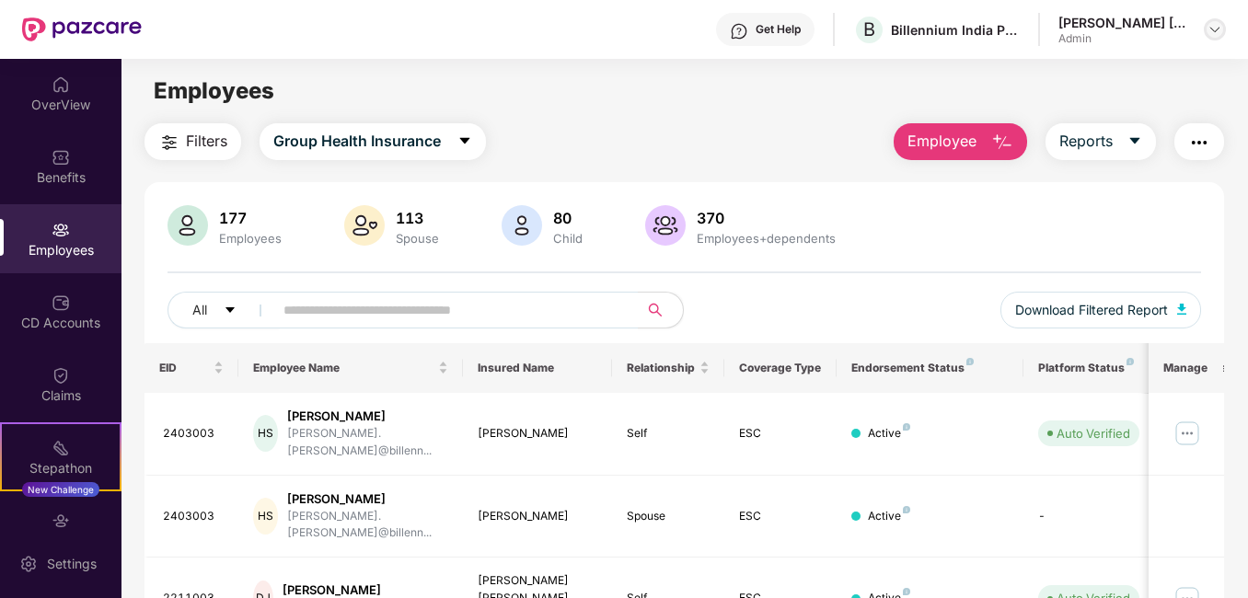
click at [1215, 25] on img at bounding box center [1214, 29] width 15 height 15
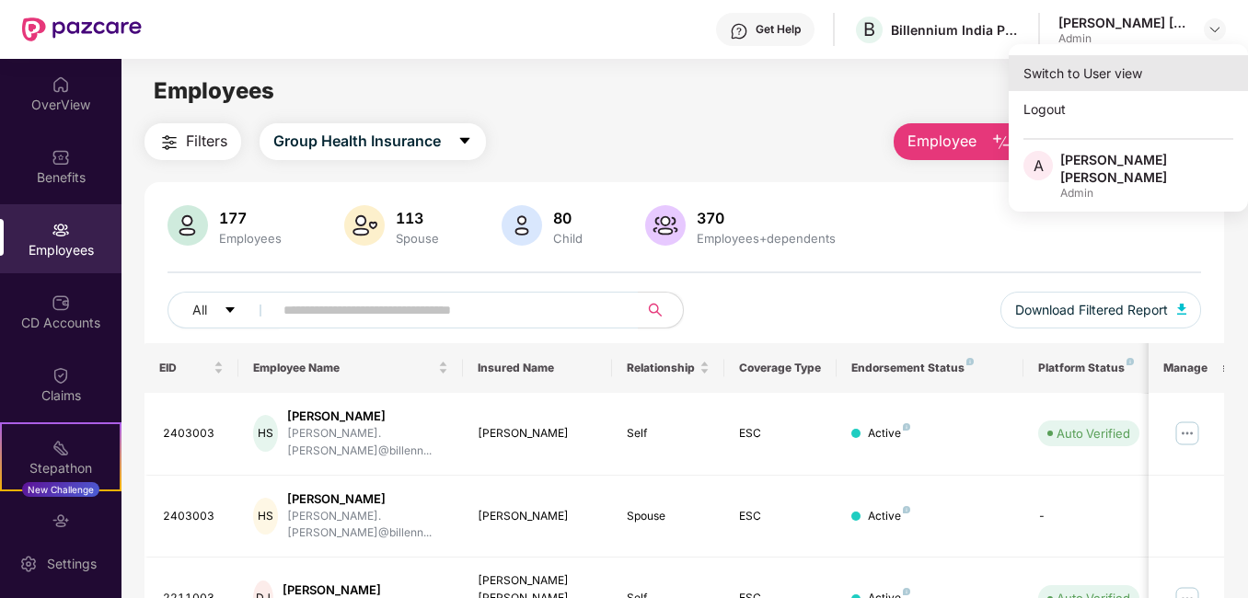
click at [1083, 74] on div "Switch to User view" at bounding box center [1127, 73] width 239 height 36
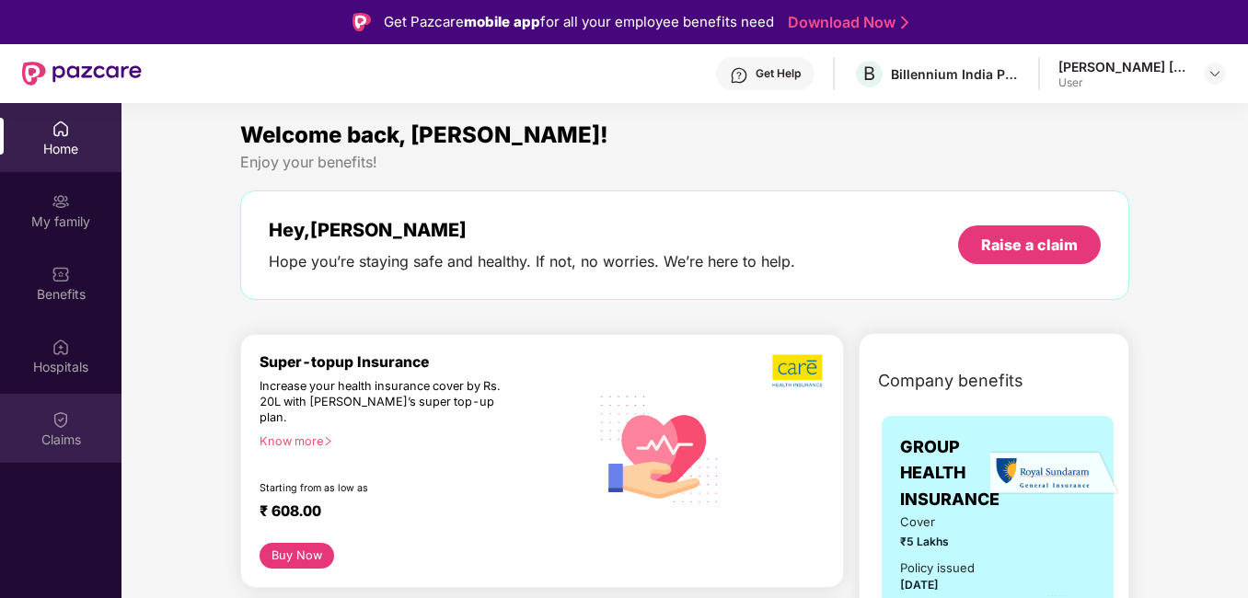
click at [69, 426] on img at bounding box center [61, 419] width 18 height 18
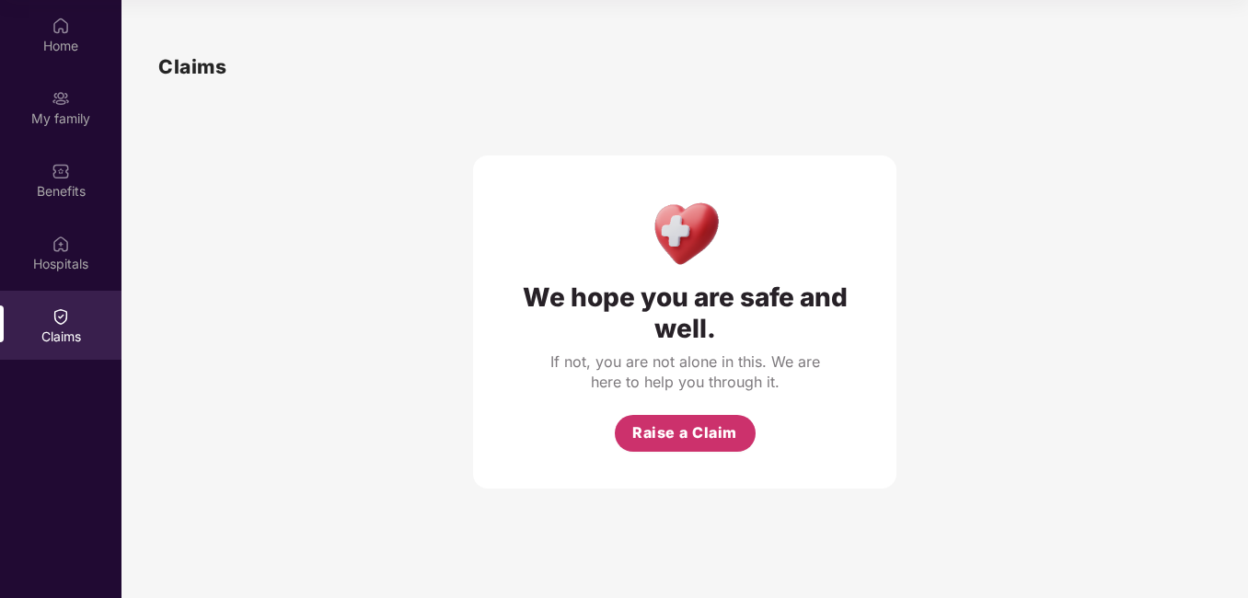
click at [674, 430] on span "Raise a Claim" at bounding box center [684, 432] width 105 height 23
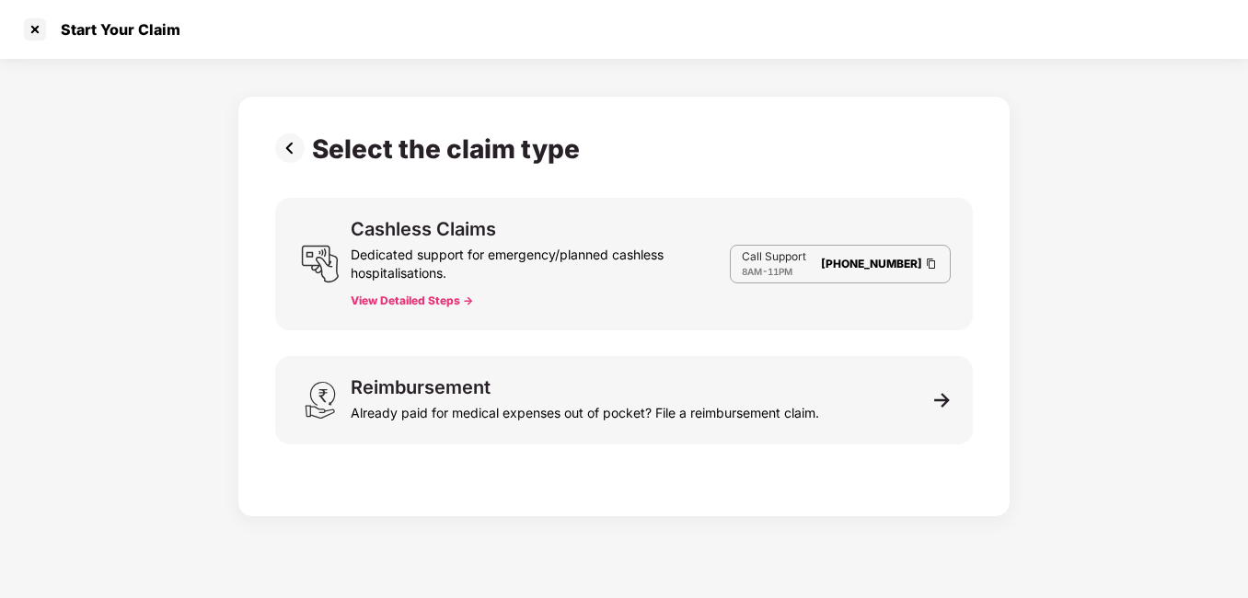
scroll to position [44, 0]
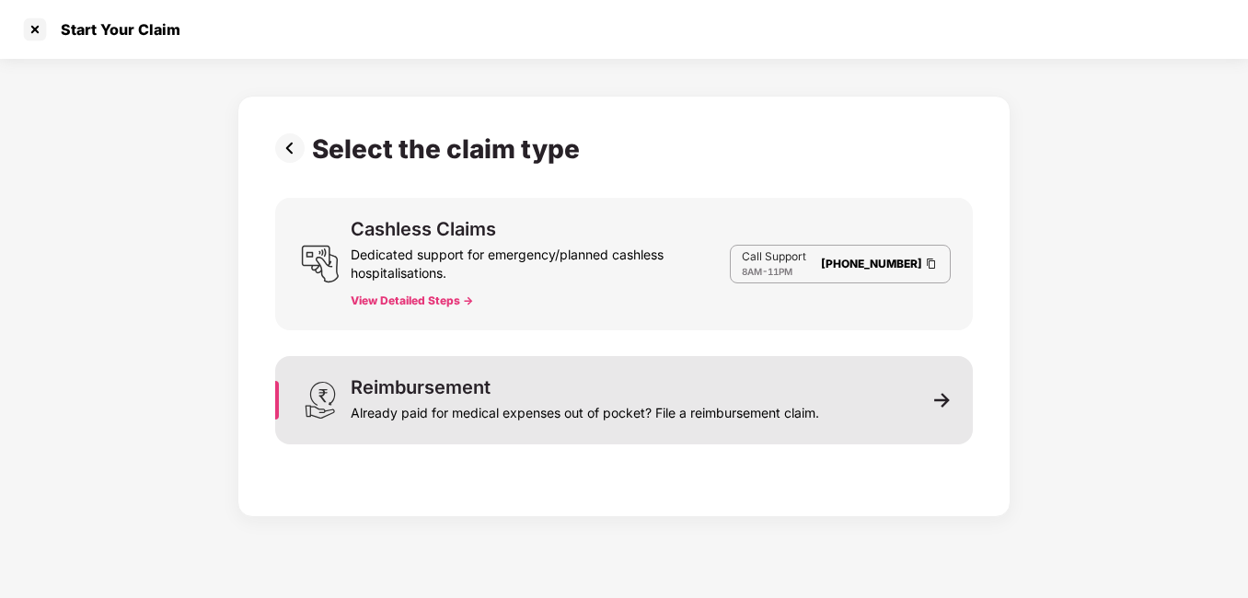
click at [942, 405] on img at bounding box center [942, 400] width 17 height 17
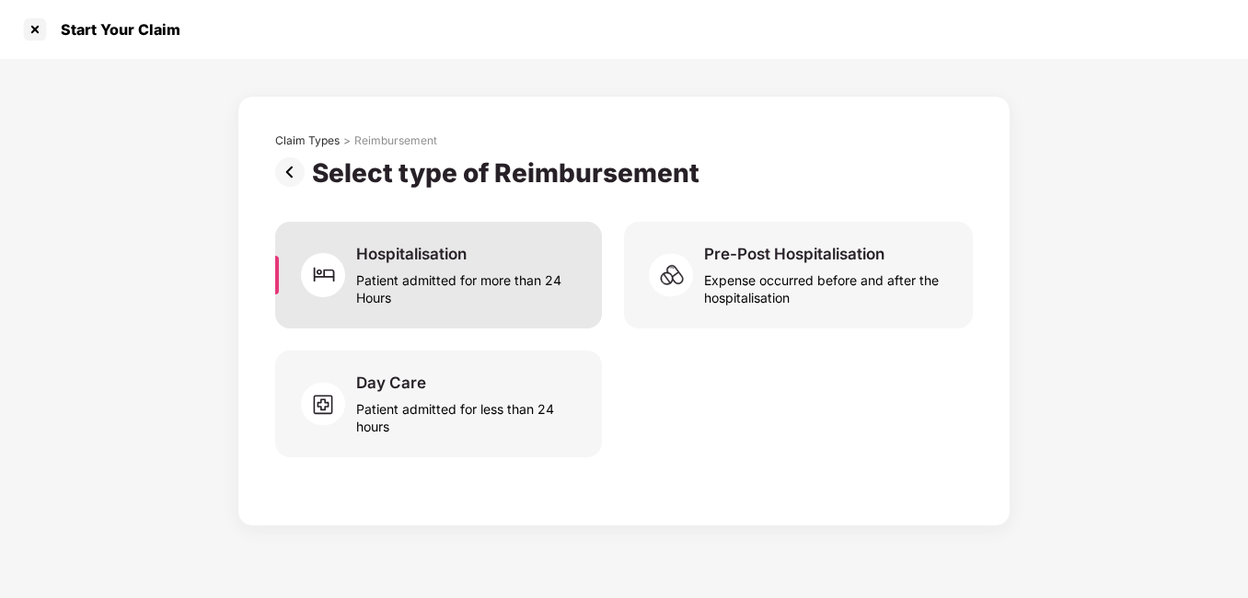
click at [344, 296] on img at bounding box center [328, 274] width 55 height 55
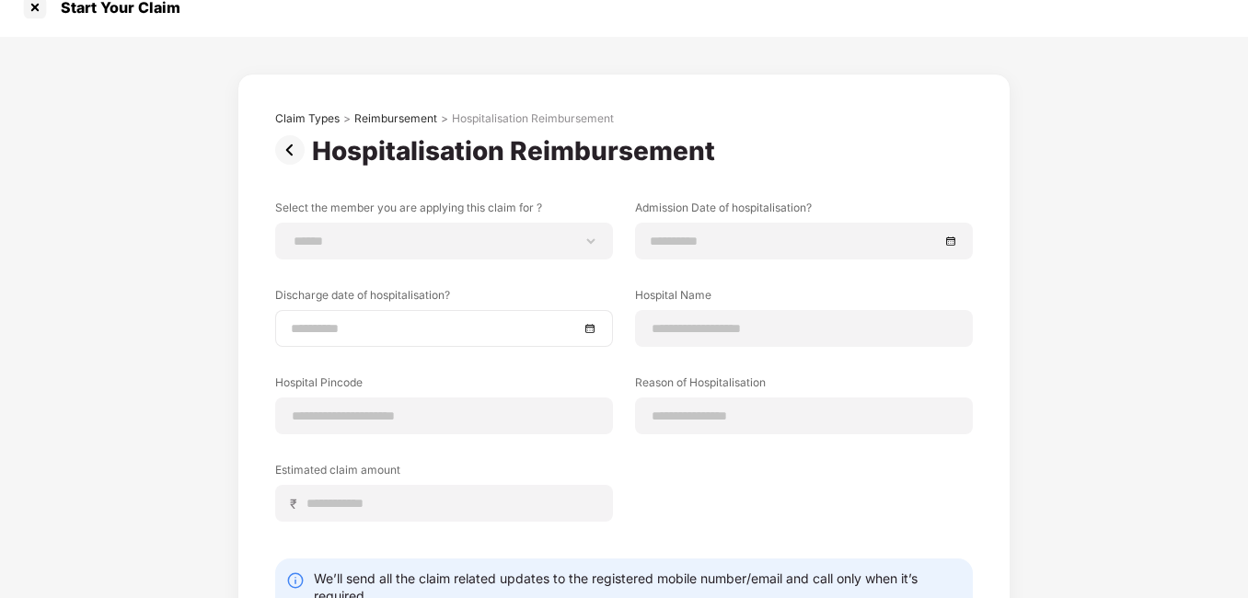
scroll to position [0, 0]
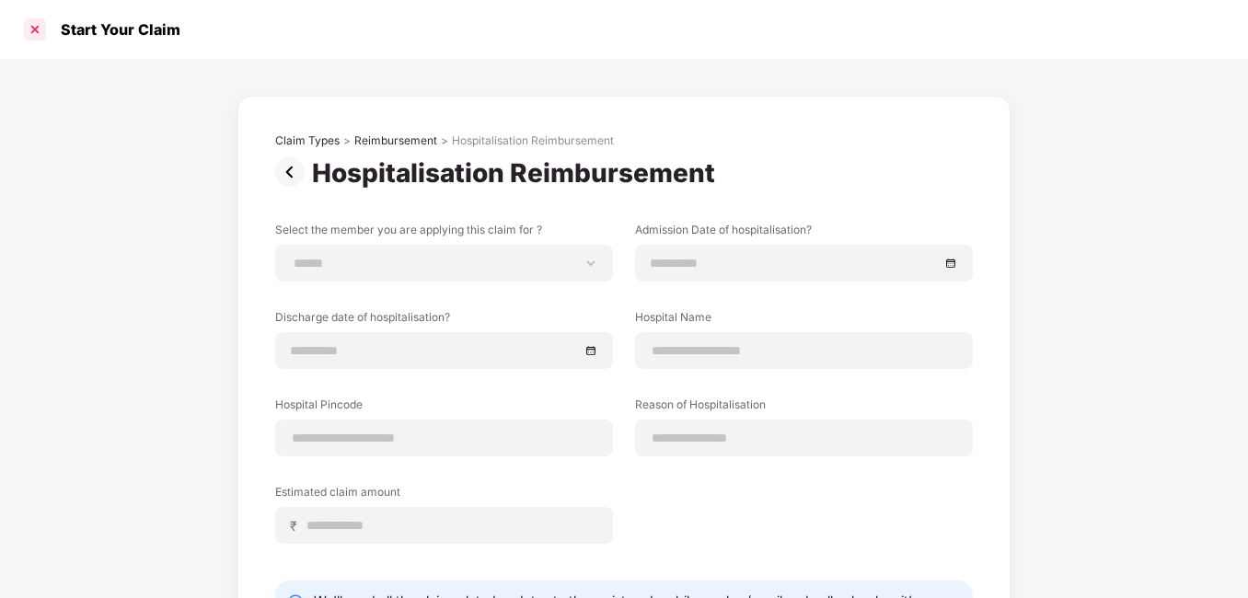
click at [34, 26] on div at bounding box center [34, 29] width 29 height 29
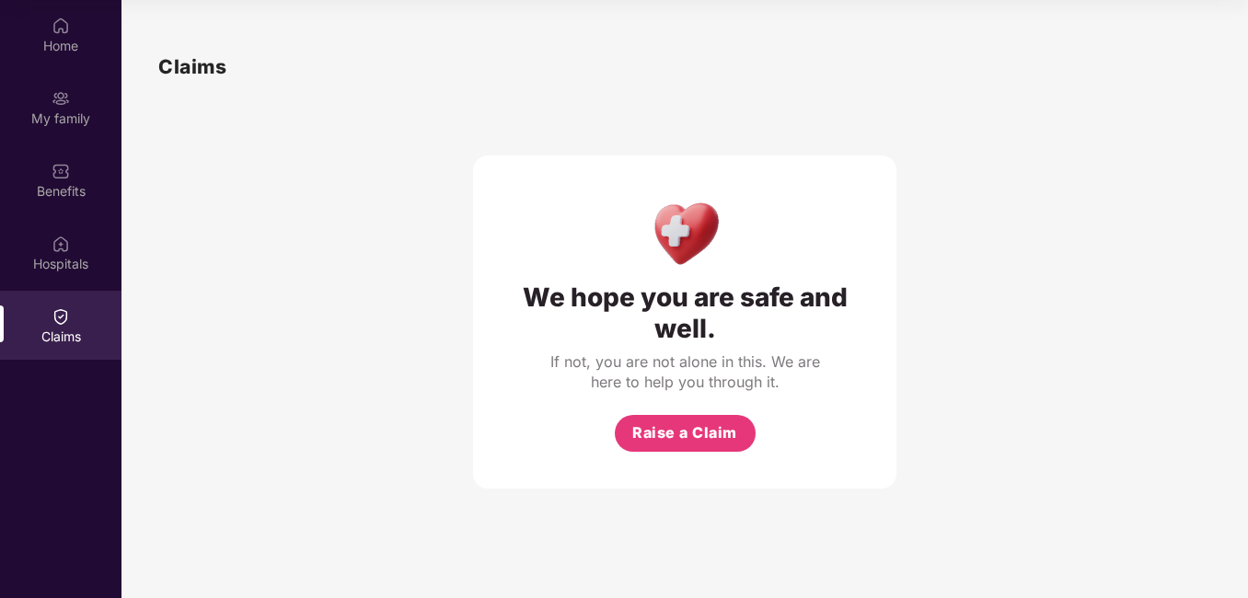
click at [65, 354] on div "Claims" at bounding box center [60, 325] width 121 height 69
click at [62, 258] on div "Hospitals" at bounding box center [60, 264] width 121 height 18
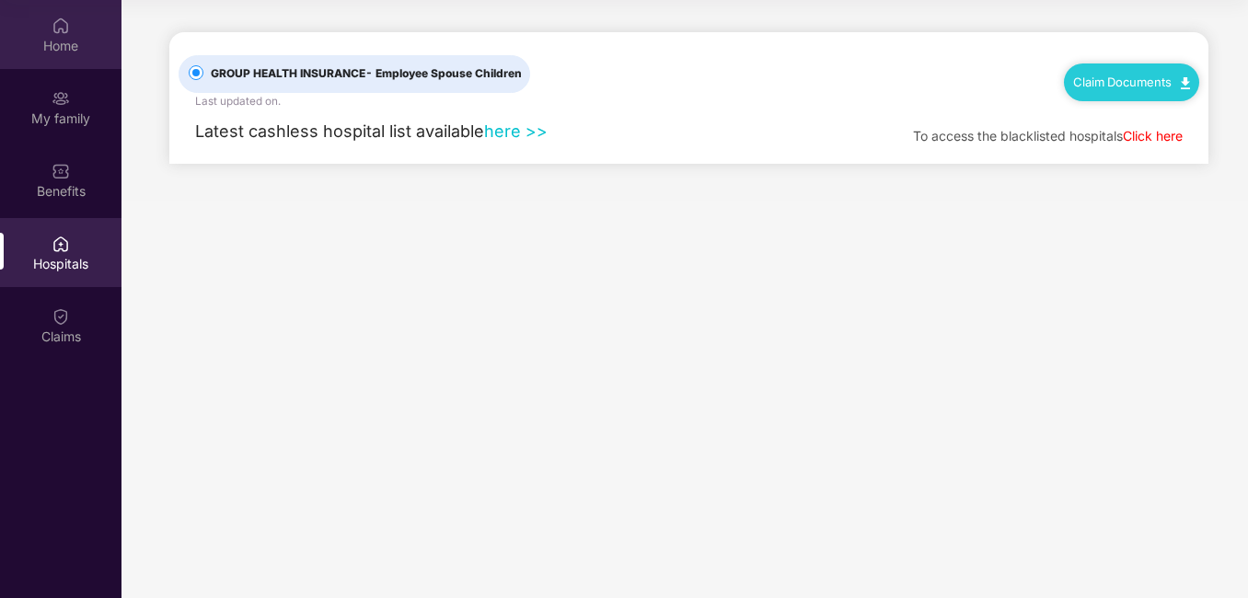
click at [63, 41] on div "Home" at bounding box center [60, 46] width 121 height 18
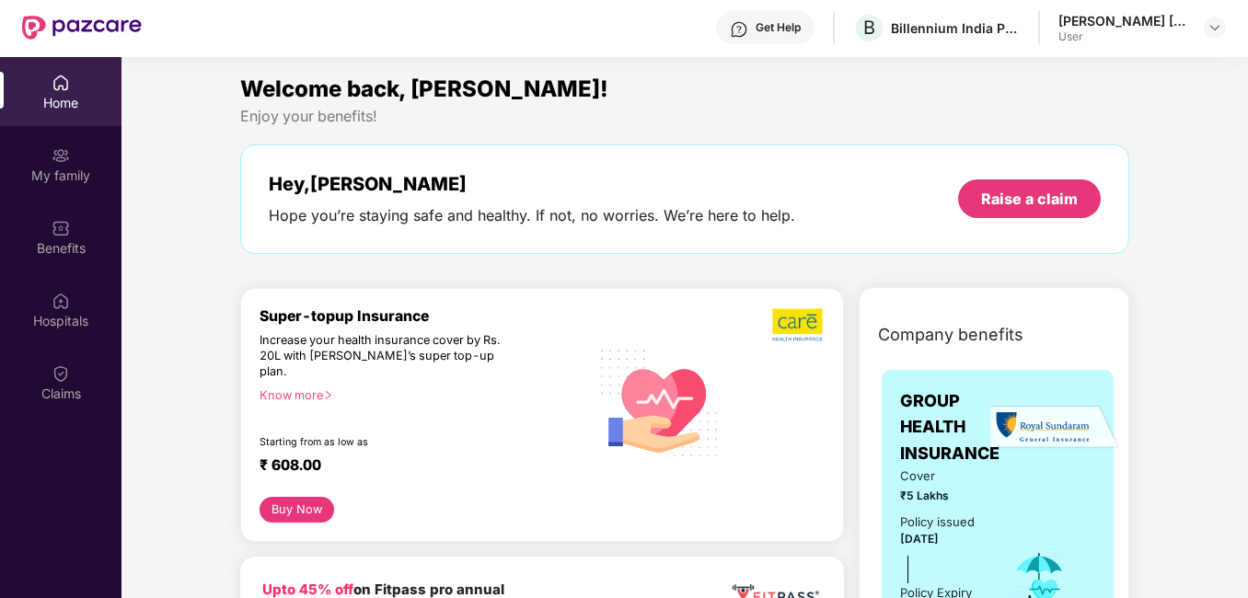
scroll to position [0, 0]
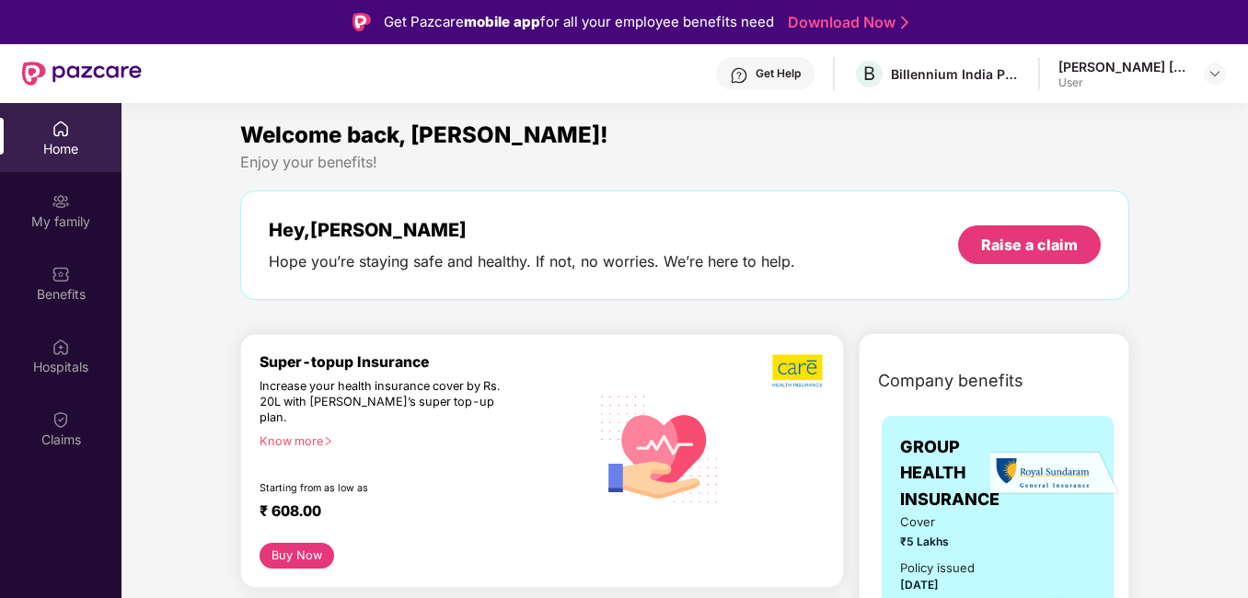
click at [1112, 68] on div "[PERSON_NAME] [PERSON_NAME]" at bounding box center [1122, 66] width 129 height 17
click at [1215, 65] on div at bounding box center [1214, 74] width 22 height 22
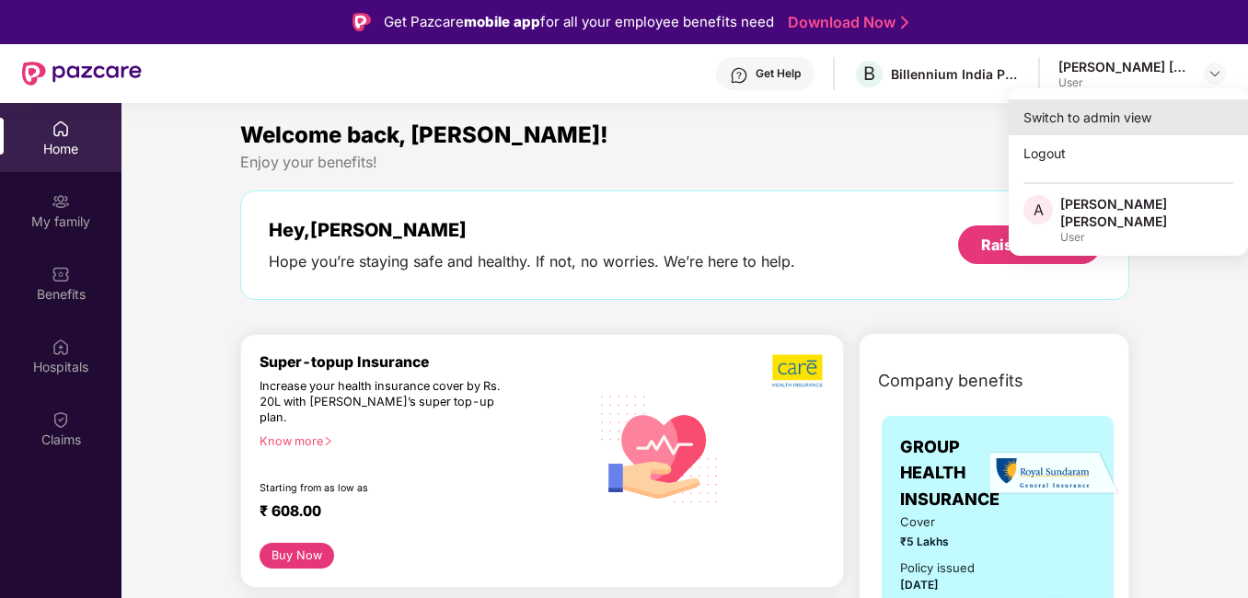
click at [1159, 113] on div "Switch to admin view" at bounding box center [1127, 117] width 239 height 36
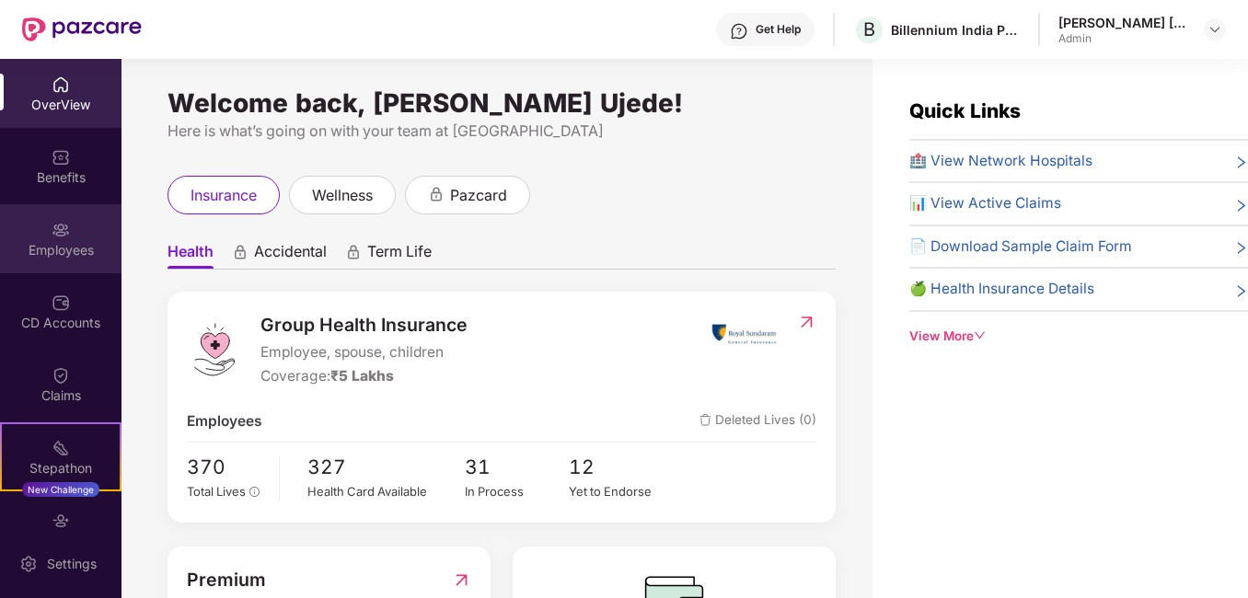
click at [74, 241] on div "Employees" at bounding box center [60, 250] width 121 height 18
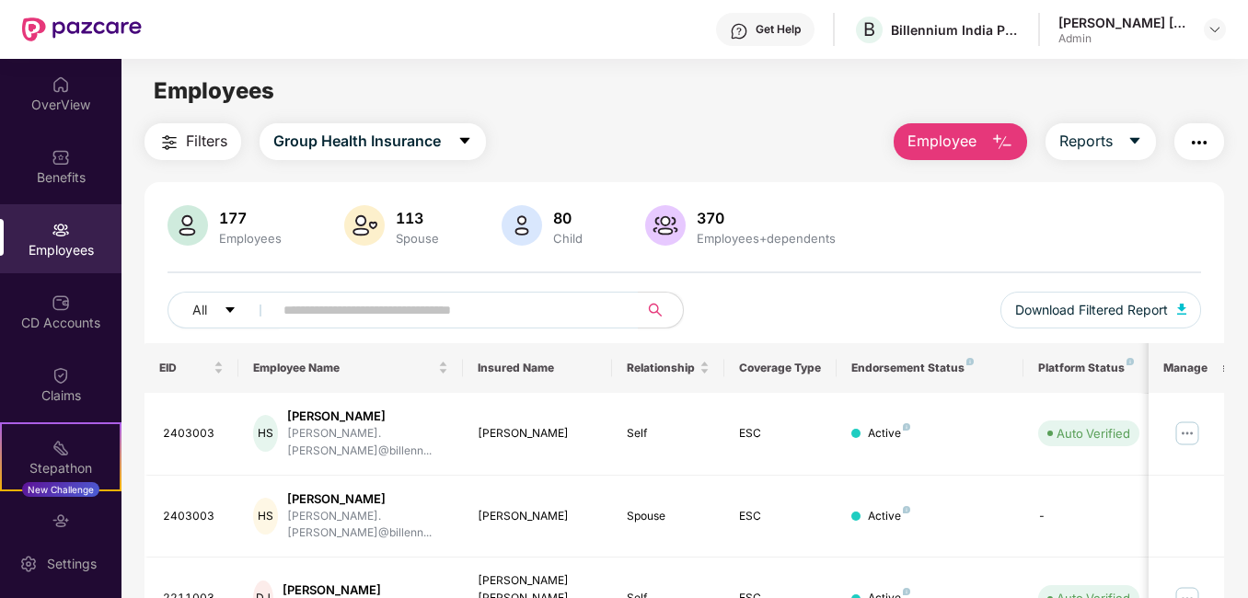
click at [950, 143] on span "Employee" at bounding box center [941, 141] width 69 height 23
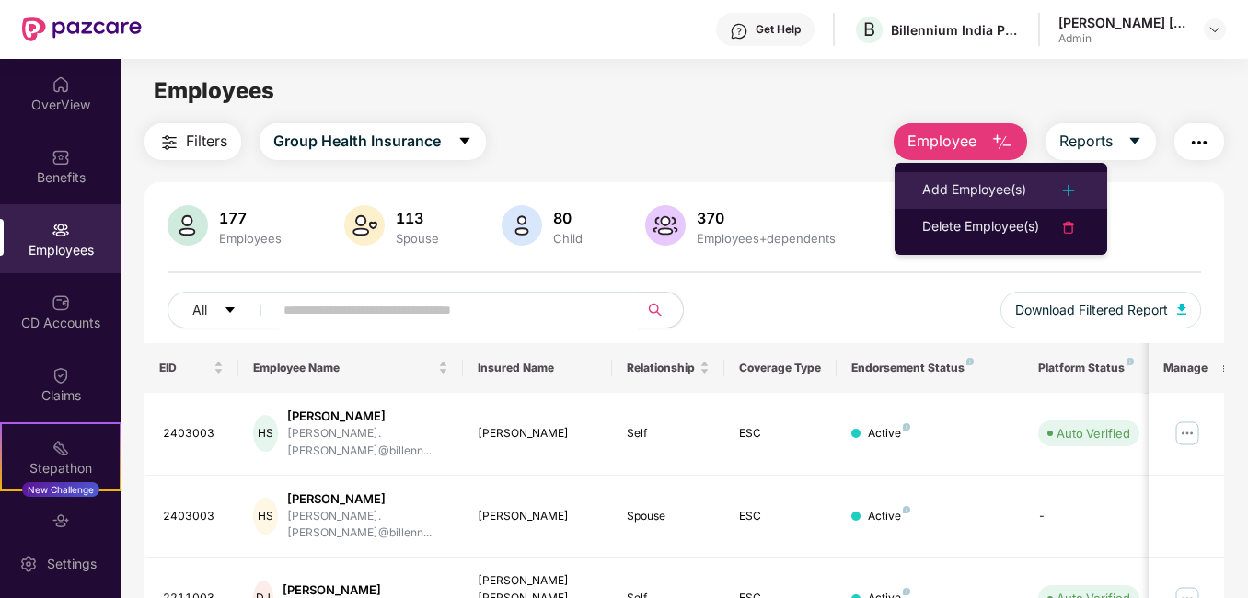
click at [941, 189] on div "Add Employee(s)" at bounding box center [974, 190] width 104 height 22
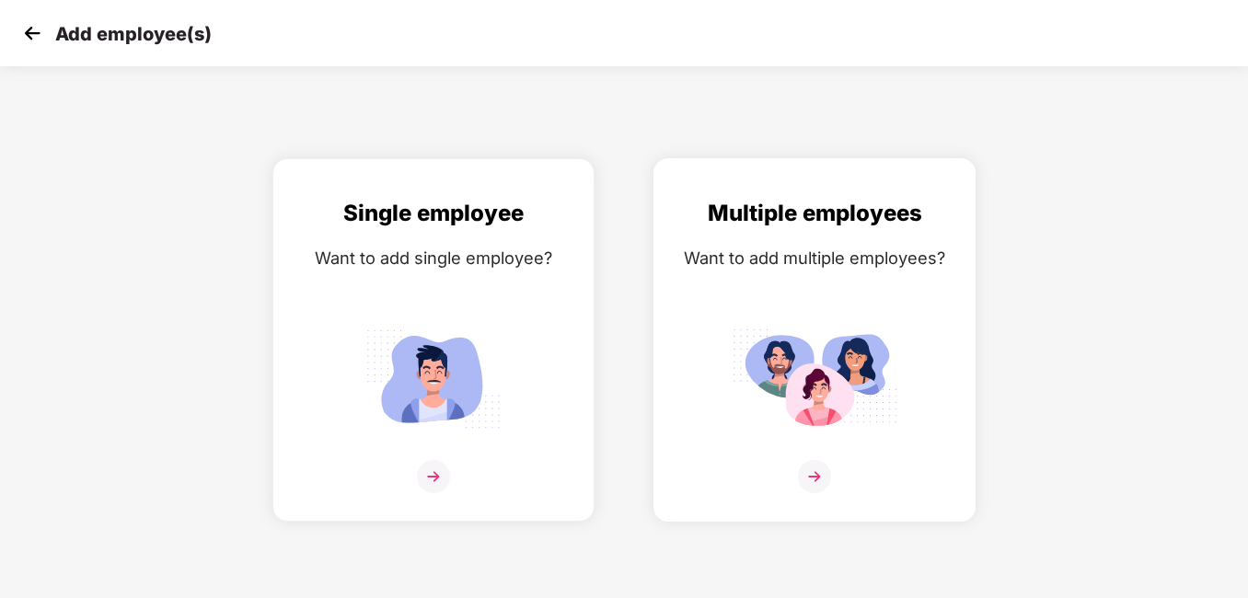
click at [867, 371] on img at bounding box center [814, 378] width 166 height 115
